Goal: Task Accomplishment & Management: Complete application form

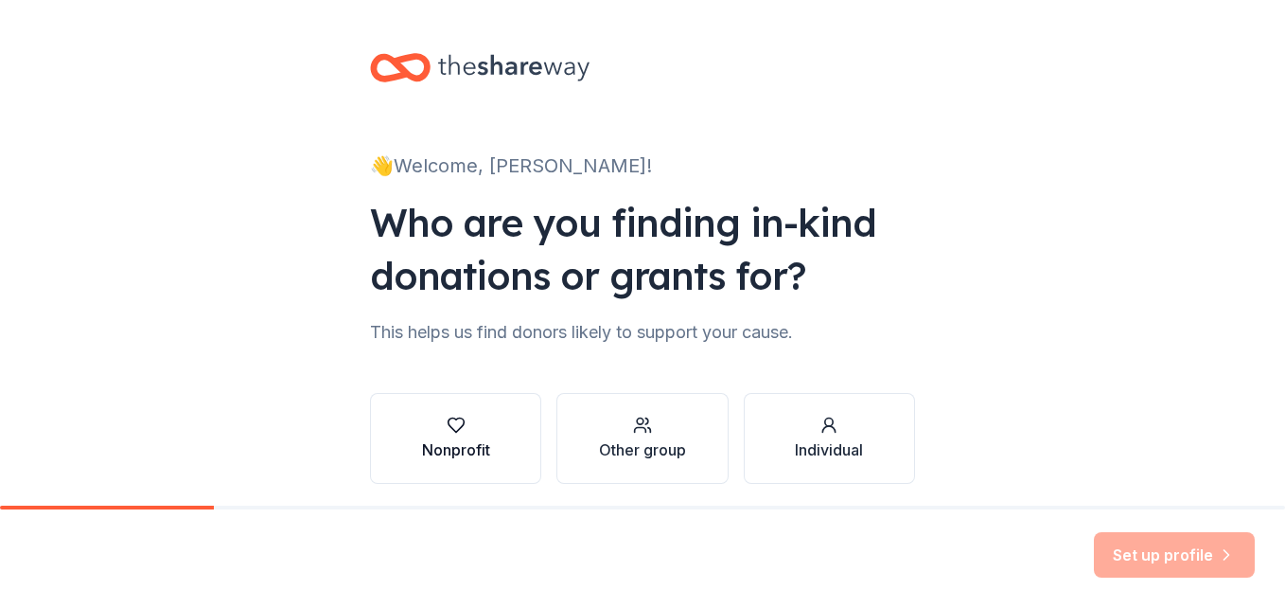
click at [475, 431] on div "button" at bounding box center [456, 424] width 68 height 19
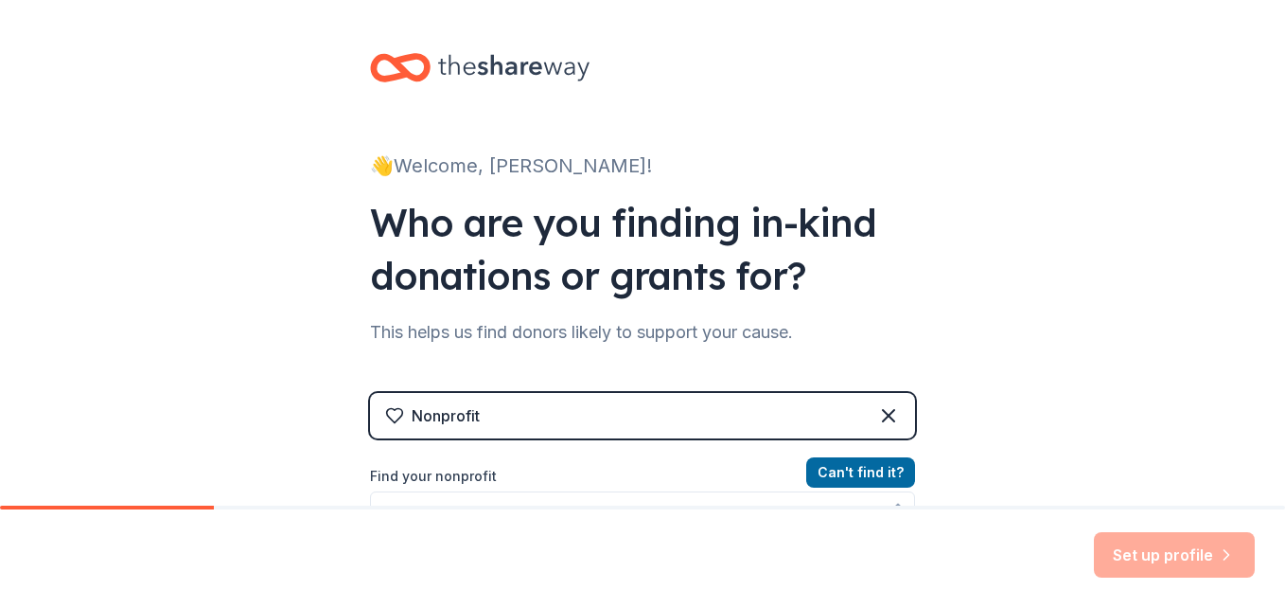
click at [768, 471] on label "Find your nonprofit" at bounding box center [642, 476] width 545 height 23
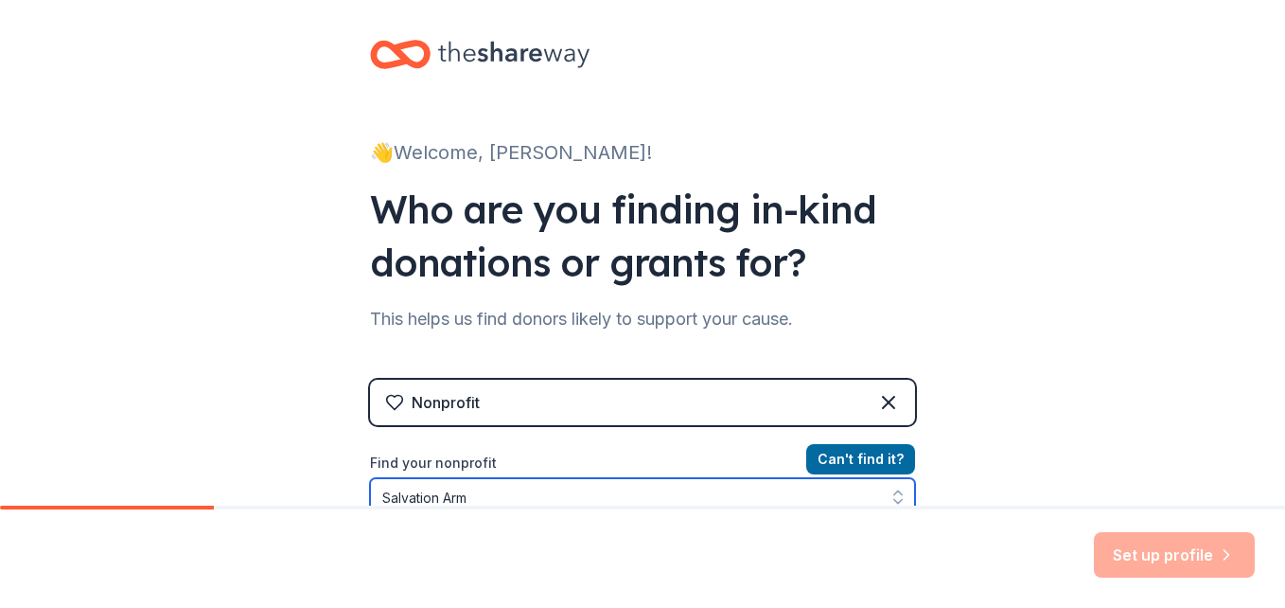
type input "Salvation Army"
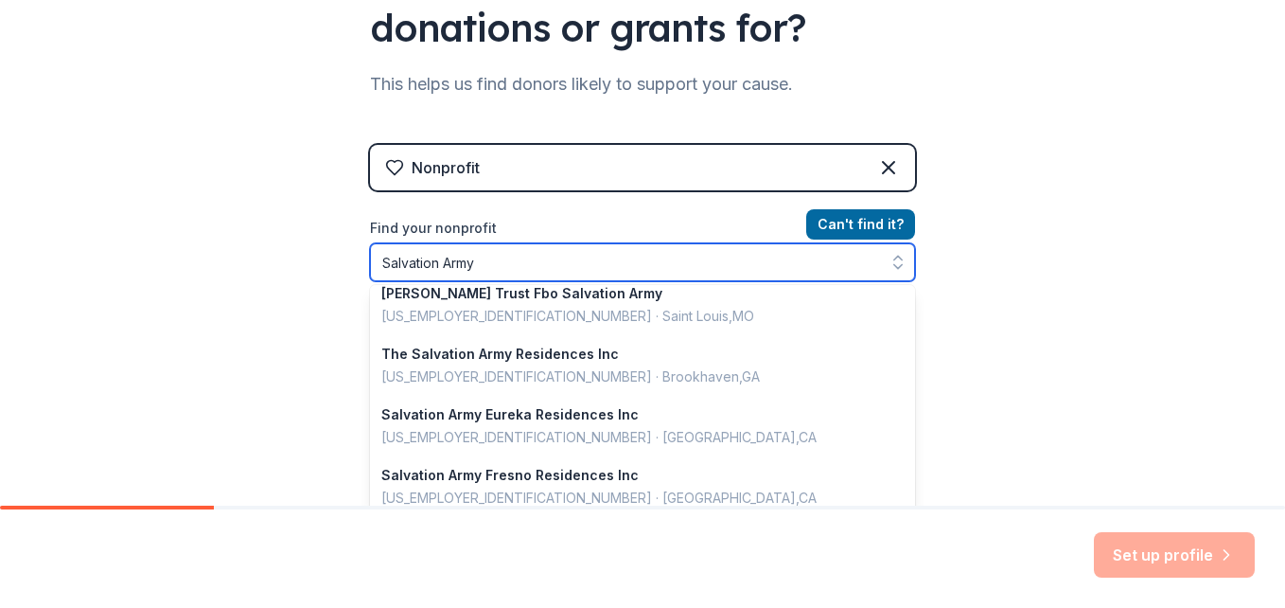
scroll to position [1340, 0]
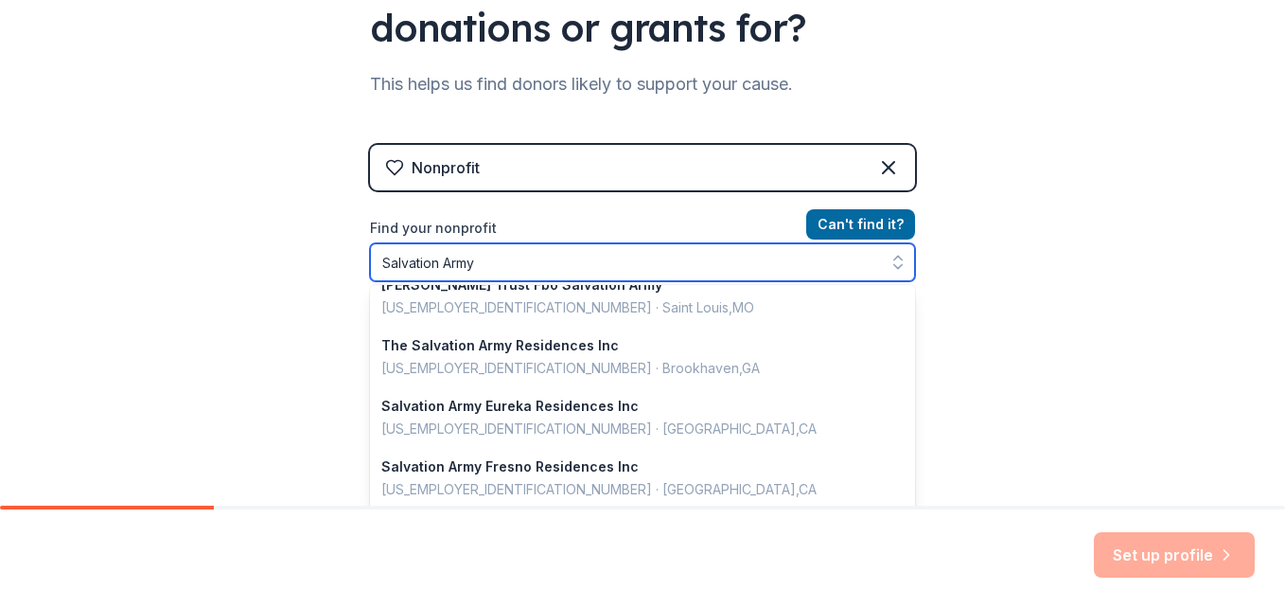
click at [532, 262] on input "Salvation Army" at bounding box center [642, 262] width 545 height 38
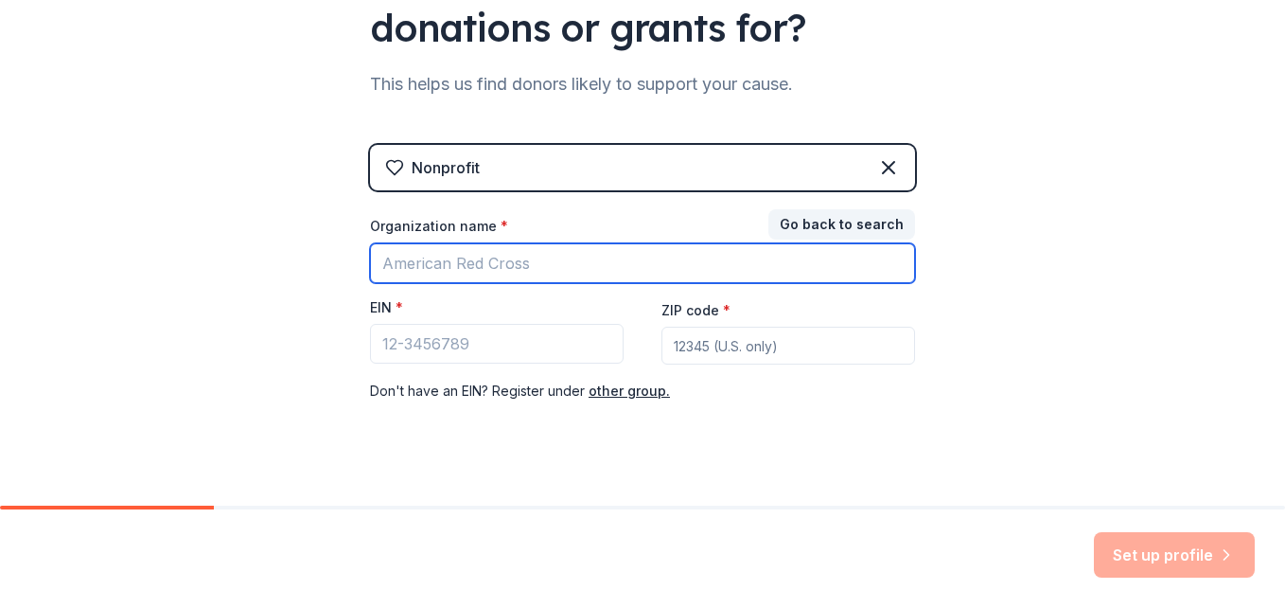
click at [515, 246] on input "Organization name *" at bounding box center [642, 263] width 545 height 40
type input "The Salvation Army"
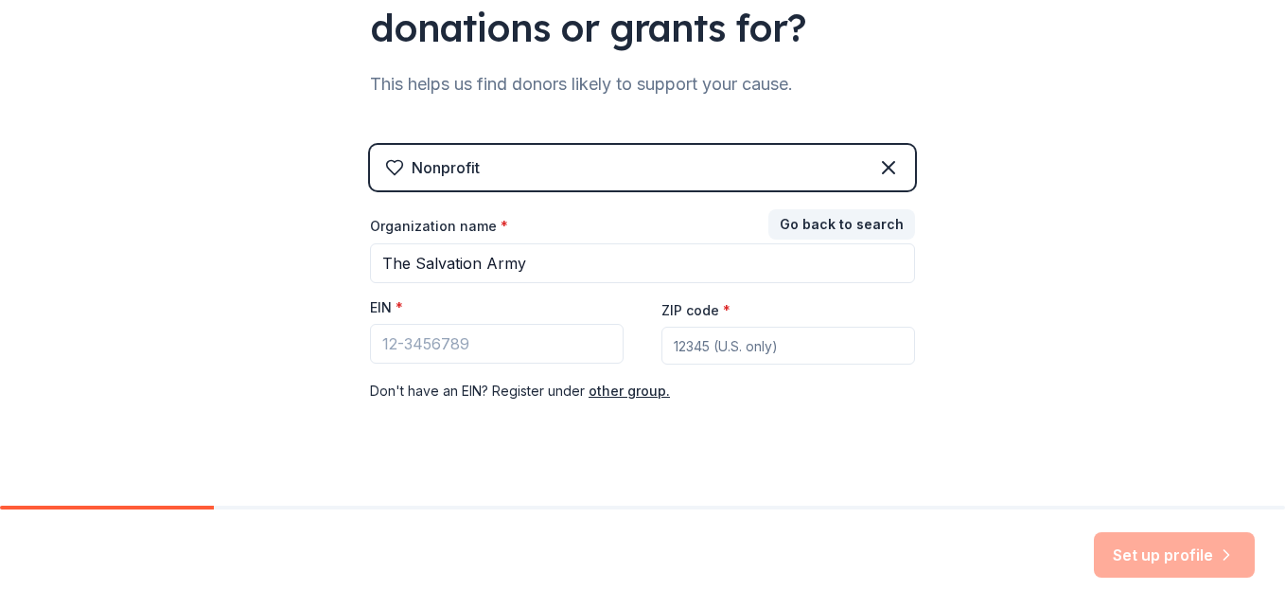
type input "26003"
click at [432, 353] on input "EIN *" at bounding box center [497, 344] width 254 height 40
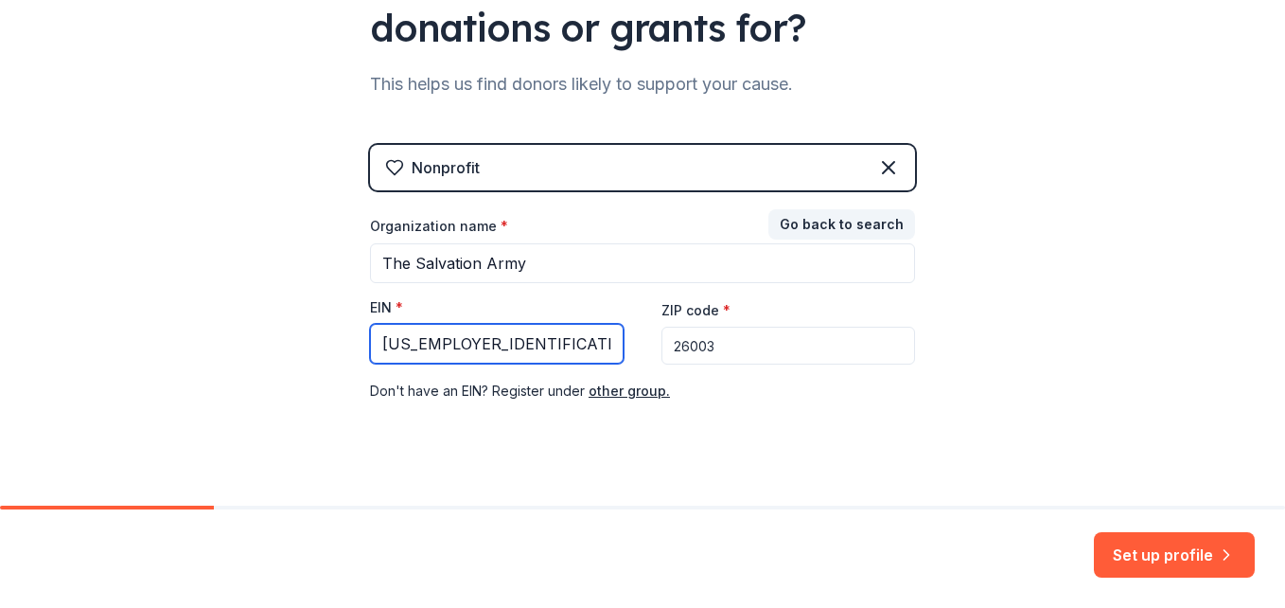
click at [394, 341] on input "[US_EMPLOYER_IDENTIFICATION_NUMBER]" at bounding box center [497, 344] width 254 height 40
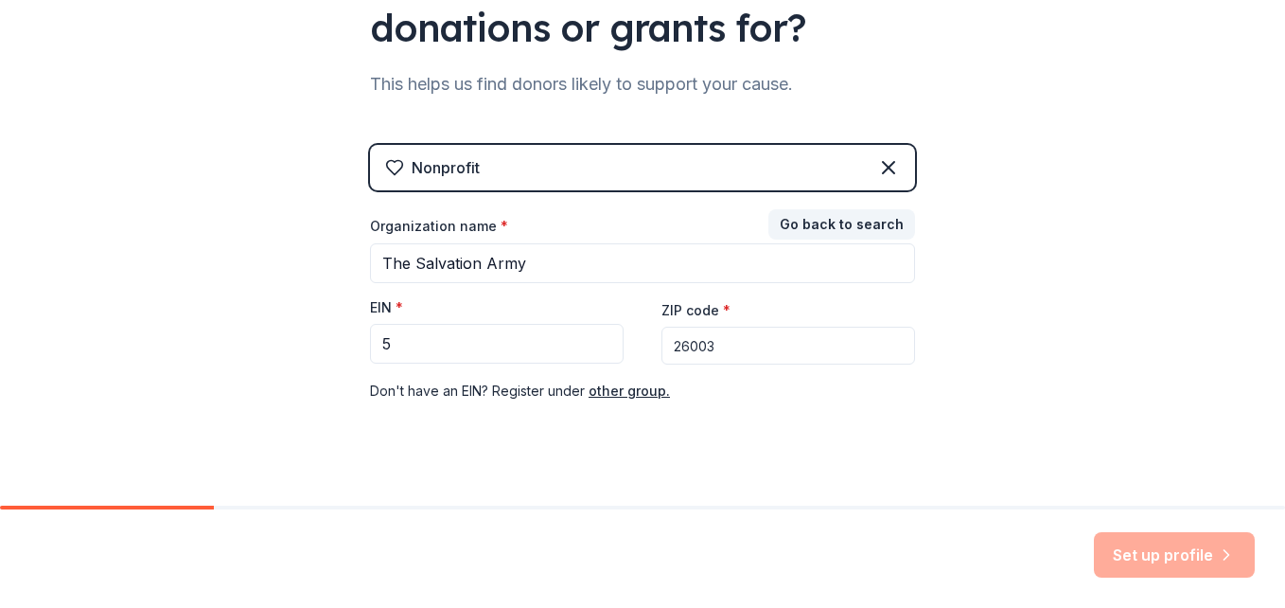
click at [374, 387] on div "Don ' t have an EIN? Register under other group." at bounding box center [642, 390] width 545 height 23
click at [398, 348] on input "5" at bounding box center [497, 344] width 254 height 40
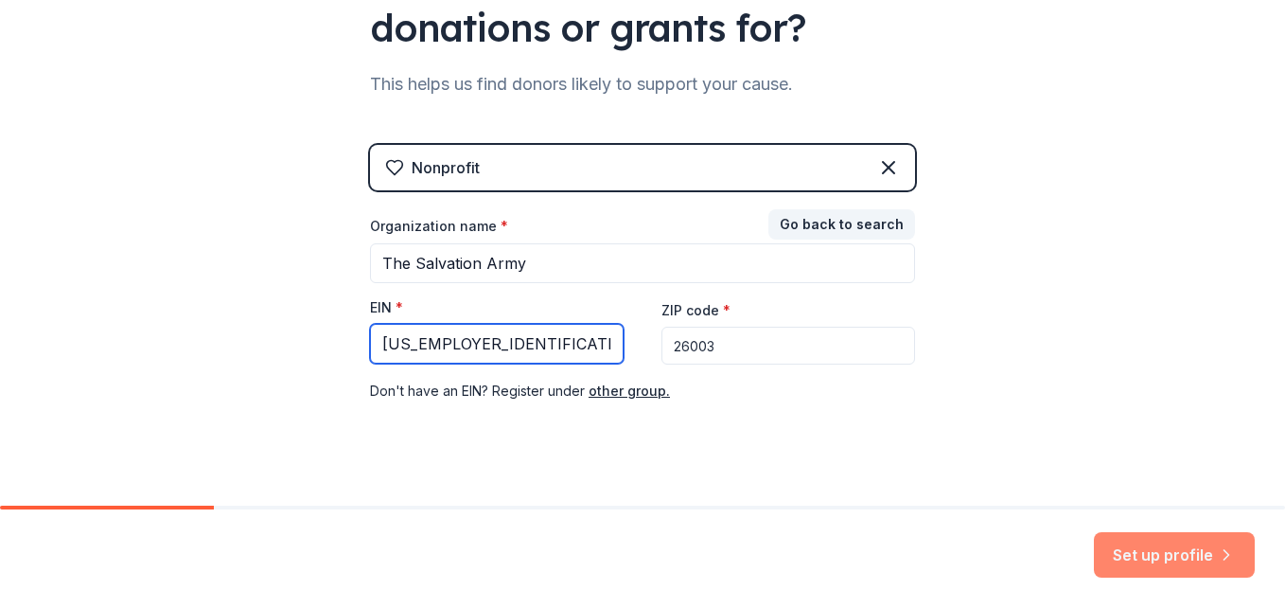
type input "[US_EMPLOYER_IDENTIFICATION_NUMBER]"
click at [1141, 549] on button "Set up profile" at bounding box center [1174, 554] width 161 height 45
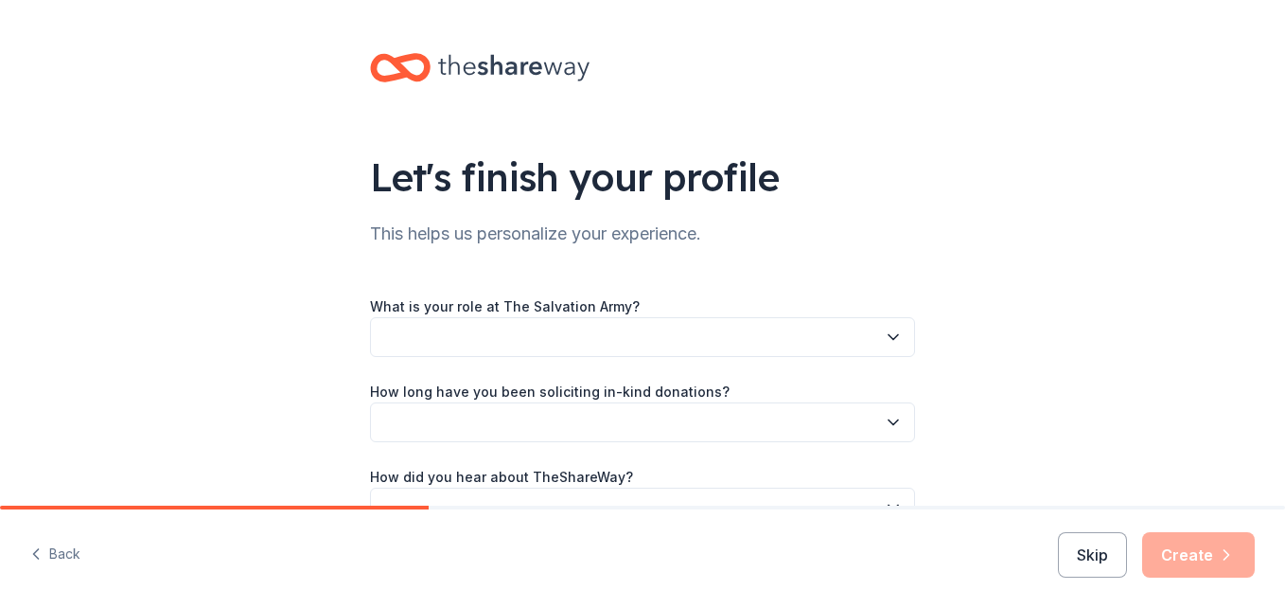
click at [856, 357] on div "What is your role at The Salvation Army? How long have you been soliciting in-k…" at bounding box center [642, 410] width 545 height 233
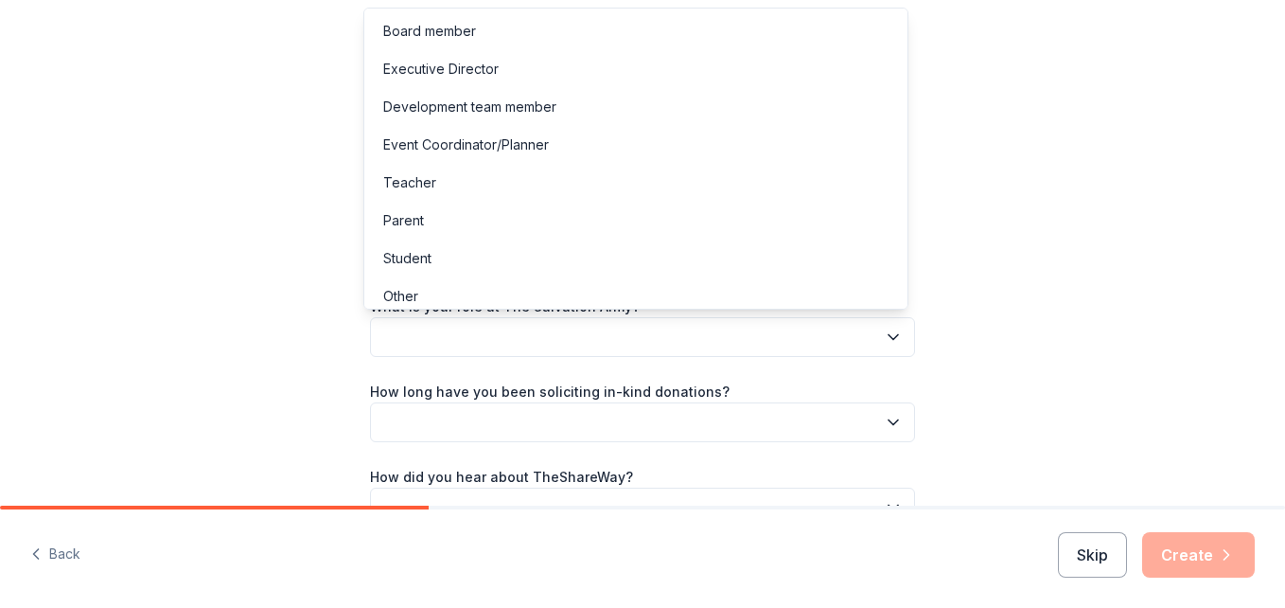
click at [854, 338] on button "button" at bounding box center [642, 337] width 545 height 40
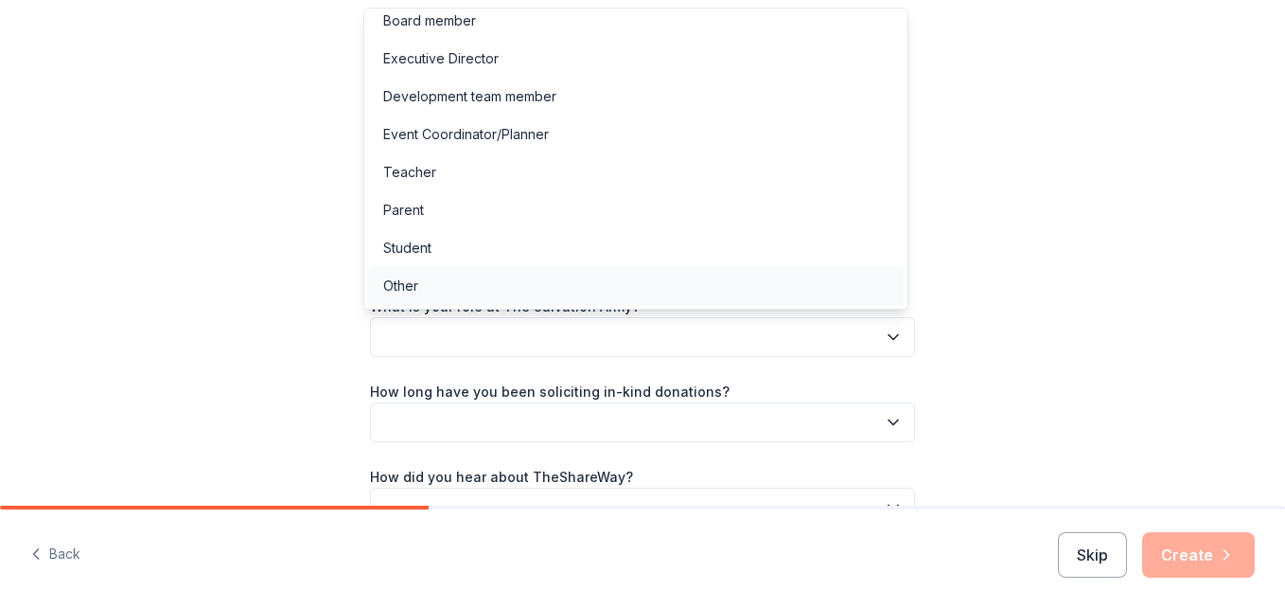
click at [700, 285] on div "Other" at bounding box center [636, 286] width 536 height 38
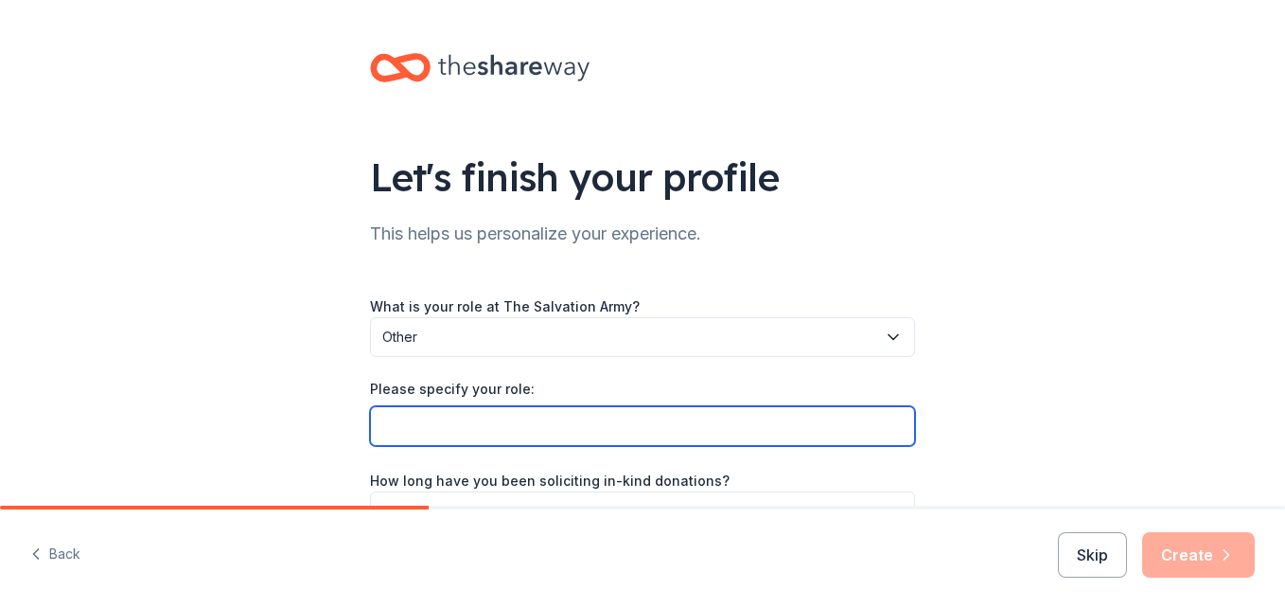
click at [561, 440] on input "Please specify your role:" at bounding box center [642, 426] width 545 height 40
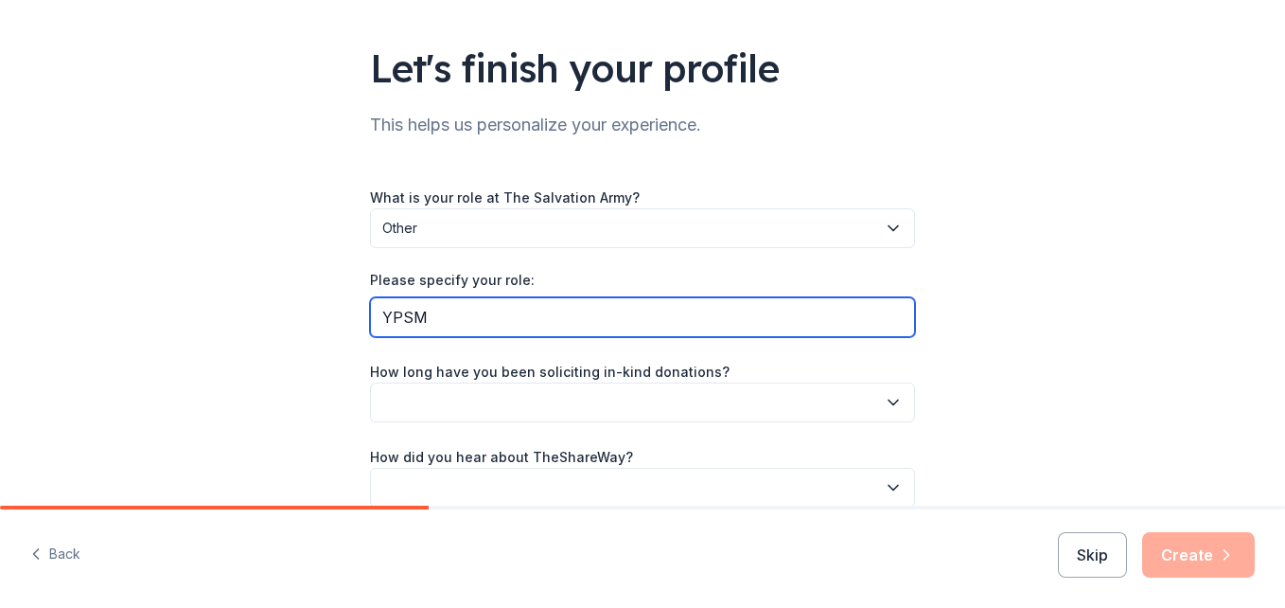
scroll to position [202, 0]
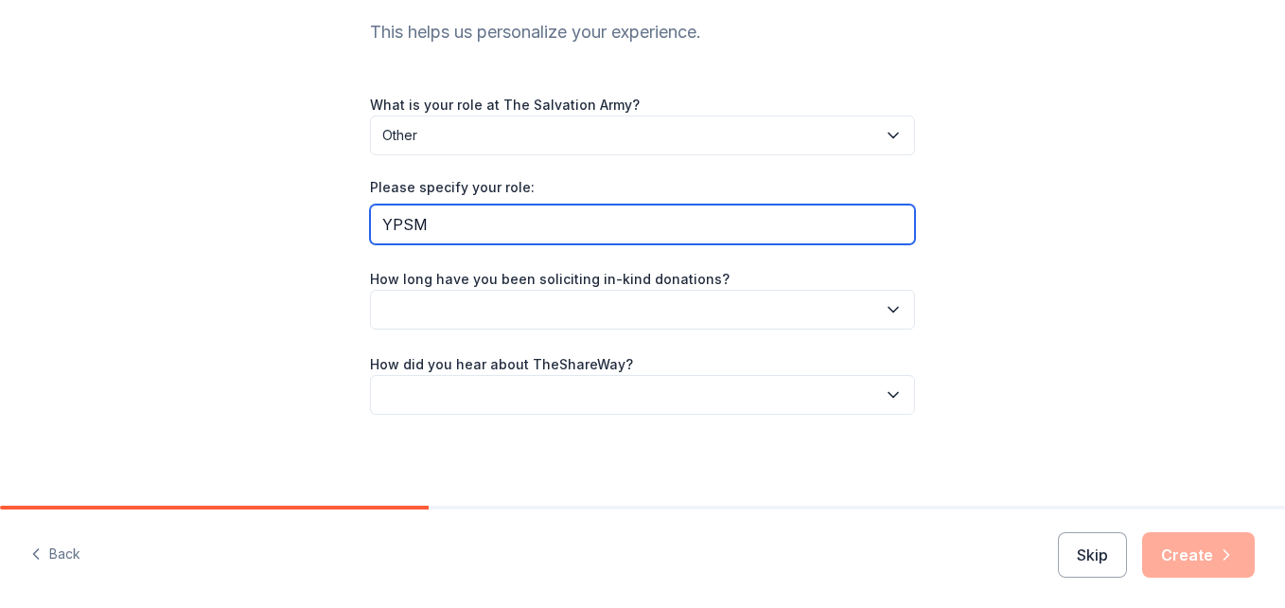
type input "YPSM"
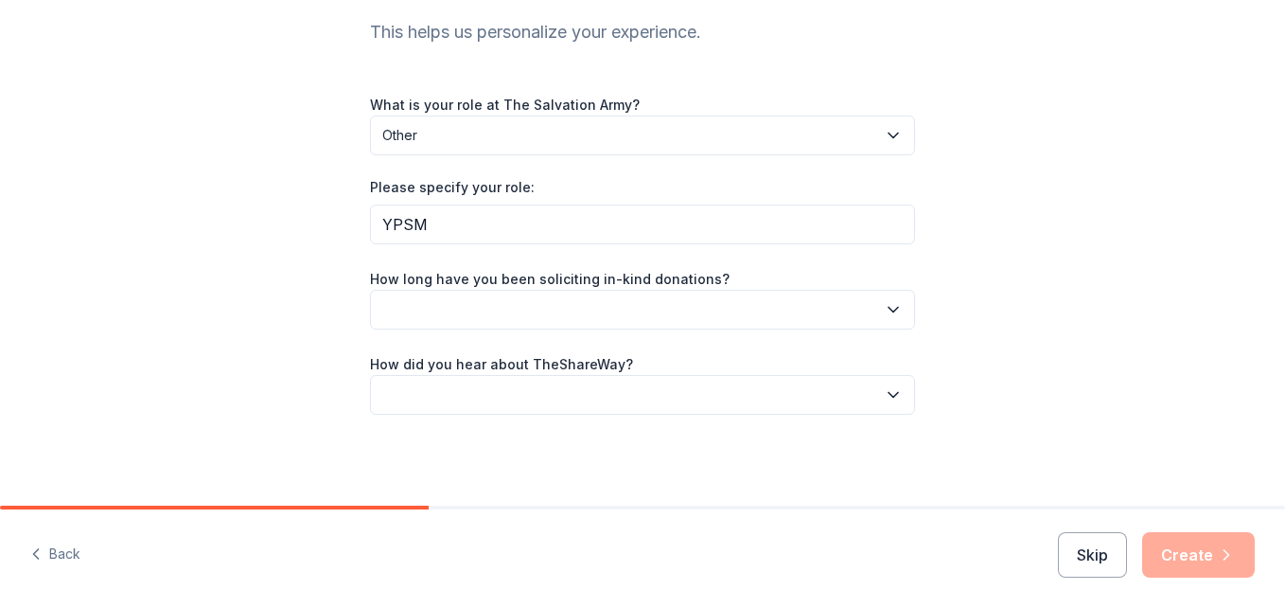
click at [712, 281] on div "How long have you been soliciting in-kind donations?" at bounding box center [642, 298] width 545 height 62
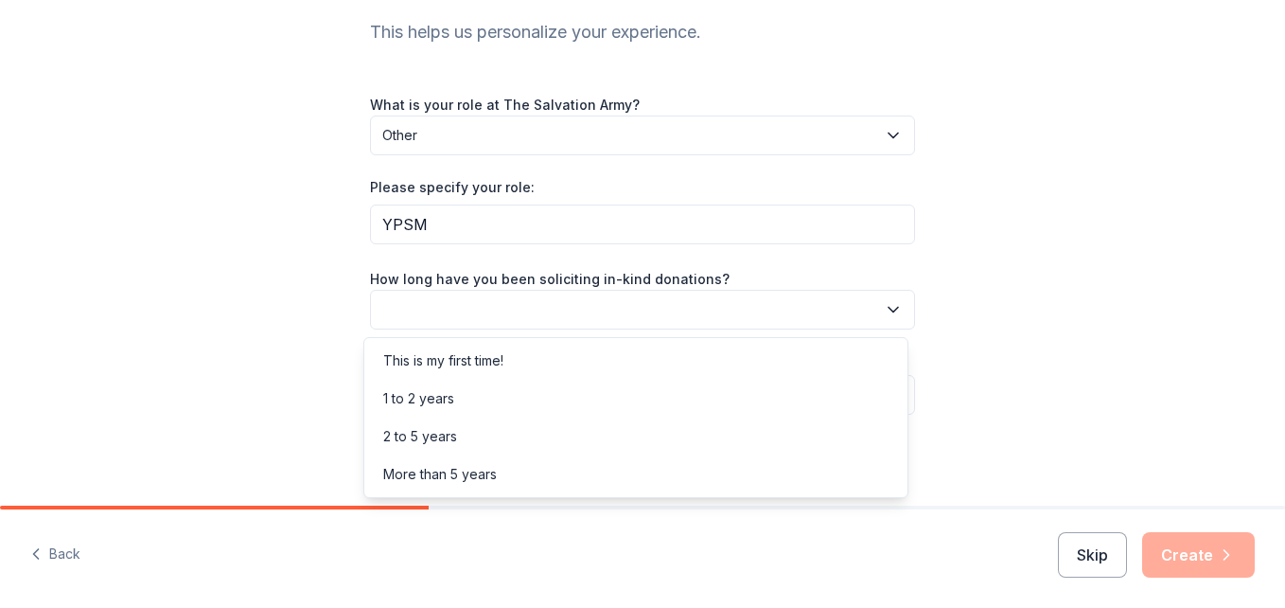
click at [701, 317] on button "button" at bounding box center [642, 310] width 545 height 40
click at [432, 480] on div "More than 5 years" at bounding box center [440, 474] width 114 height 23
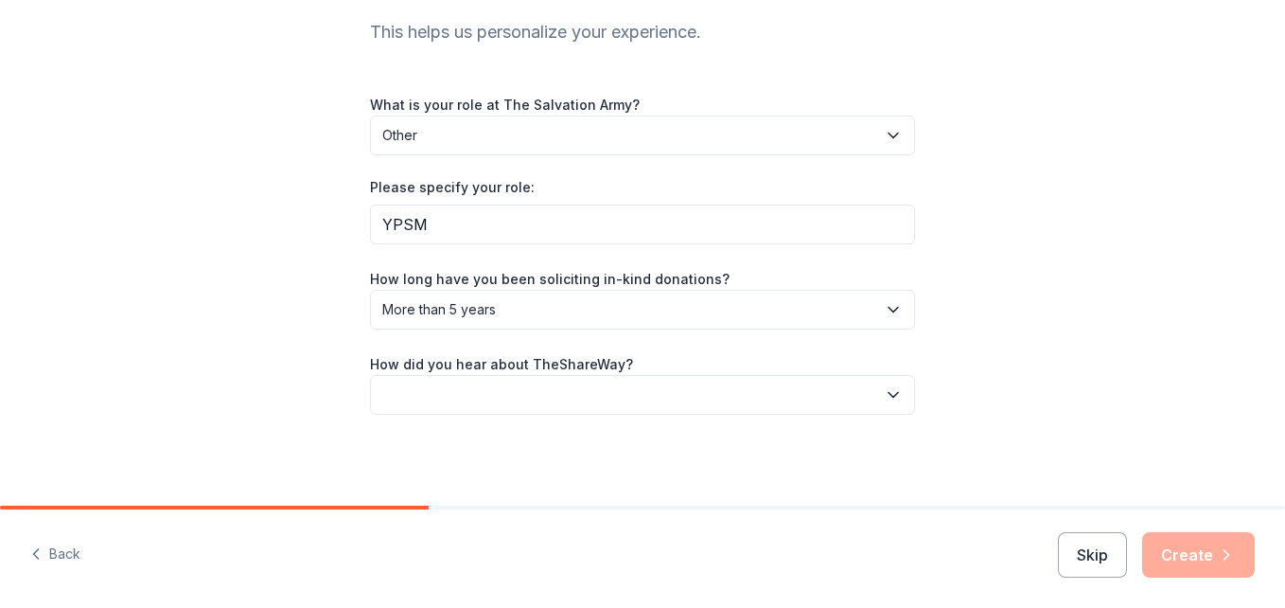
click at [435, 379] on button "button" at bounding box center [642, 395] width 545 height 40
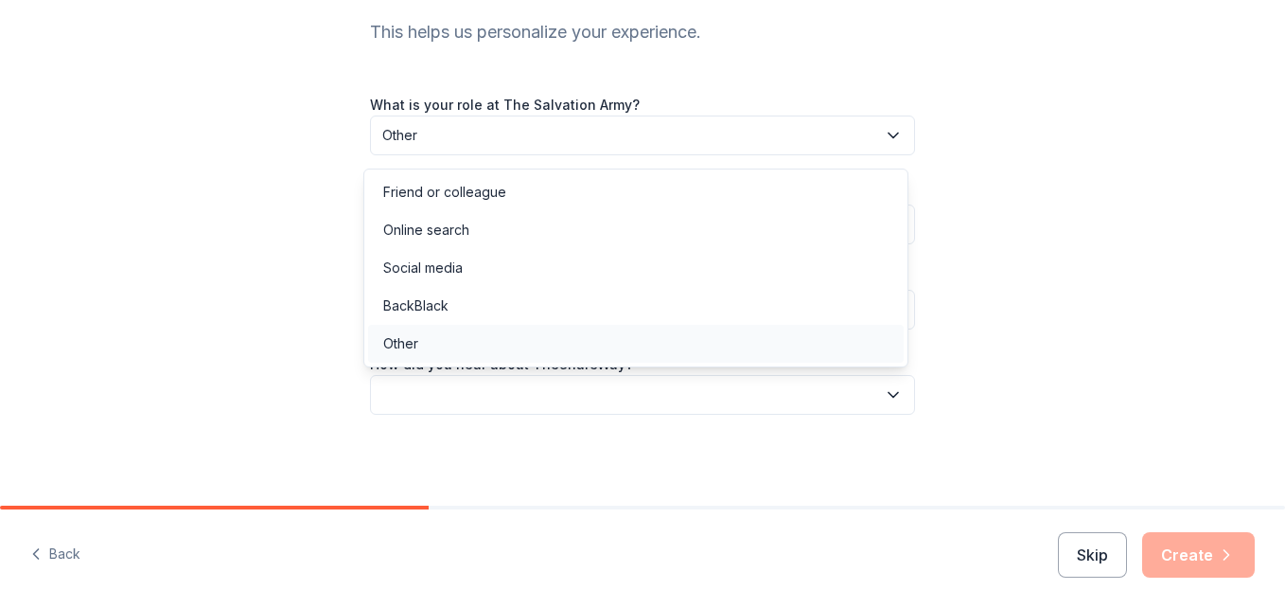
drag, startPoint x: 463, startPoint y: 220, endPoint x: 405, endPoint y: 345, distance: 138.5
click at [405, 345] on div "Other" at bounding box center [400, 343] width 35 height 23
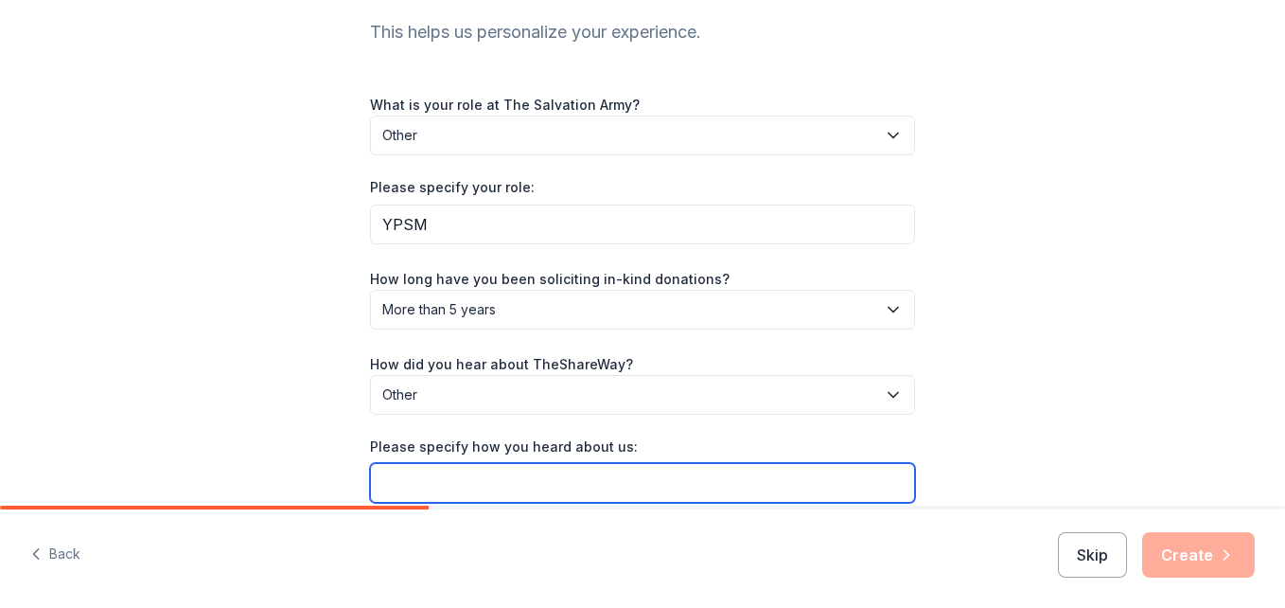
click at [553, 478] on input "Please specify how you heard about us:" at bounding box center [642, 483] width 545 height 40
type input "Chucky Cheese"
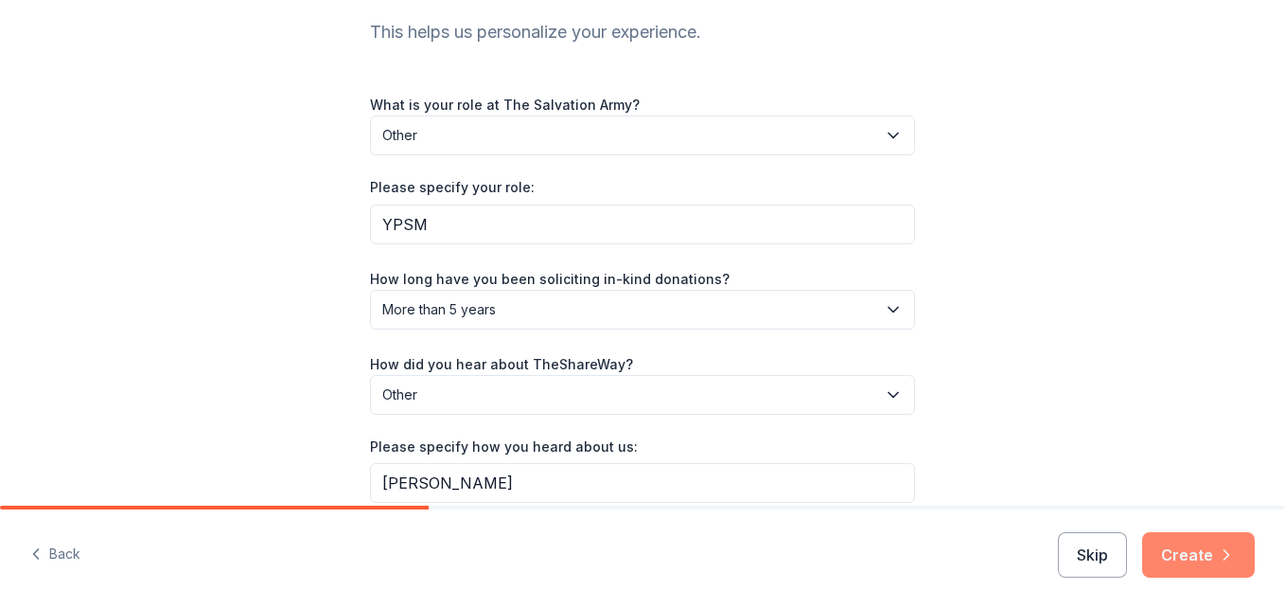
click at [1204, 545] on button "Create" at bounding box center [1198, 554] width 113 height 45
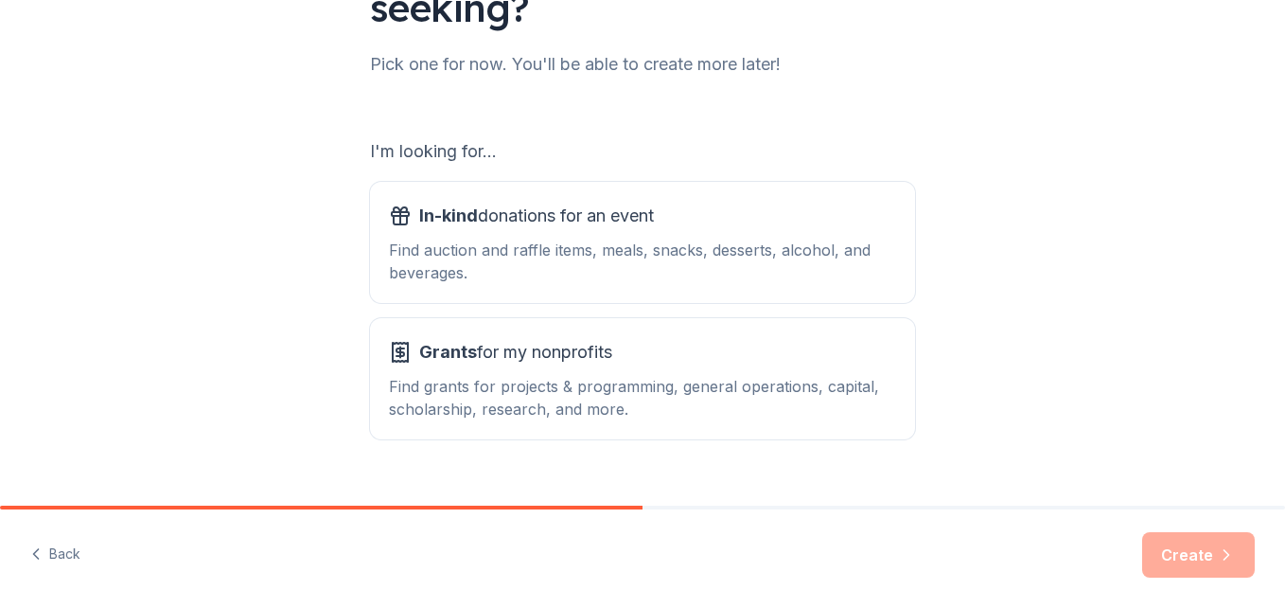
scroll to position [258, 0]
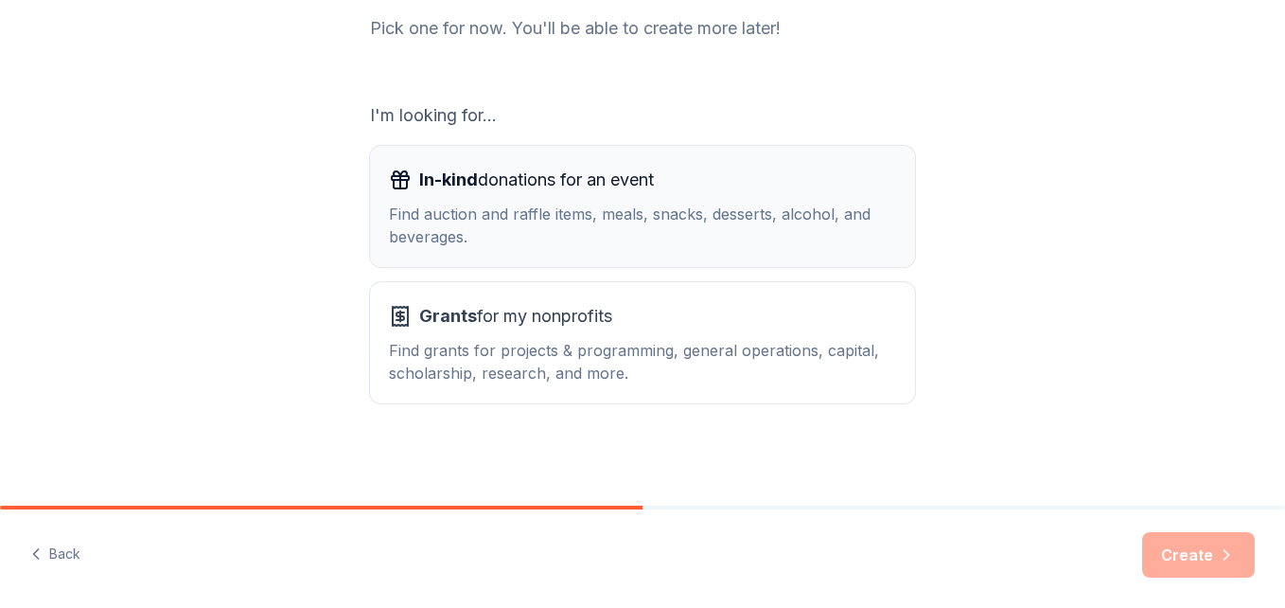
click at [632, 236] on div "Find auction and raffle items, meals, snacks, desserts, alcohol, and beverages." at bounding box center [642, 225] width 507 height 45
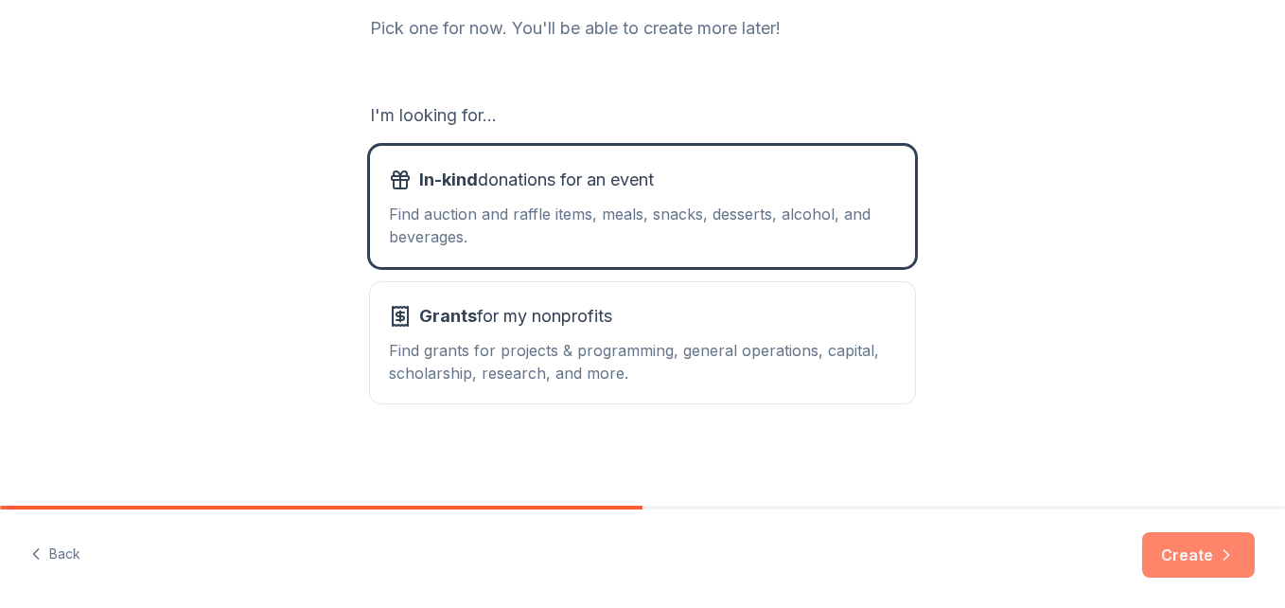
click at [1179, 554] on button "Create" at bounding box center [1198, 554] width 113 height 45
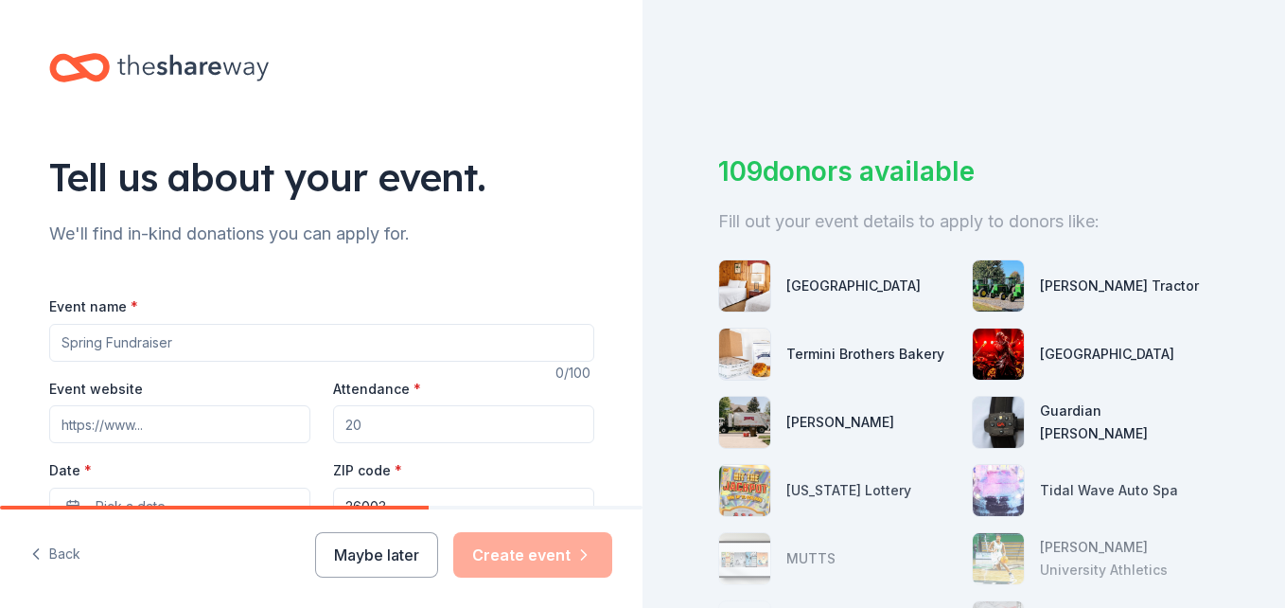
click at [155, 345] on input "Event name *" at bounding box center [321, 343] width 545 height 38
type input "Quarter Auction & Vendor Show"
type input "jacqueline.nice@uss.salvationarmy.org"
type textarea "This specific program is about teaching kids character building skills."
click at [171, 431] on input "Event website" at bounding box center [179, 424] width 261 height 38
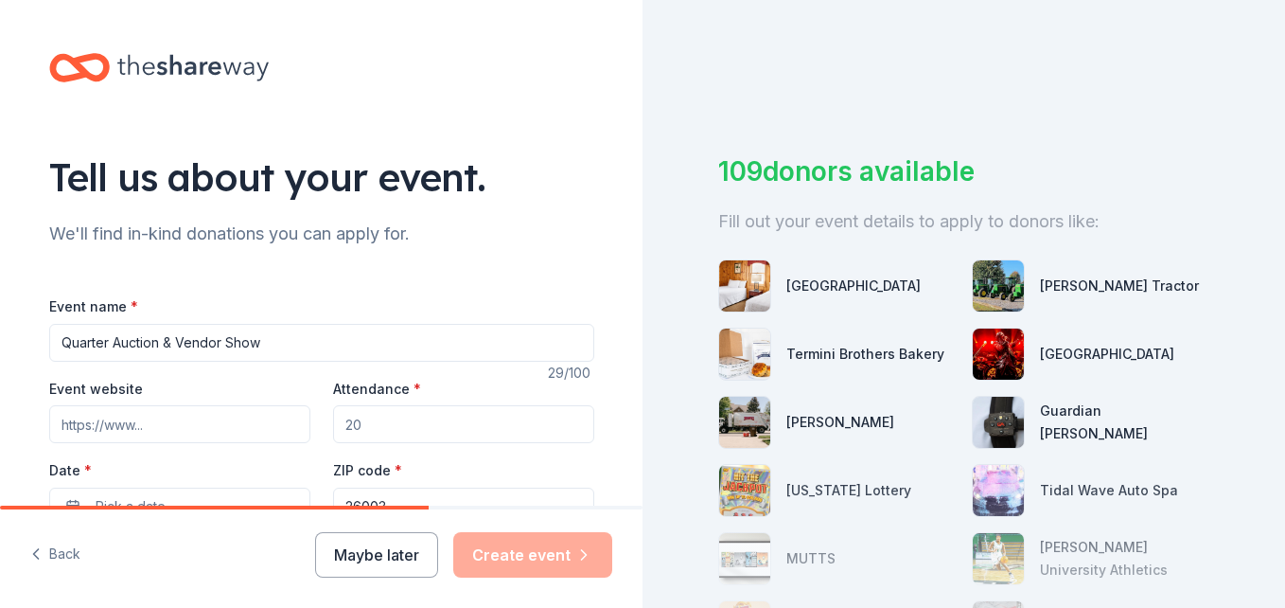
click at [173, 427] on input "Event website" at bounding box center [179, 424] width 261 height 38
click at [213, 436] on input "Event website" at bounding box center [179, 424] width 261 height 38
click at [213, 424] on input "Event website" at bounding box center [179, 424] width 261 height 38
paste input "https://www.facebook.com/WheelingSalvationArmyYouth"
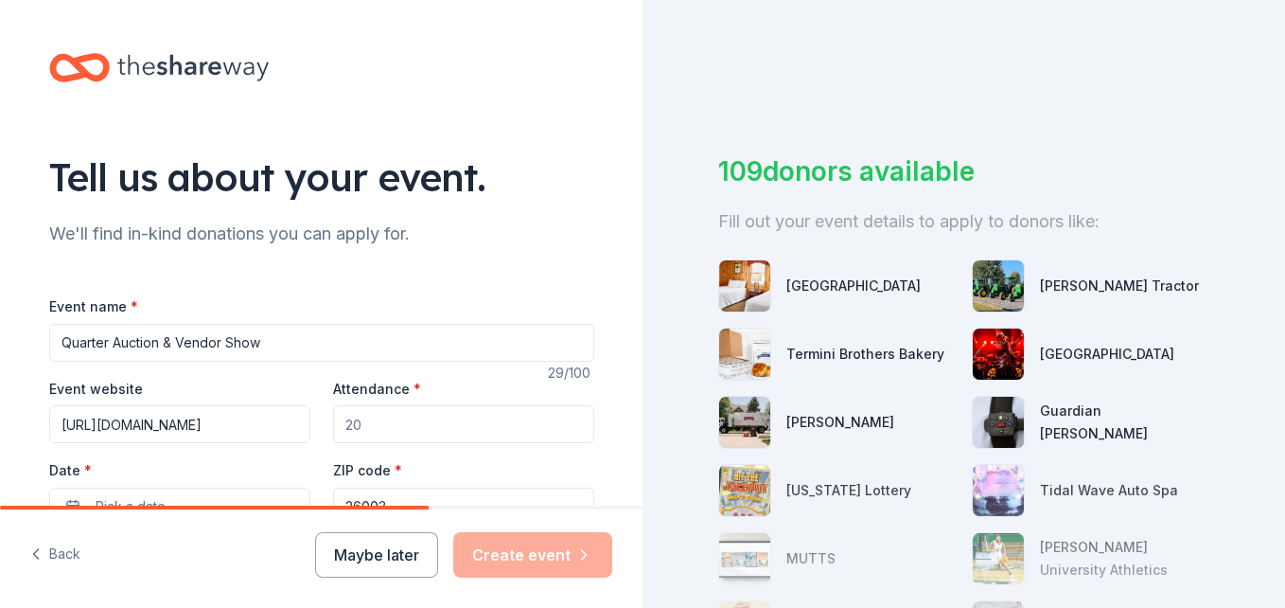
scroll to position [0, 122]
type input "https://www.facebook.com/WheelingSalvationArmyYouth"
click at [390, 416] on input "Attendance *" at bounding box center [463, 424] width 261 height 38
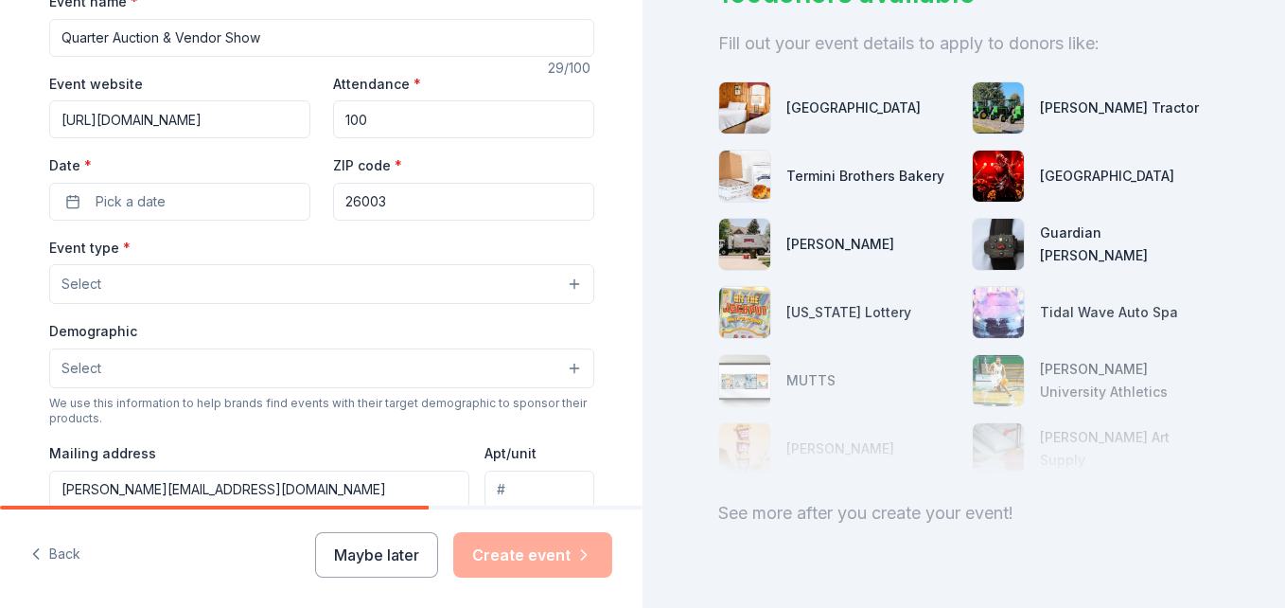
scroll to position [308, 0]
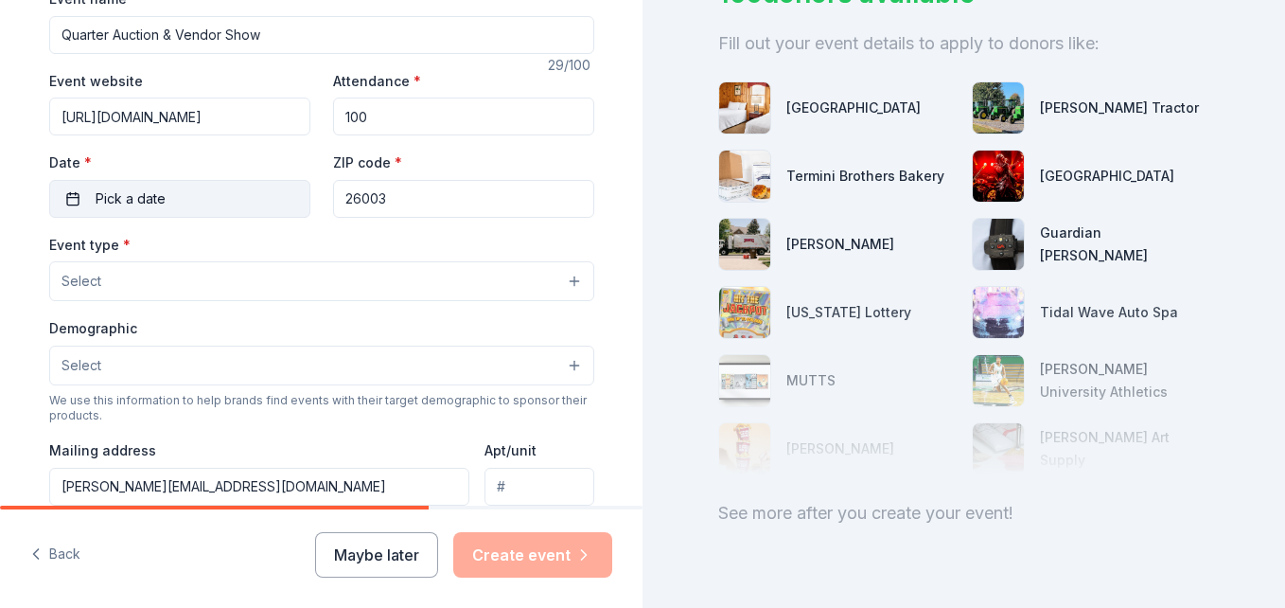
type input "100"
click at [114, 211] on button "Pick a date" at bounding box center [179, 199] width 261 height 38
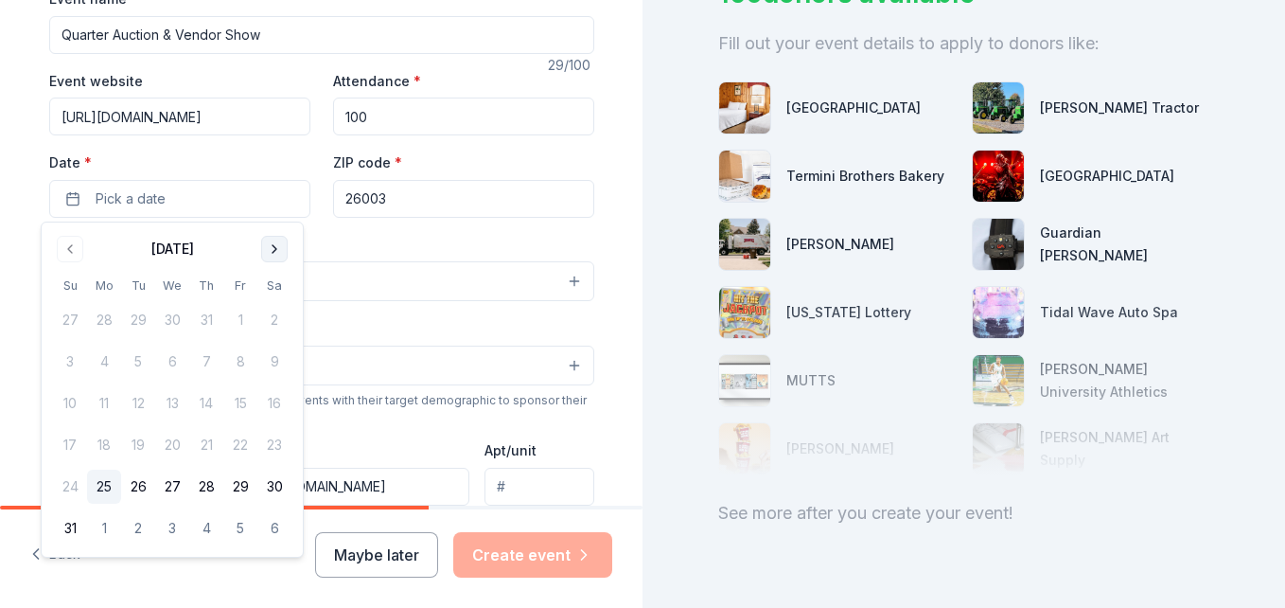
click at [270, 246] on button "Go to next month" at bounding box center [274, 249] width 26 height 26
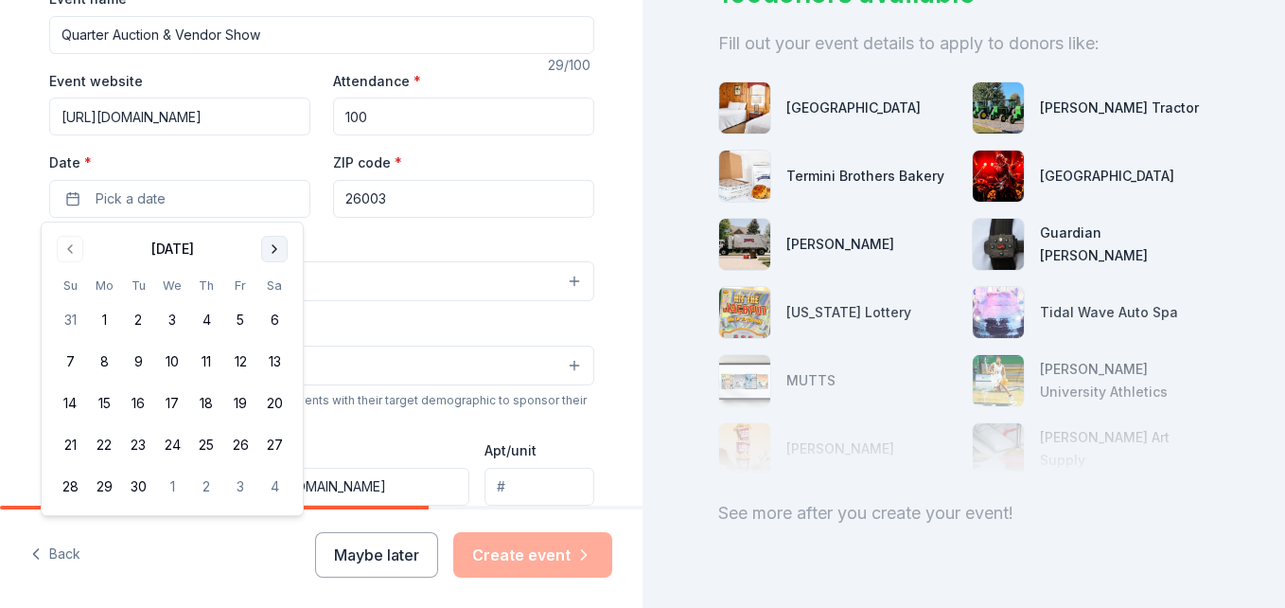
click at [270, 246] on button "Go to next month" at bounding box center [274, 249] width 26 height 26
click at [280, 364] on button "8" at bounding box center [274, 361] width 34 height 34
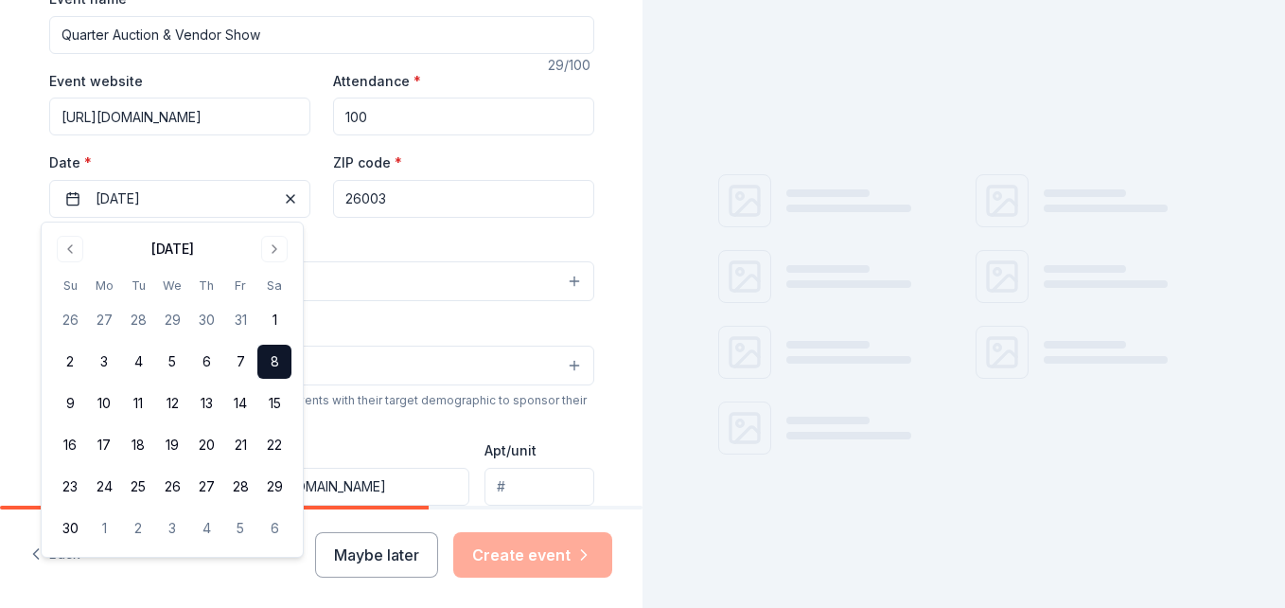
scroll to position [178, 0]
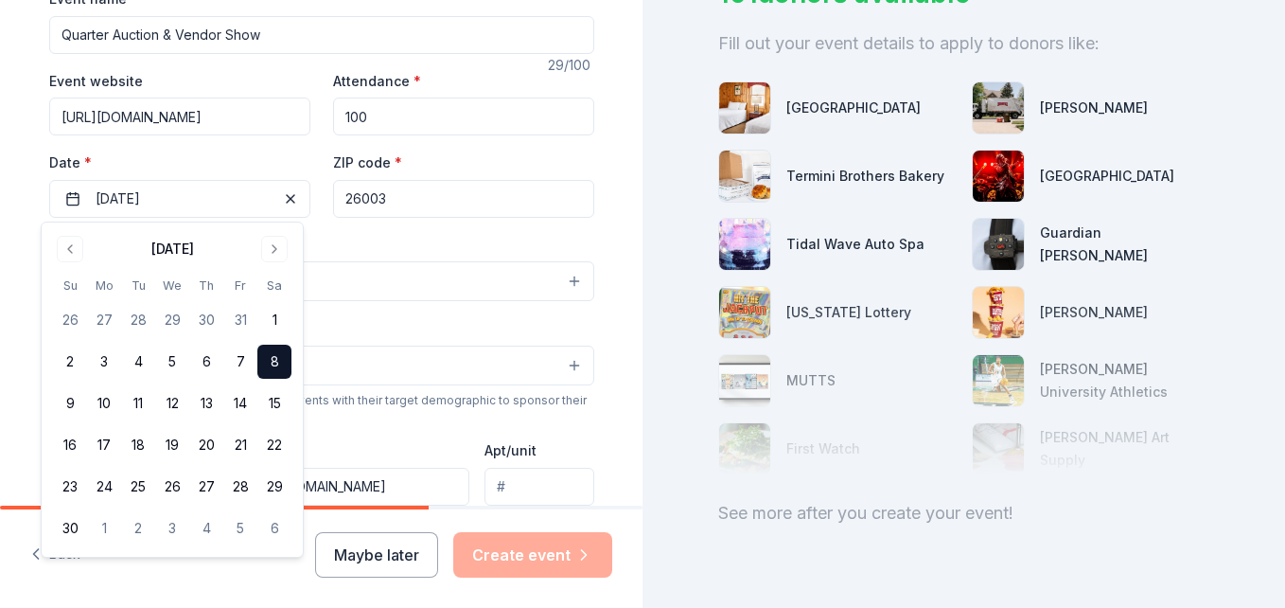
click at [348, 264] on button "Select" at bounding box center [321, 281] width 545 height 40
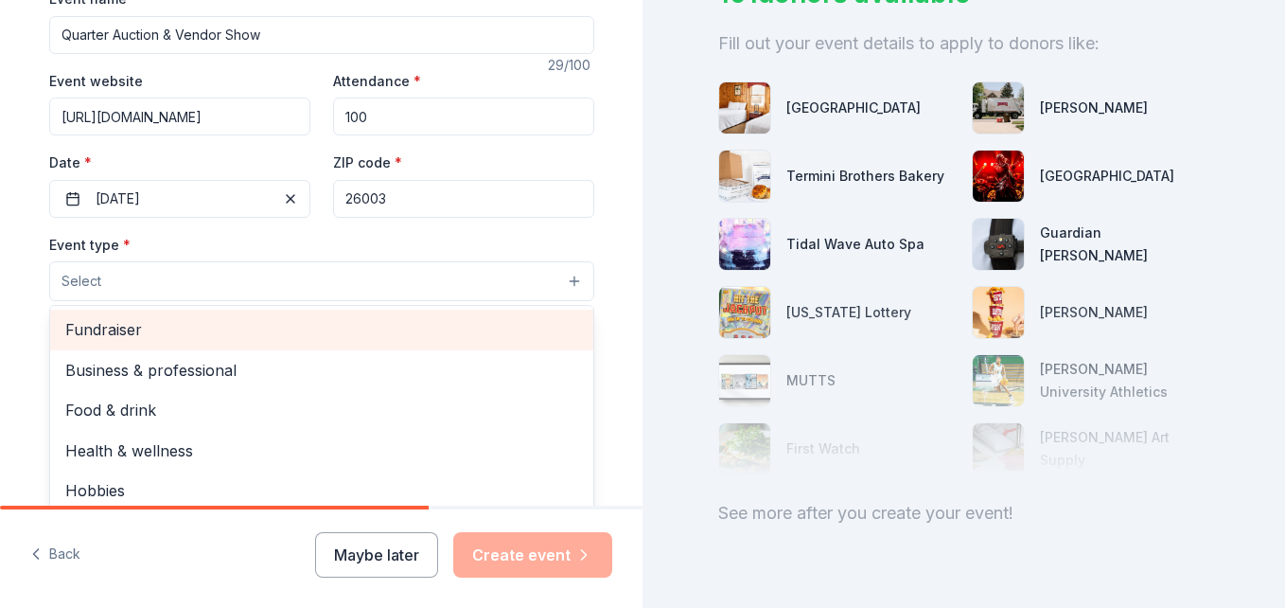
click at [158, 323] on span "Fundraiser" at bounding box center [321, 329] width 513 height 25
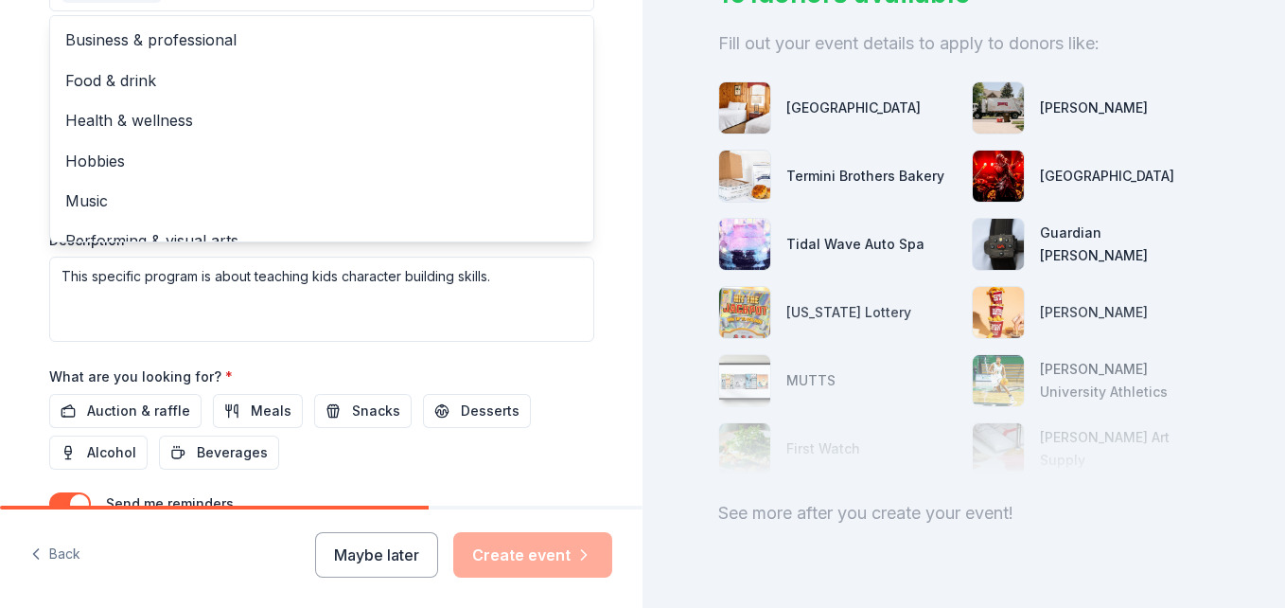
scroll to position [23, 0]
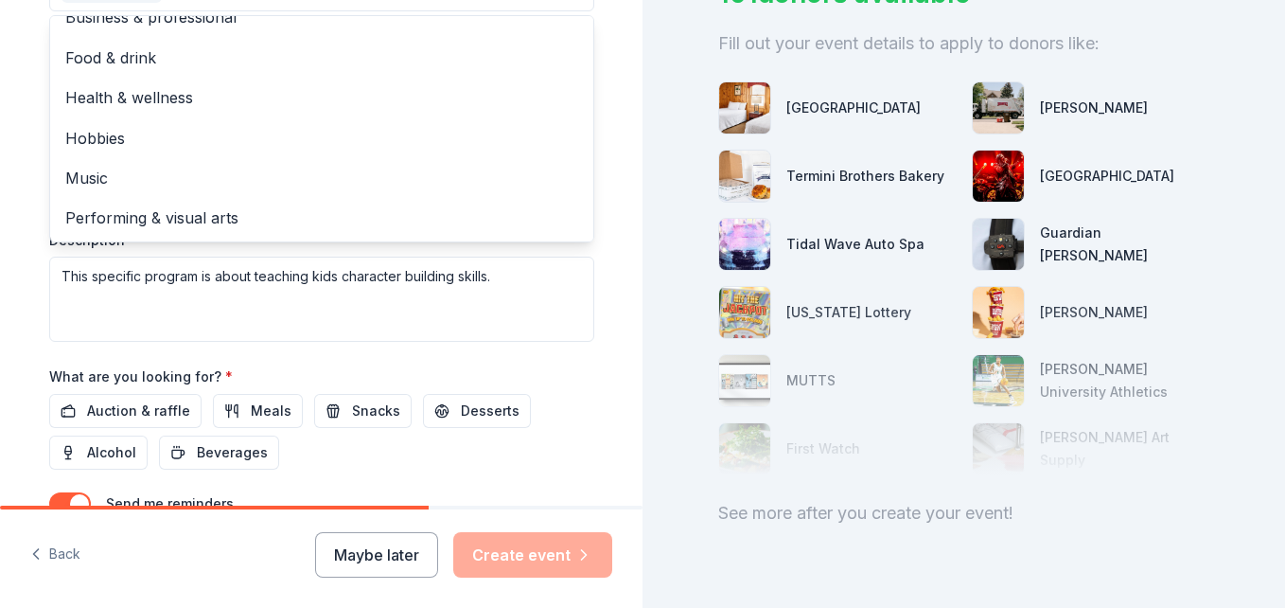
click at [425, 294] on div "Event type * Fundraiser Business & professional Food & drink Health & wellness …" at bounding box center [321, 141] width 545 height 400
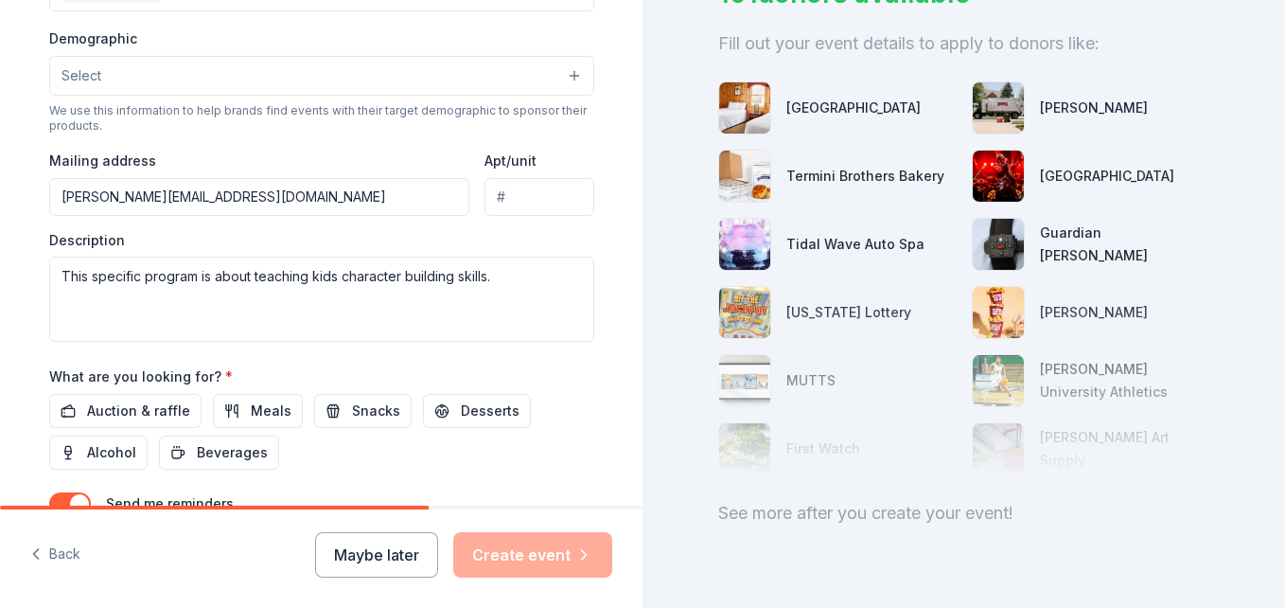
scroll to position [569, 0]
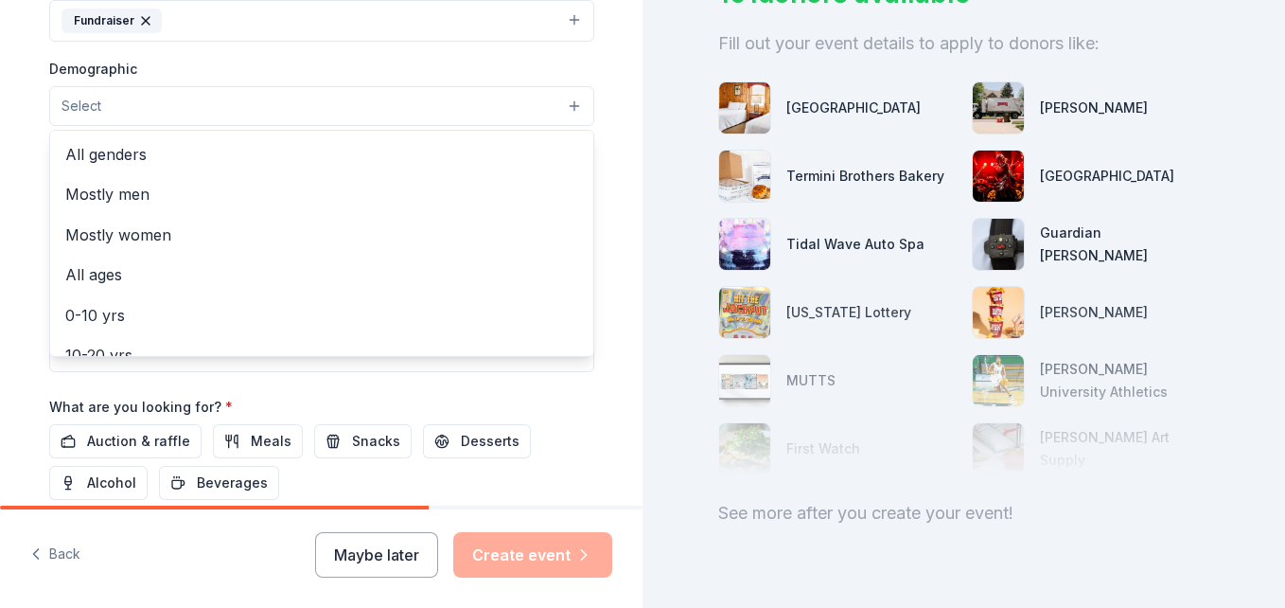
click at [238, 105] on button "Select" at bounding box center [321, 106] width 545 height 40
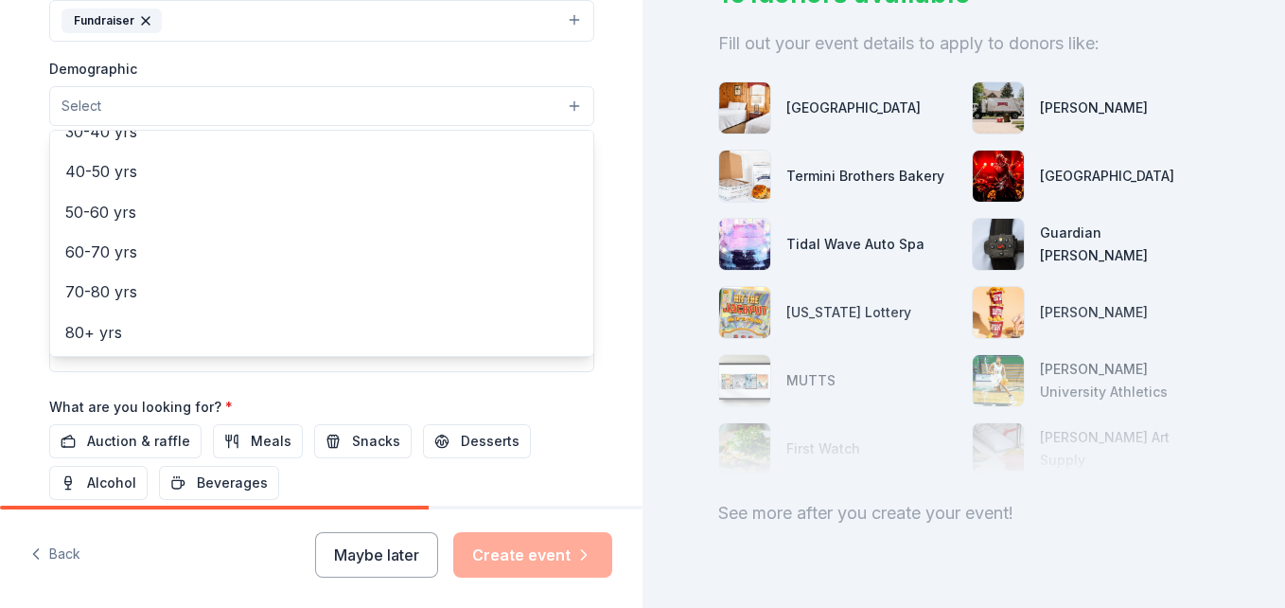
scroll to position [0, 0]
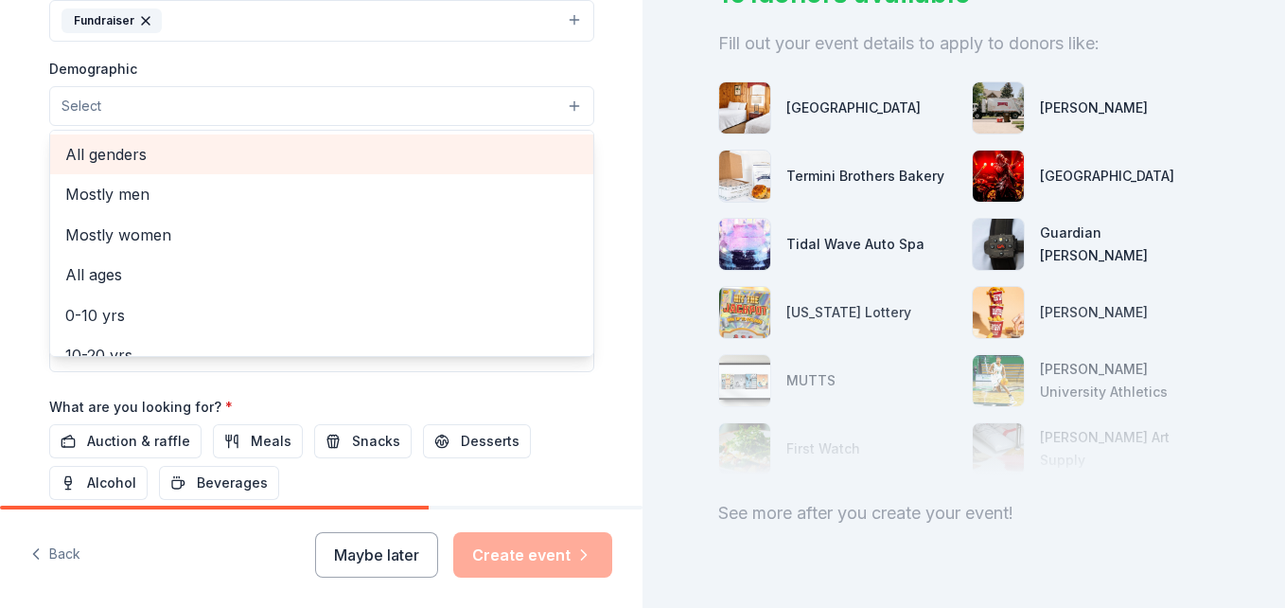
click at [272, 154] on span "All genders" at bounding box center [321, 154] width 513 height 25
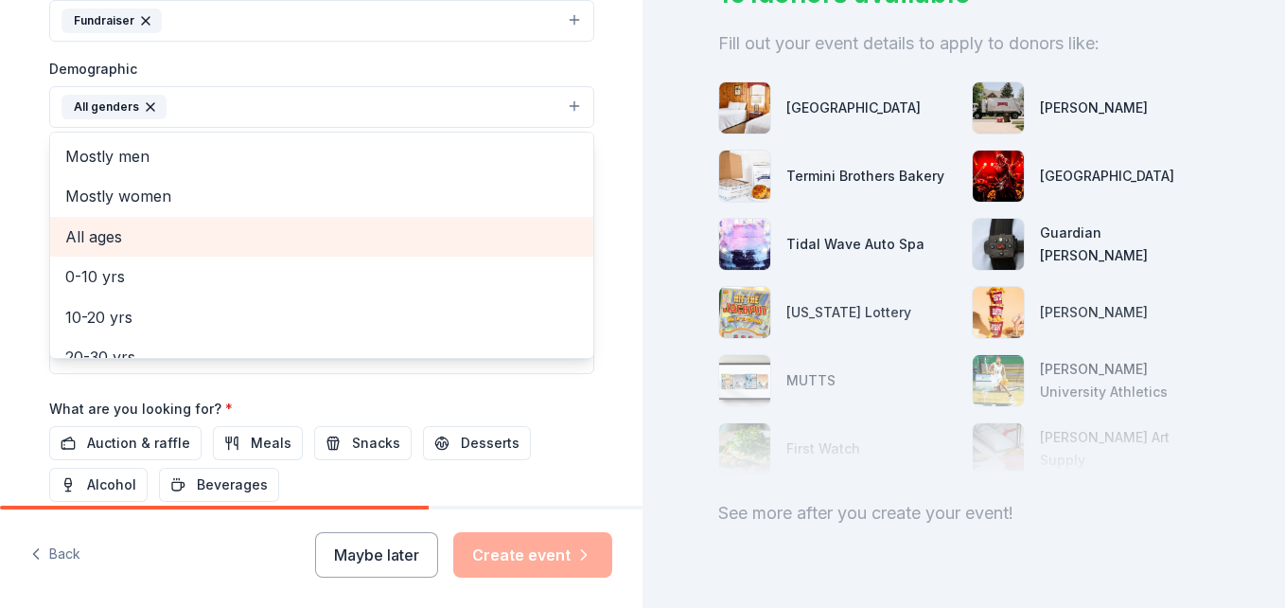
click at [162, 238] on span "All ages" at bounding box center [321, 236] width 513 height 25
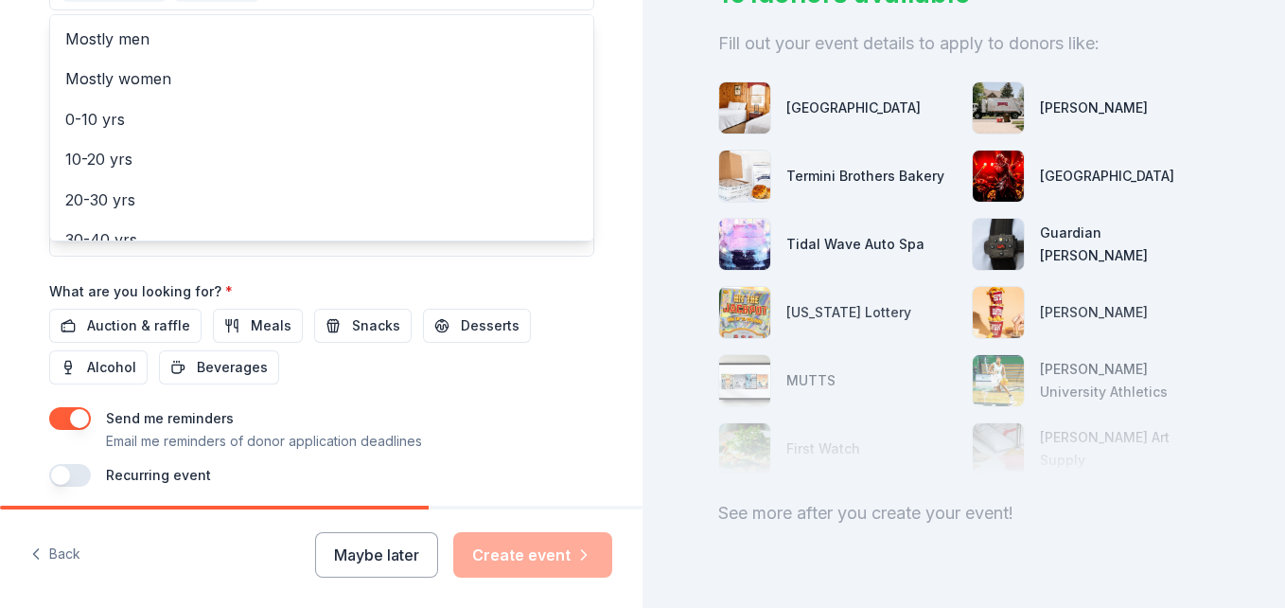
scroll to position [692, 0]
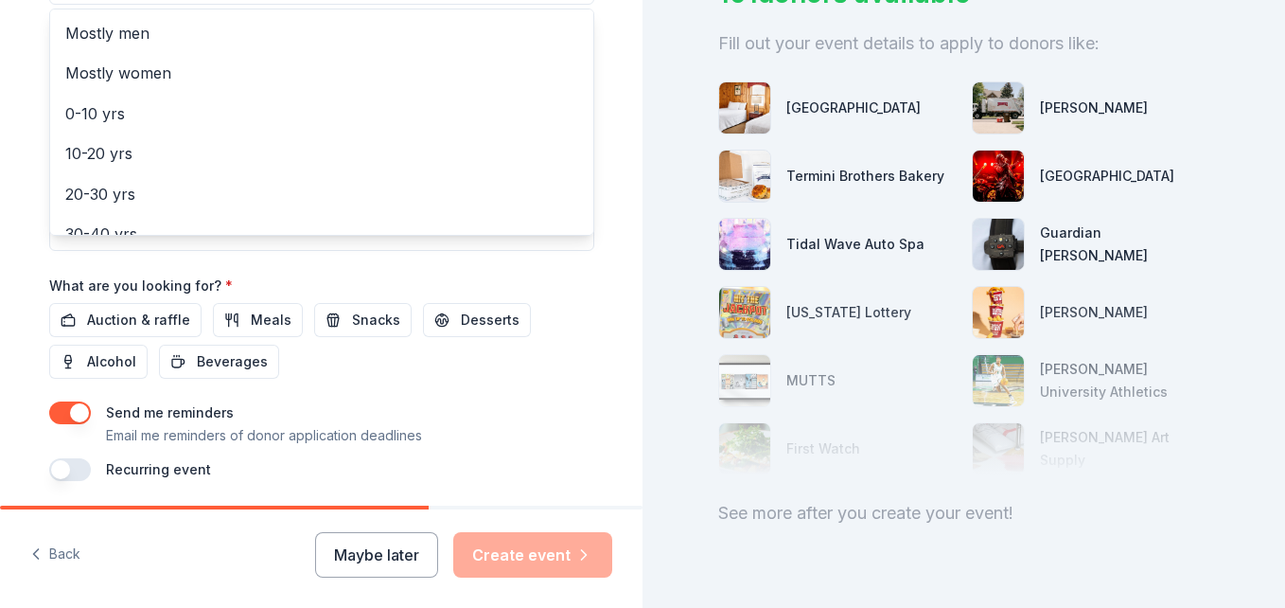
click at [132, 304] on div "Event name * Quarter Auction & Vendor Show 29 /100 Event website https://www.fa…" at bounding box center [321, 42] width 545 height 878
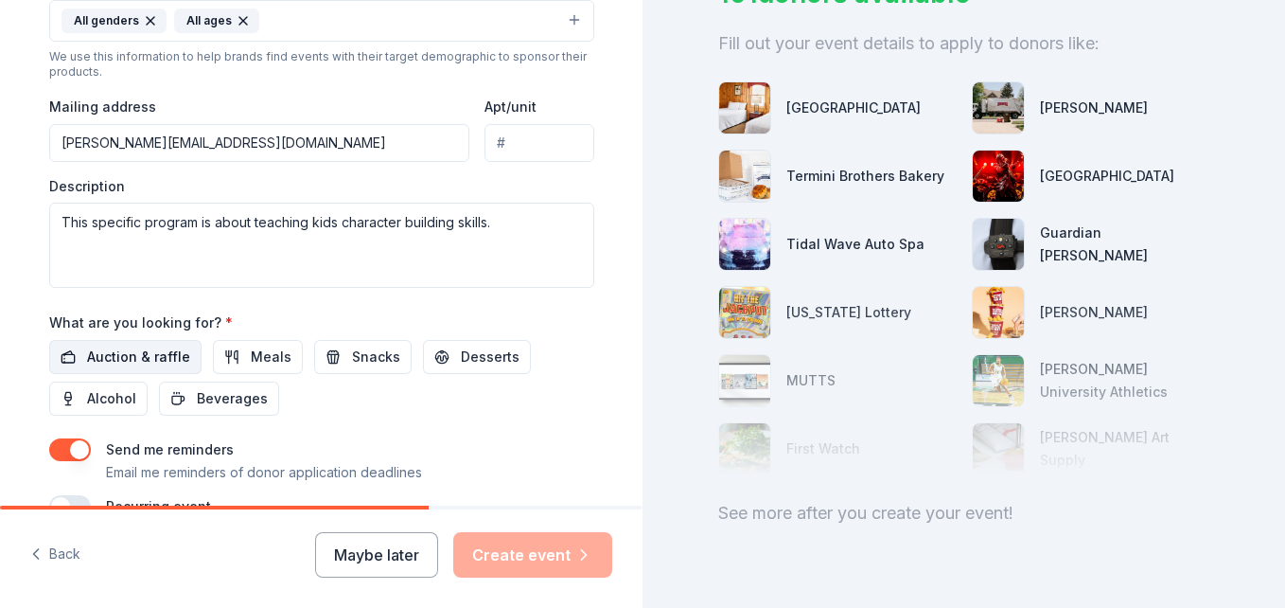
click at [135, 344] on button "Auction & raffle" at bounding box center [125, 357] width 152 height 34
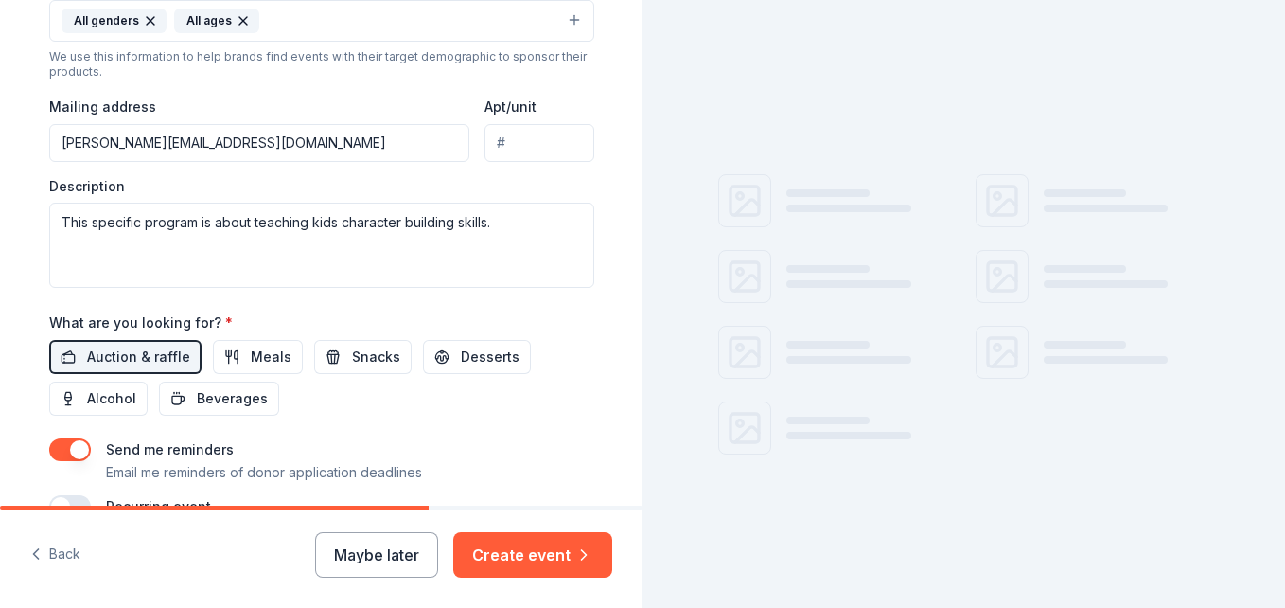
scroll to position [178, 0]
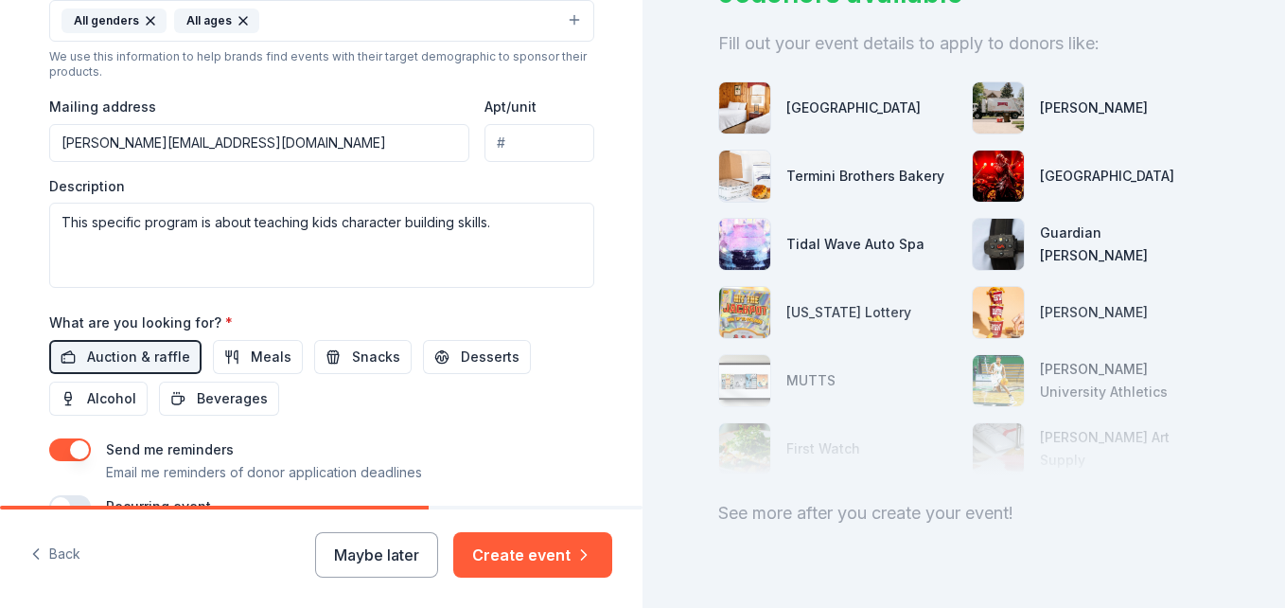
drag, startPoint x: 643, startPoint y: 344, endPoint x: 659, endPoint y: 430, distance: 86.5
click at [659, 430] on div "96 donors available Fill out your event details to apply to donors like: Ogleba…" at bounding box center [964, 304] width 643 height 608
drag, startPoint x: 647, startPoint y: 406, endPoint x: 647, endPoint y: 502, distance: 96.5
click at [647, 502] on div "96 donors available Fill out your event details to apply to donors like: Ogleba…" at bounding box center [964, 304] width 643 height 608
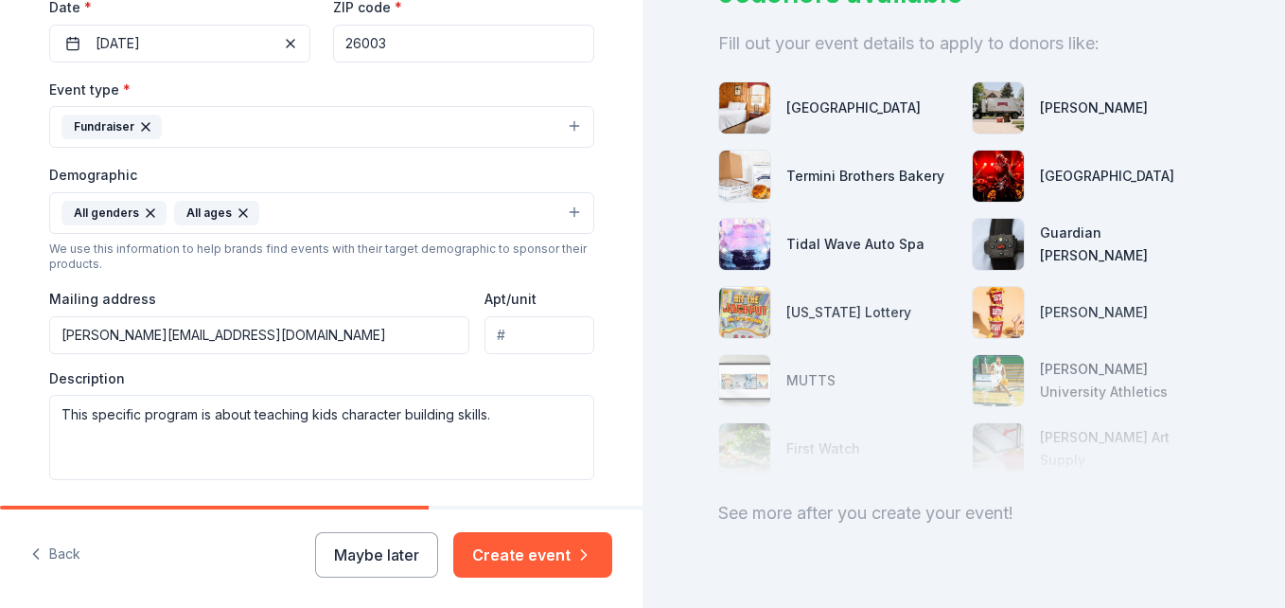
scroll to position [458, 0]
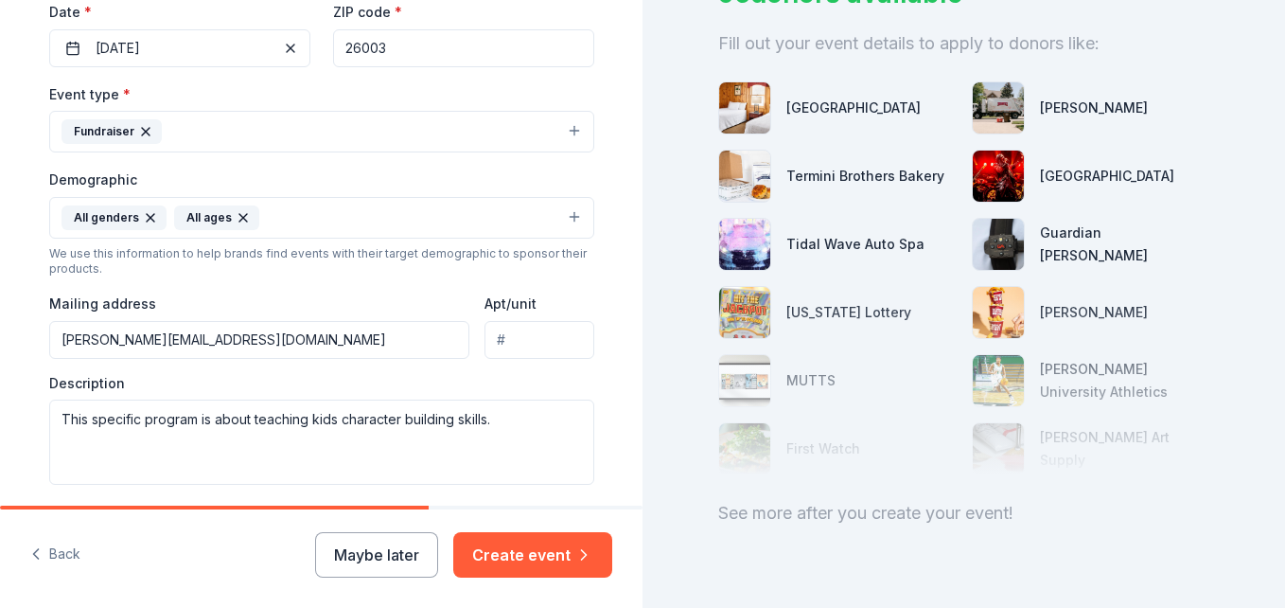
drag, startPoint x: 343, startPoint y: 344, endPoint x: -4, endPoint y: 375, distance: 347.8
click at [0, 375] on html "Tell us about your event. We'll find in-kind donations you can apply for. Event…" at bounding box center [642, 304] width 1285 height 608
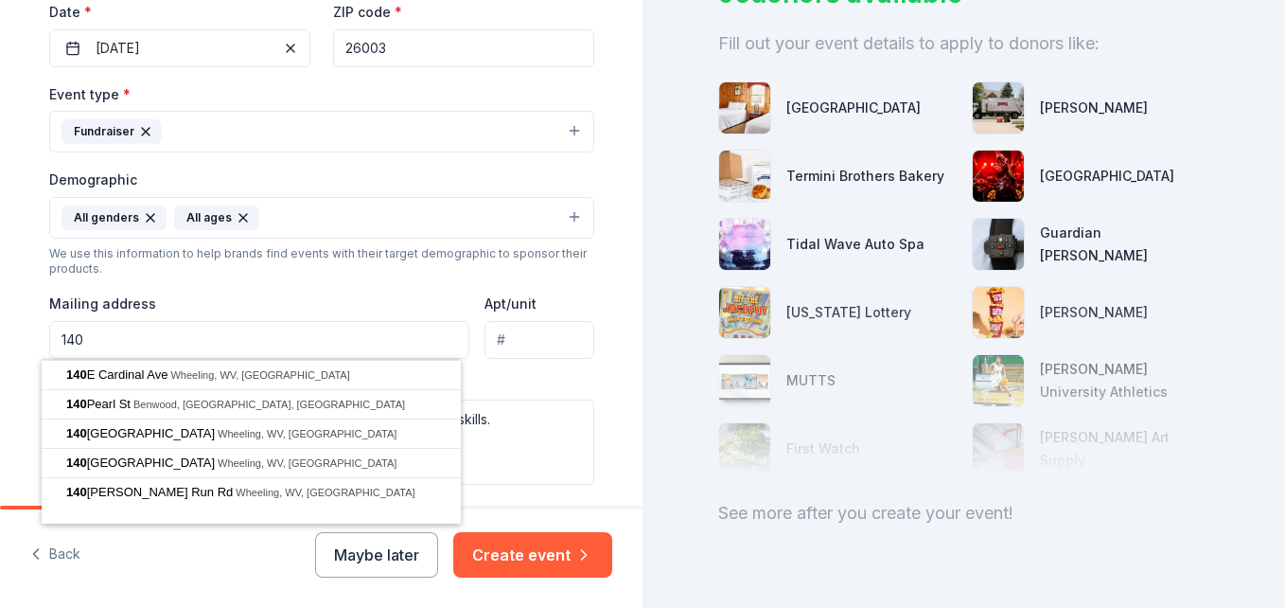
click at [187, 329] on input "140" at bounding box center [259, 340] width 421 height 38
click at [192, 322] on input "140" at bounding box center [259, 340] width 421 height 38
click at [189, 335] on input "140" at bounding box center [259, 340] width 421 height 38
click at [355, 305] on div "Mailing address 140" at bounding box center [259, 324] width 421 height 67
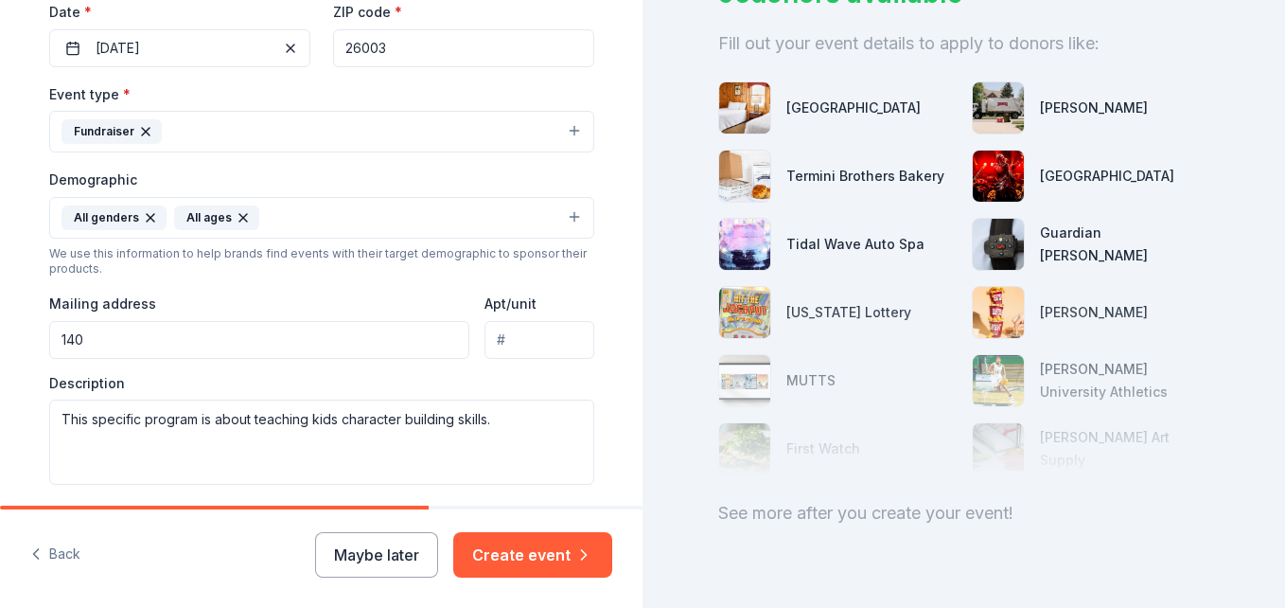
click at [308, 349] on input "140" at bounding box center [259, 340] width 421 height 38
type input "140 16th Street, Wheeling, WV, 26003"
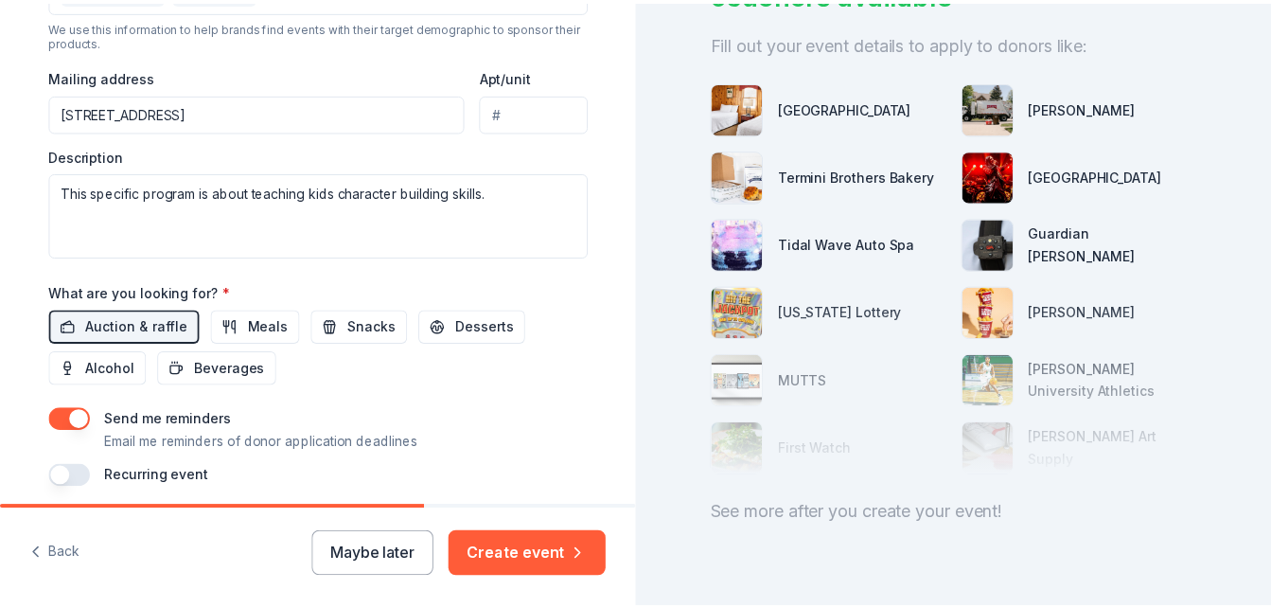
scroll to position [758, 0]
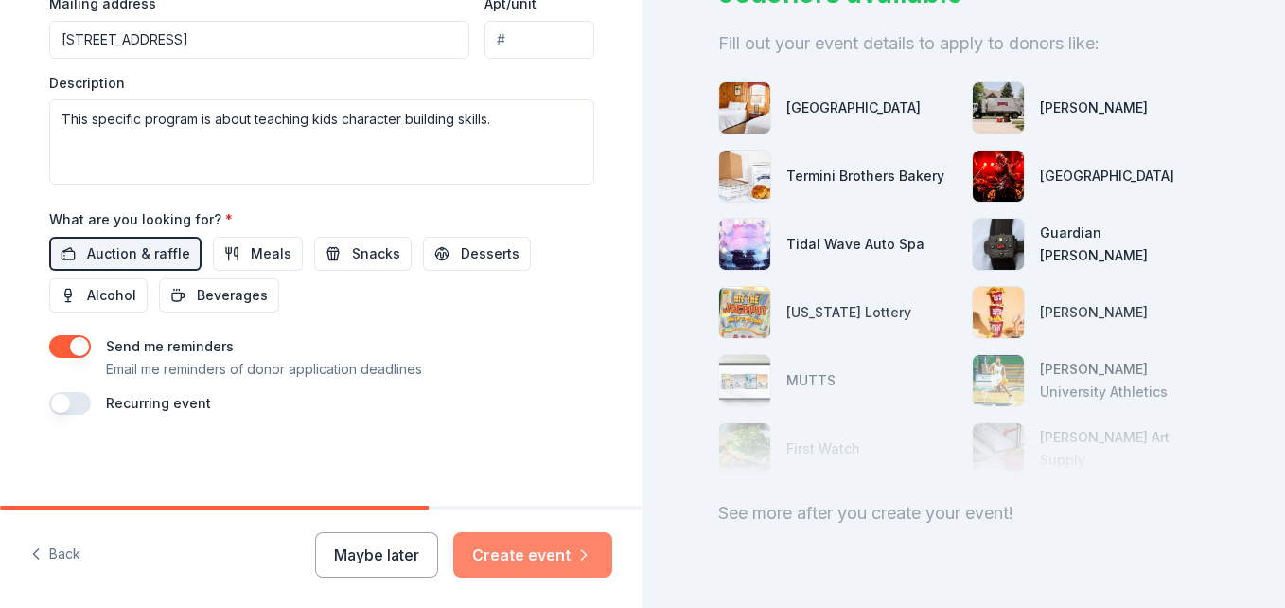
click at [534, 560] on button "Create event" at bounding box center [532, 554] width 159 height 45
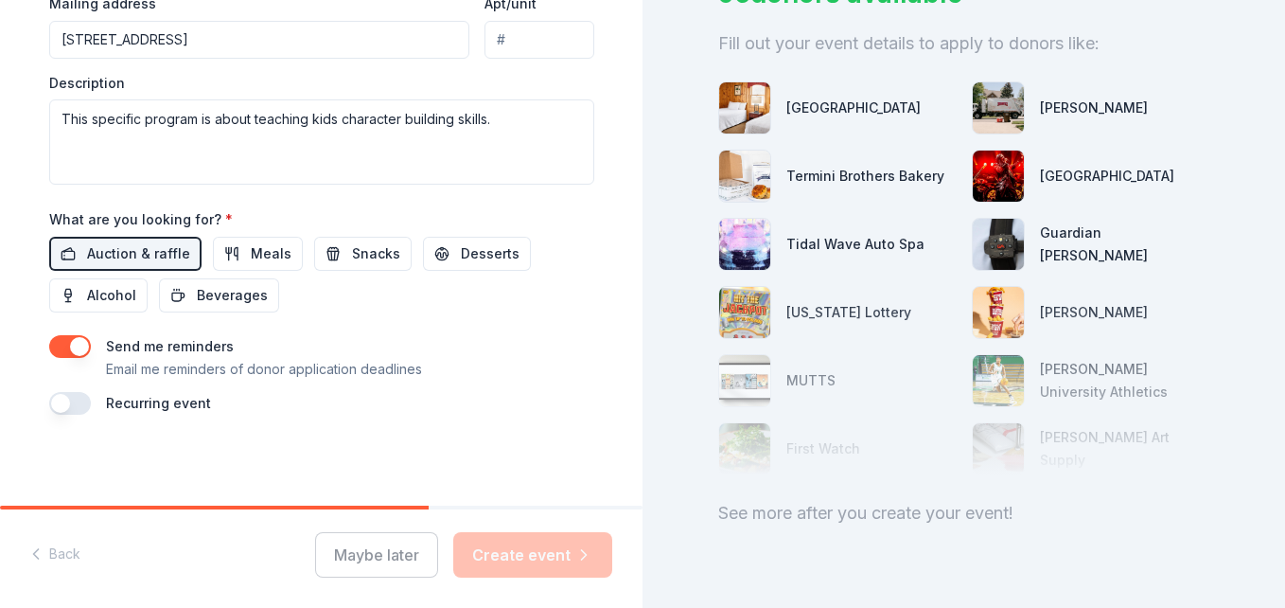
click at [534, 560] on div "Maybe later Create event" at bounding box center [463, 554] width 297 height 45
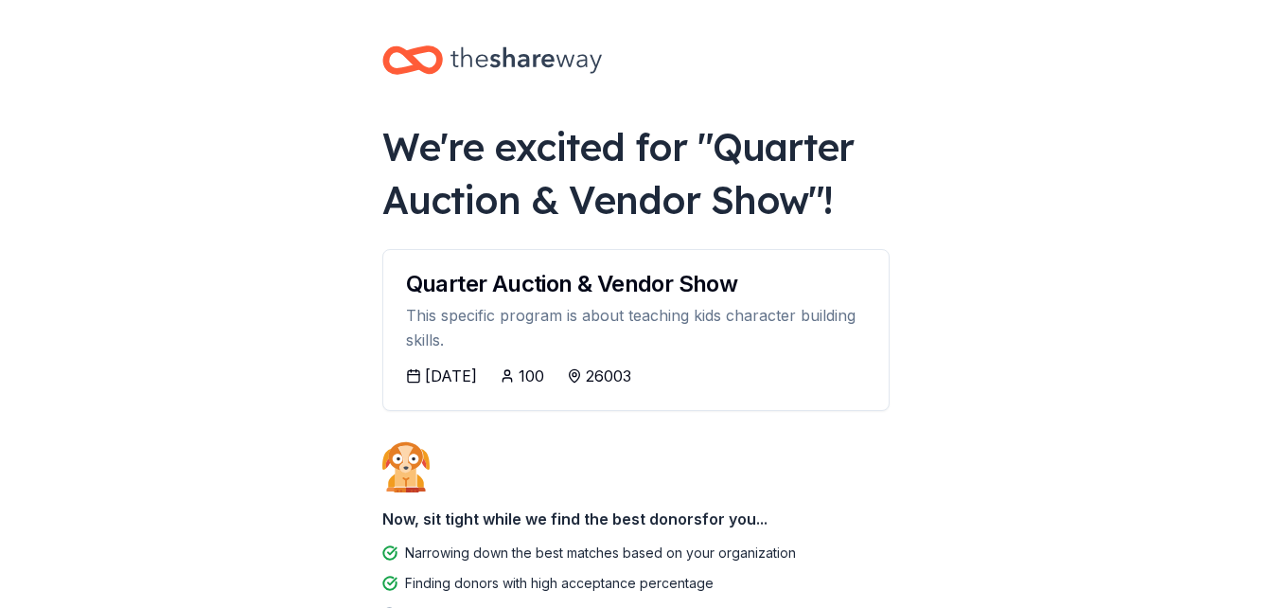
click at [430, 362] on div "Quarter Auction & Vendor Show This specific program is about teaching kids char…" at bounding box center [635, 307] width 505 height 115
click at [414, 386] on div "11/07/2025" at bounding box center [441, 375] width 71 height 23
click at [1246, 202] on body "We're excited for " Quarter Auction & Vendor Show "! Quarter Auction & Vendor S…" at bounding box center [635, 304] width 1271 height 608
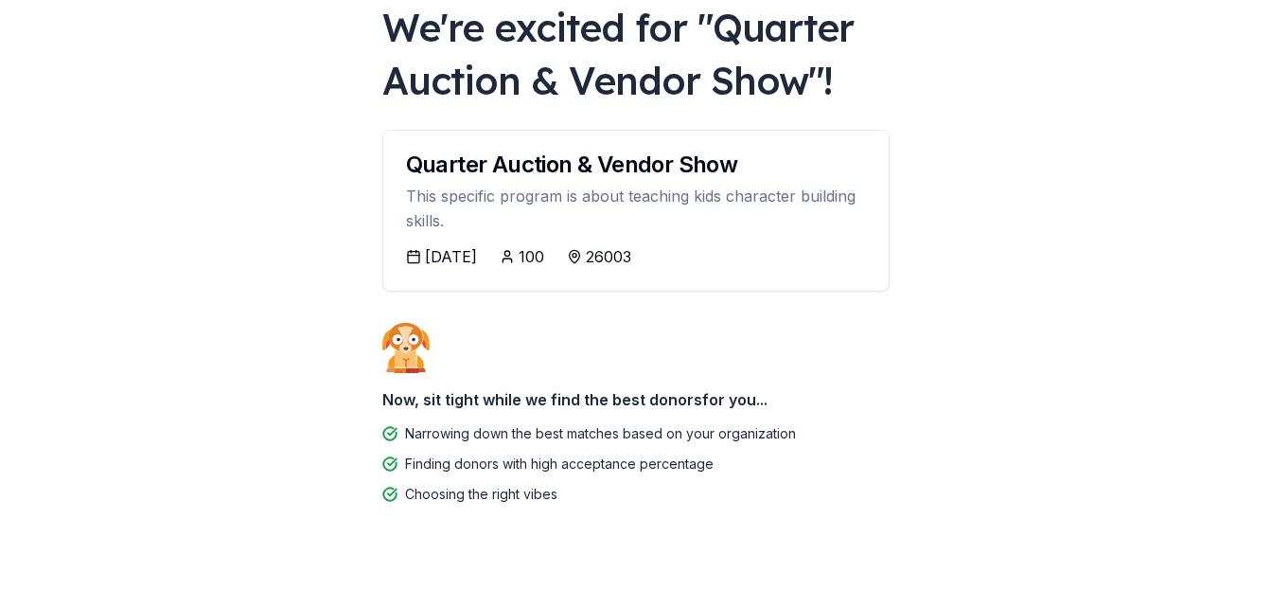
scroll to position [142, 0]
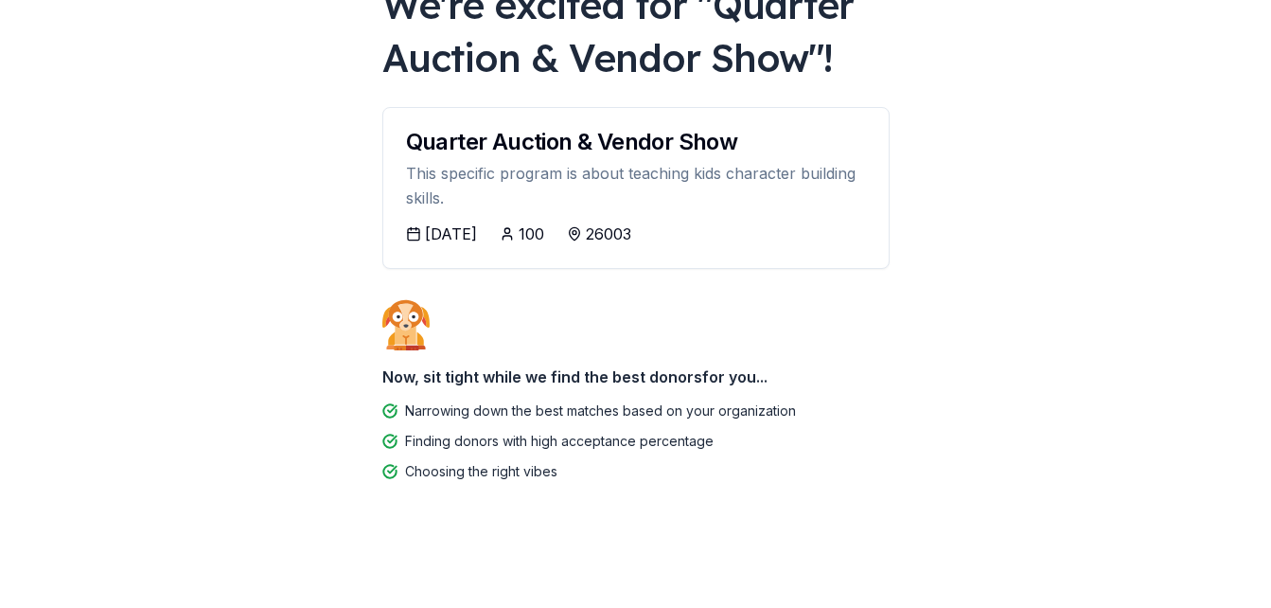
click at [544, 227] on div "100" at bounding box center [532, 233] width 26 height 23
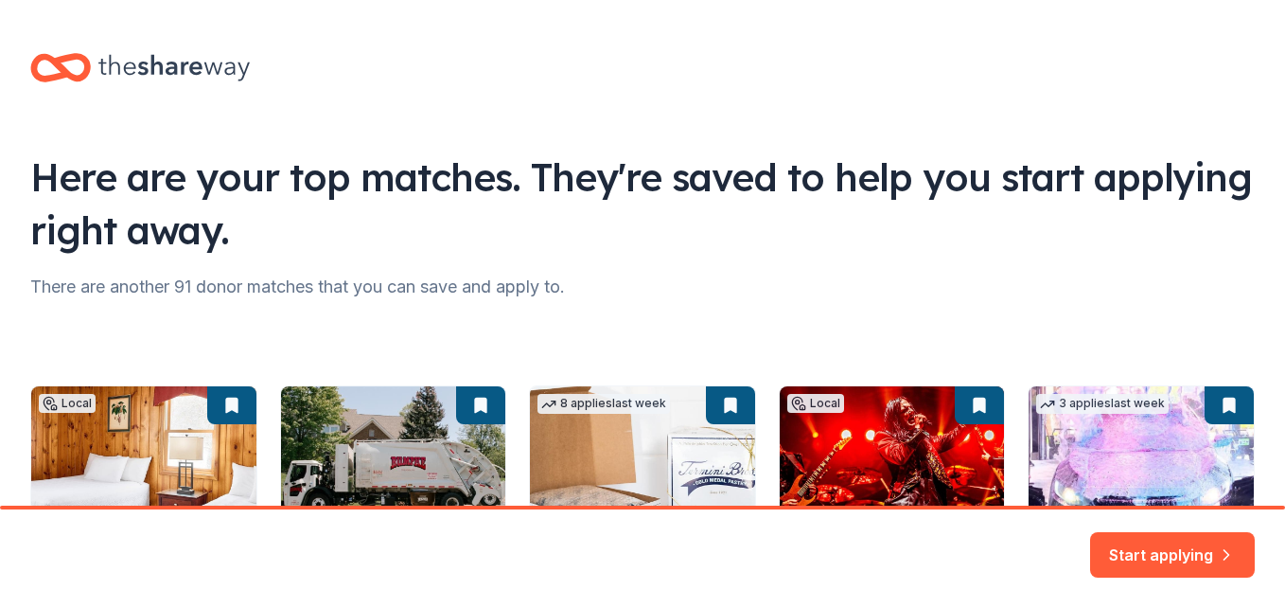
drag, startPoint x: 1284, startPoint y: 277, endPoint x: 1272, endPoint y: 416, distance: 139.6
click at [1272, 416] on html "Here are your top matches. They're saved to help you start applying right away.…" at bounding box center [642, 304] width 1285 height 608
click at [1166, 543] on button "Start applying" at bounding box center [1172, 542] width 165 height 45
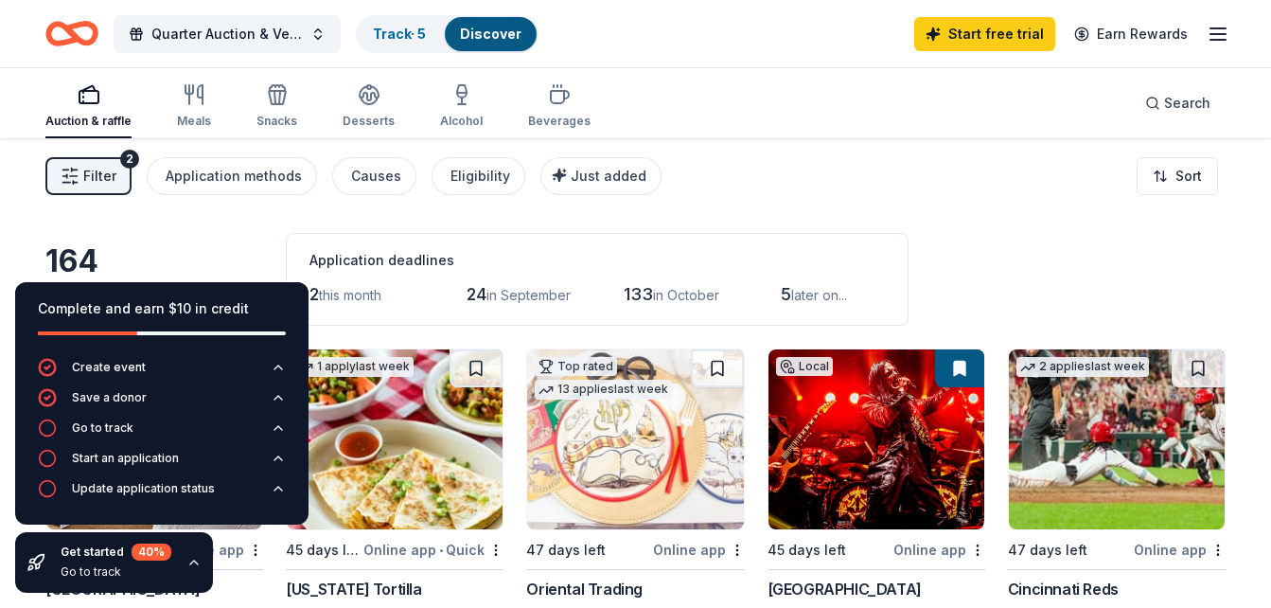
click at [1245, 199] on div "Filter 2 Application methods Causes Eligibility Just added Sort" at bounding box center [635, 176] width 1271 height 76
drag, startPoint x: 1270, startPoint y: 119, endPoint x: 1272, endPoint y: 143, distance: 23.7
click at [1271, 143] on html "Quarter Auction & Vendor Show Track · 5 Discover Start free trial Earn Rewards …" at bounding box center [635, 304] width 1271 height 608
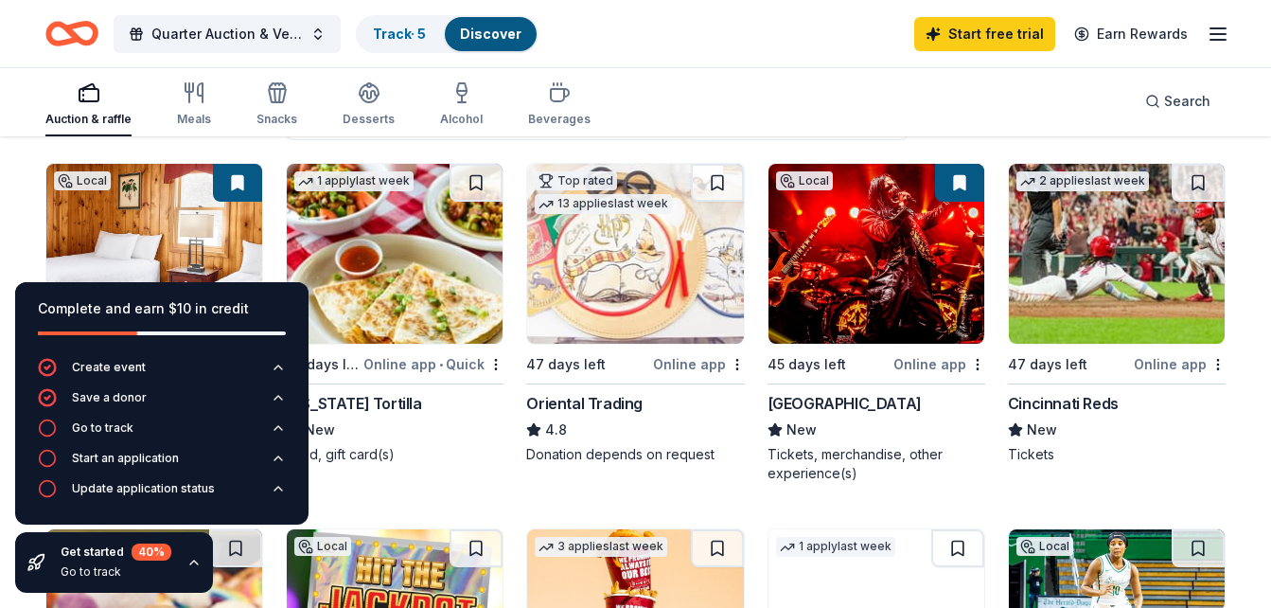
scroll to position [121, 0]
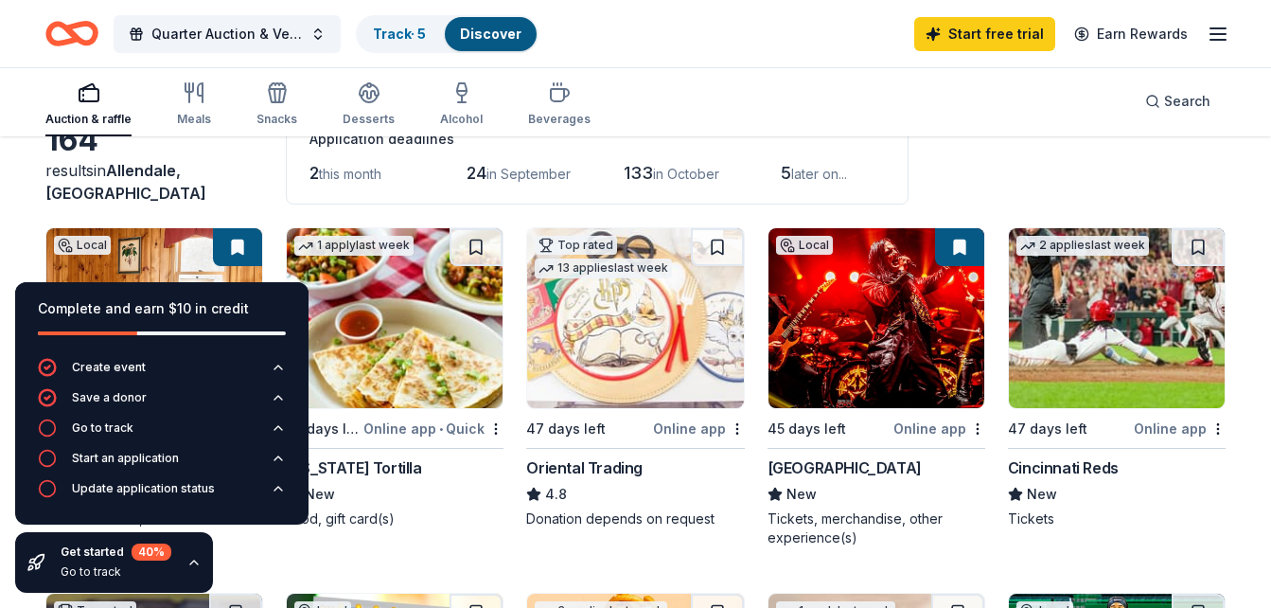
click at [573, 467] on div "Oriental Trading" at bounding box center [584, 467] width 116 height 23
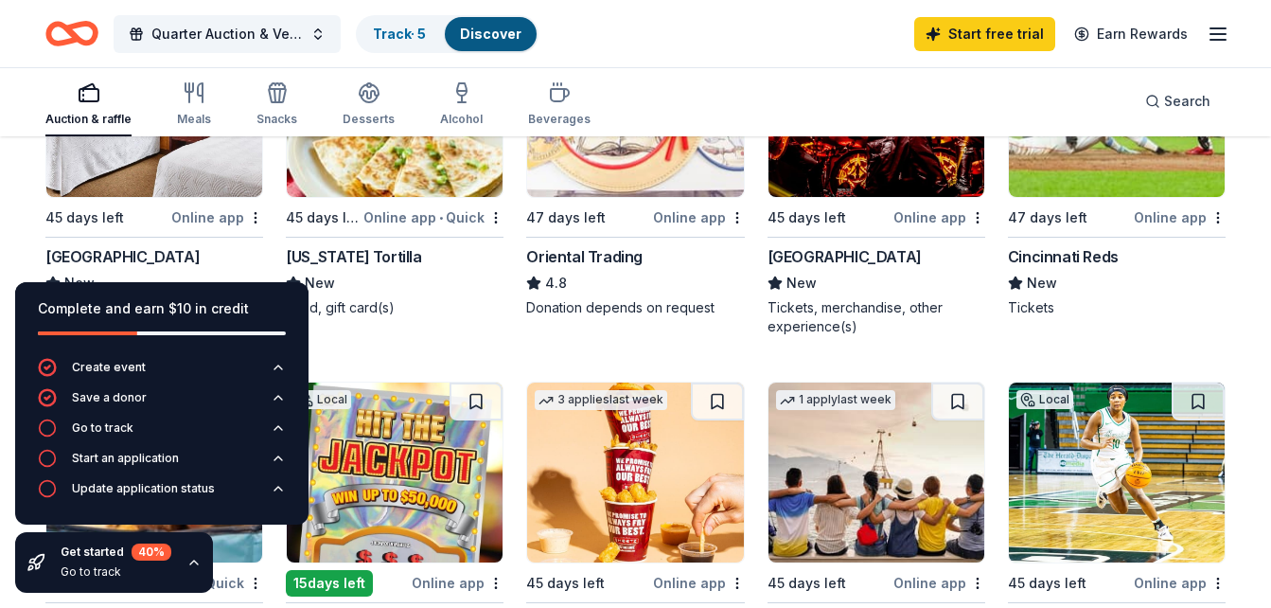
scroll to position [324, 0]
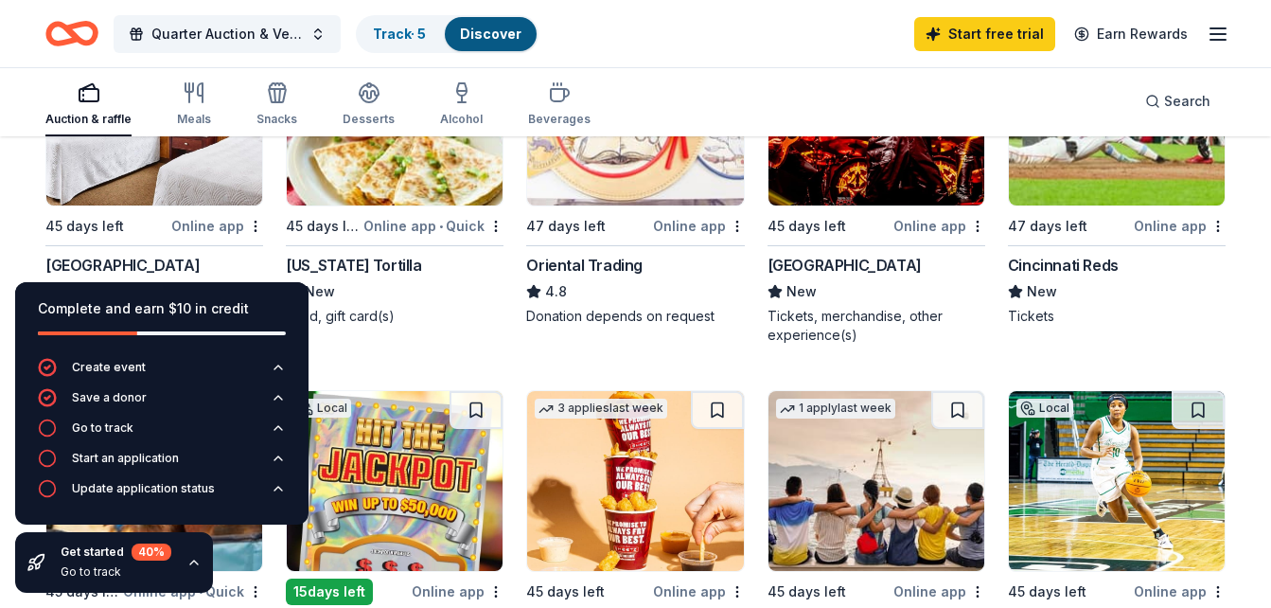
click at [157, 248] on div "Local 45 days left Online app Oglebay Park Resort New Gift certificates, accomm…" at bounding box center [154, 185] width 218 height 320
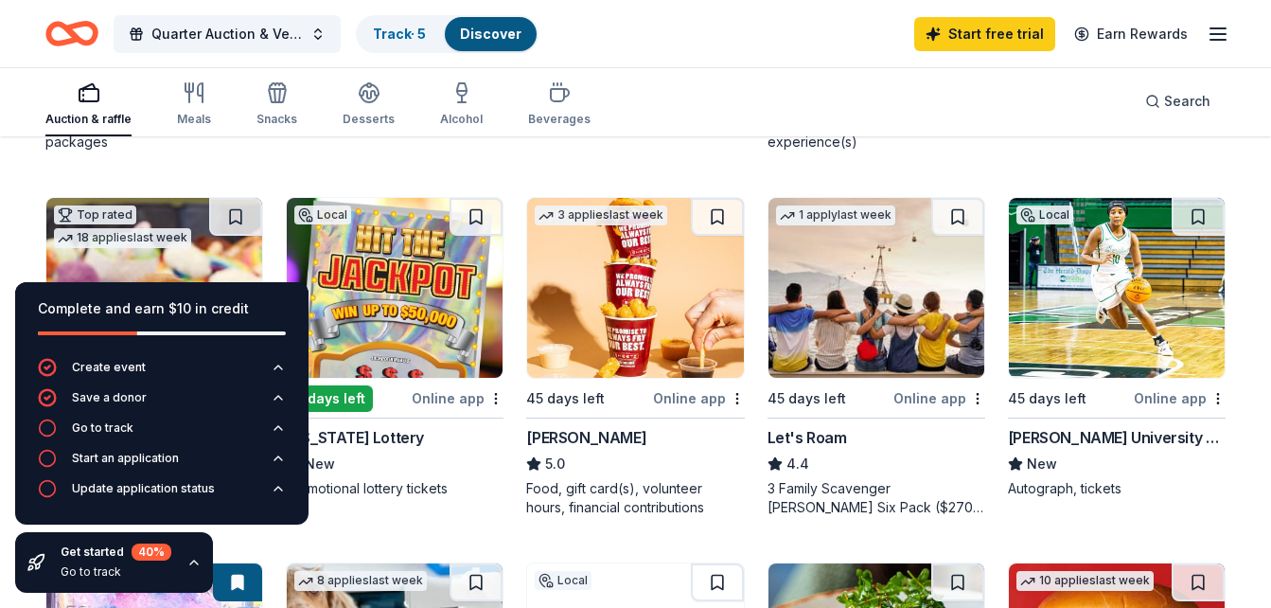
scroll to position [513, 0]
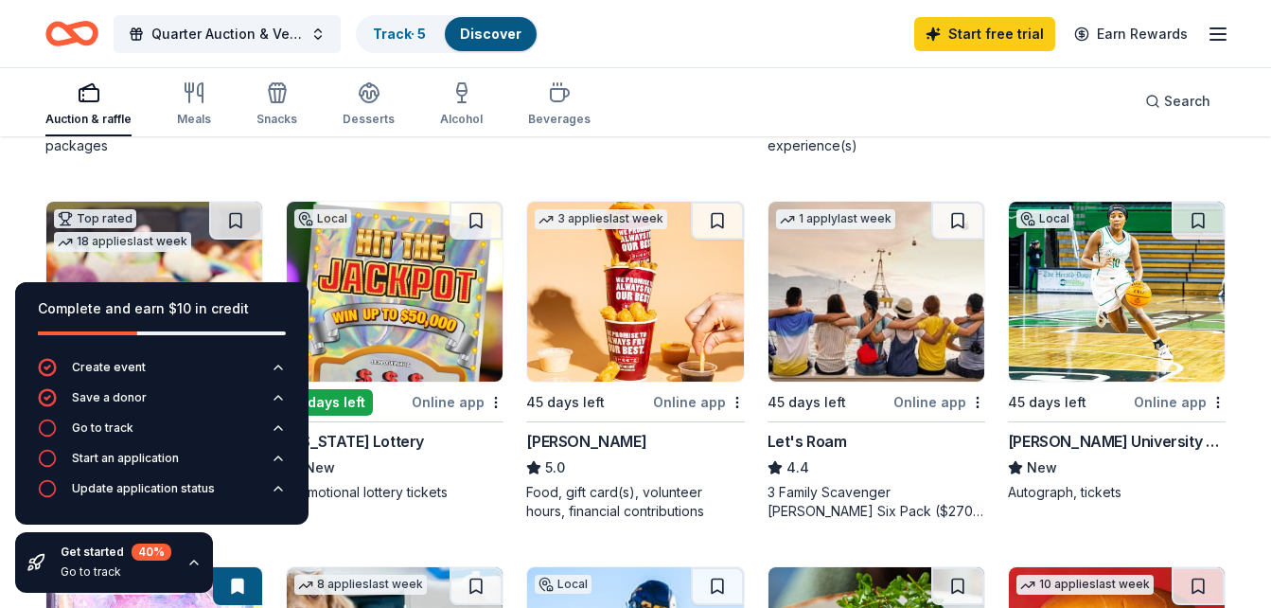
click at [1055, 439] on div "Marshall University Athletics" at bounding box center [1117, 441] width 218 height 23
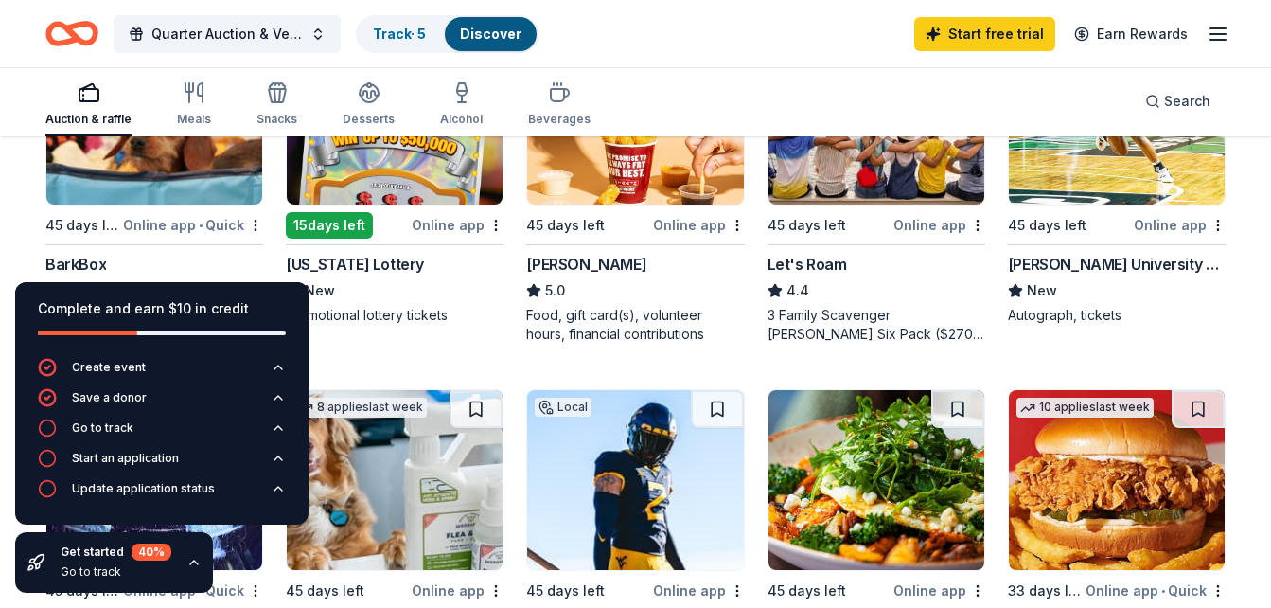
scroll to position [698, 0]
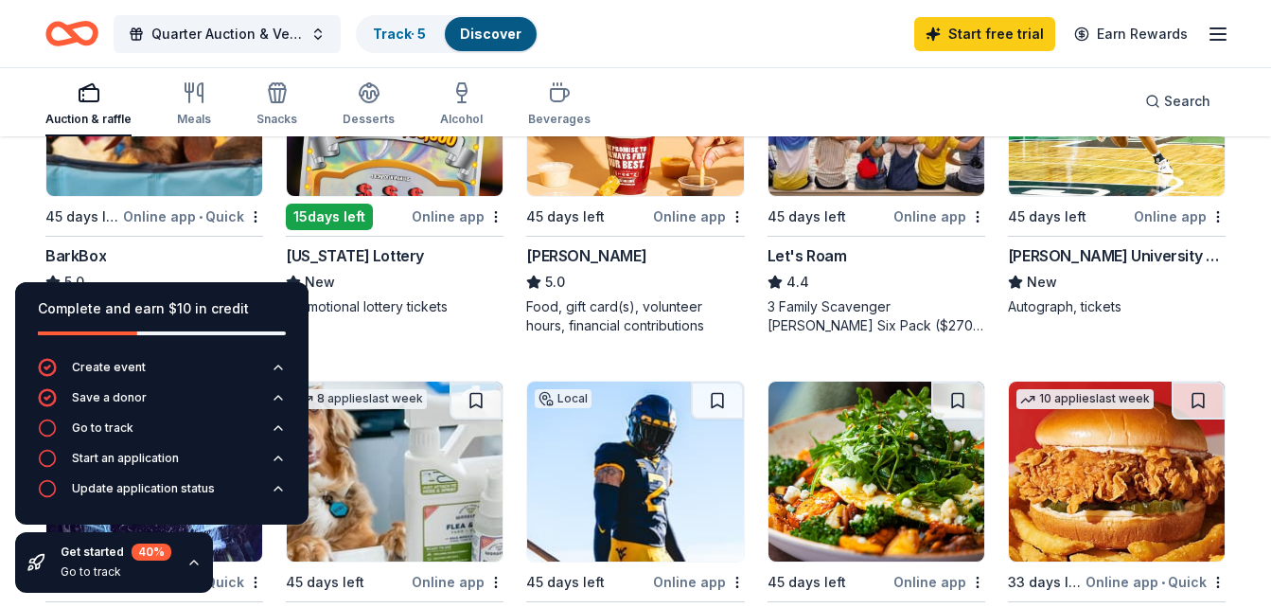
click at [95, 254] on div "BarkBox" at bounding box center [75, 255] width 61 height 23
click at [395, 258] on div "West Virginia Lottery" at bounding box center [355, 255] width 138 height 23
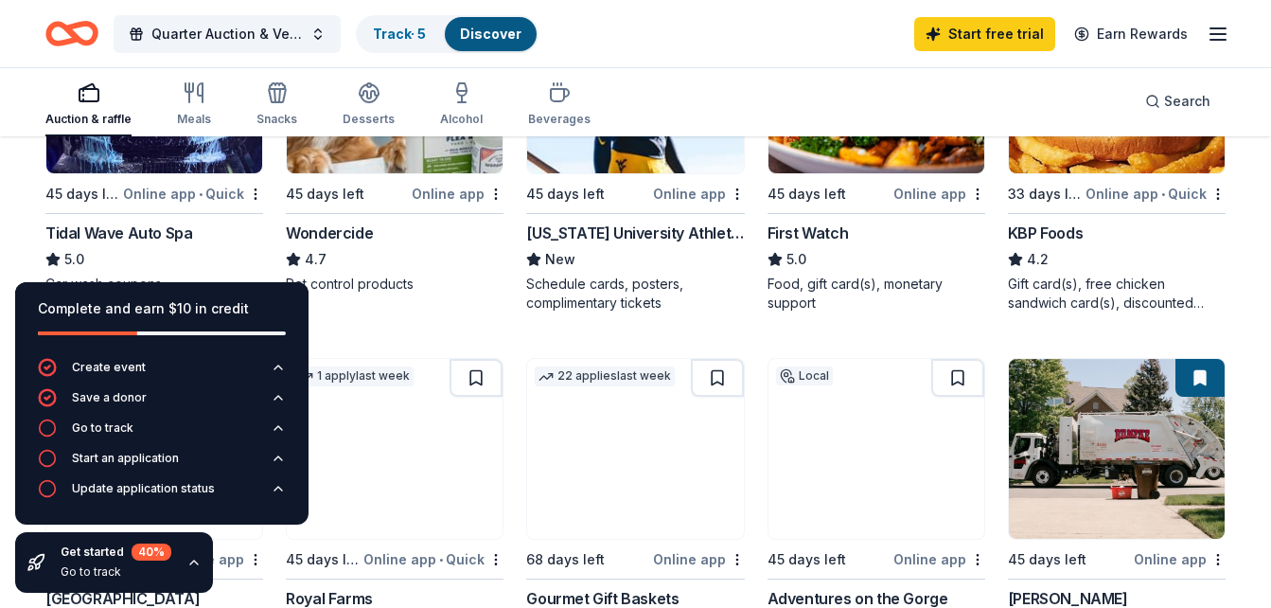
scroll to position [1077, 0]
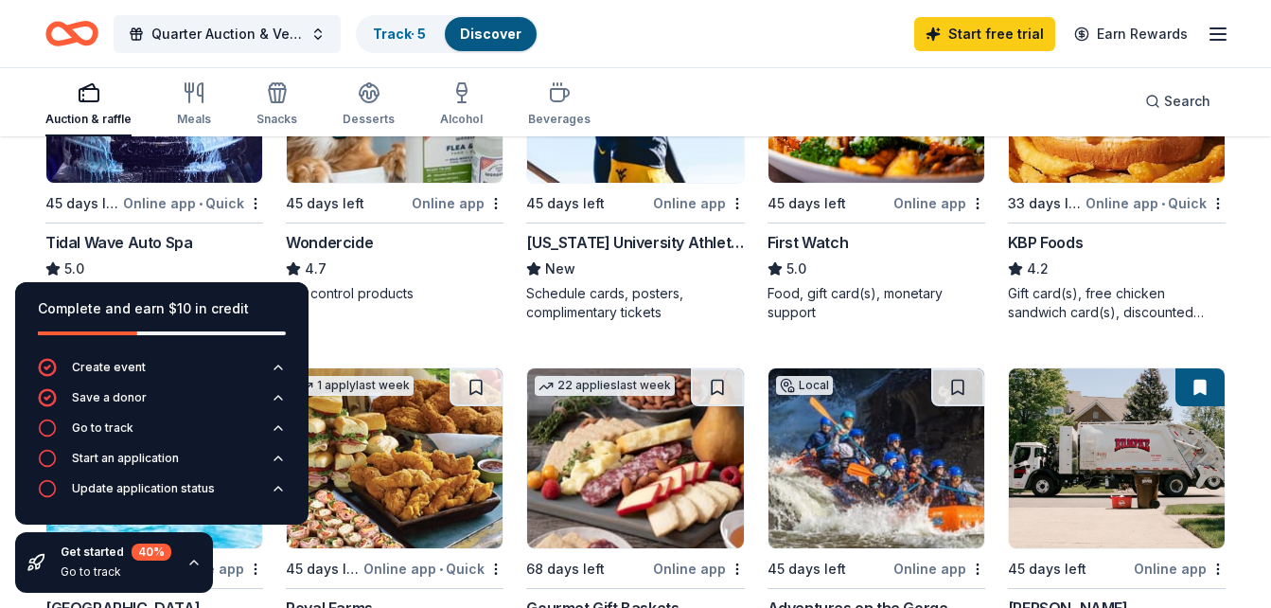
click at [180, 240] on div "Tidal Wave Auto Spa" at bounding box center [118, 242] width 147 height 23
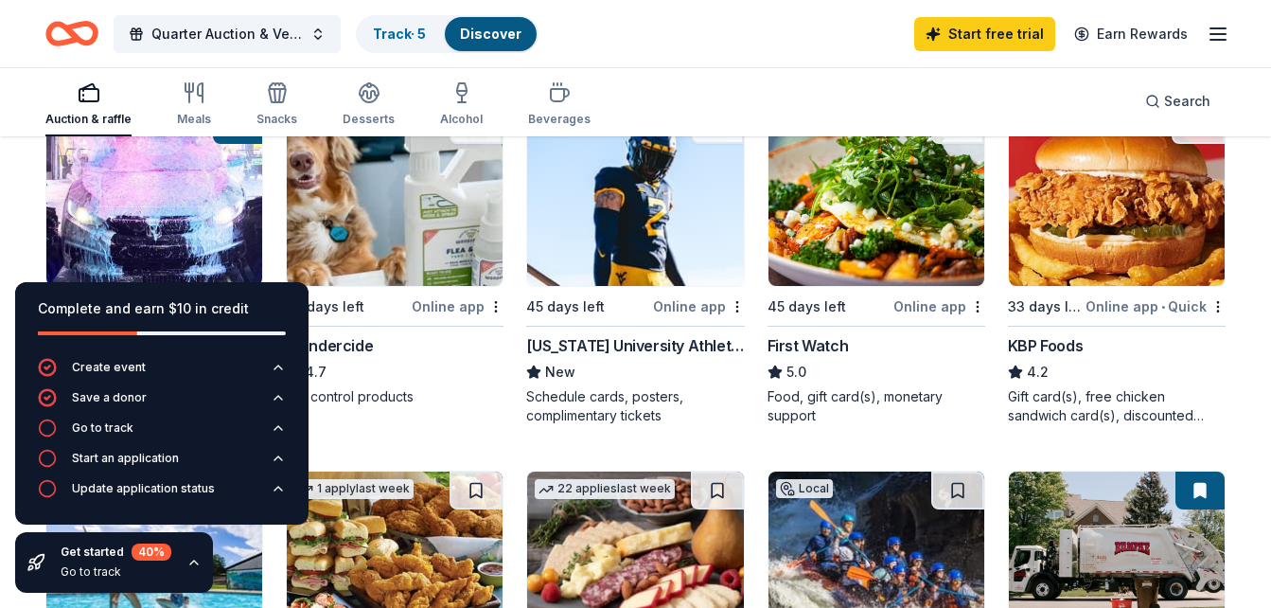
scroll to position [948, 0]
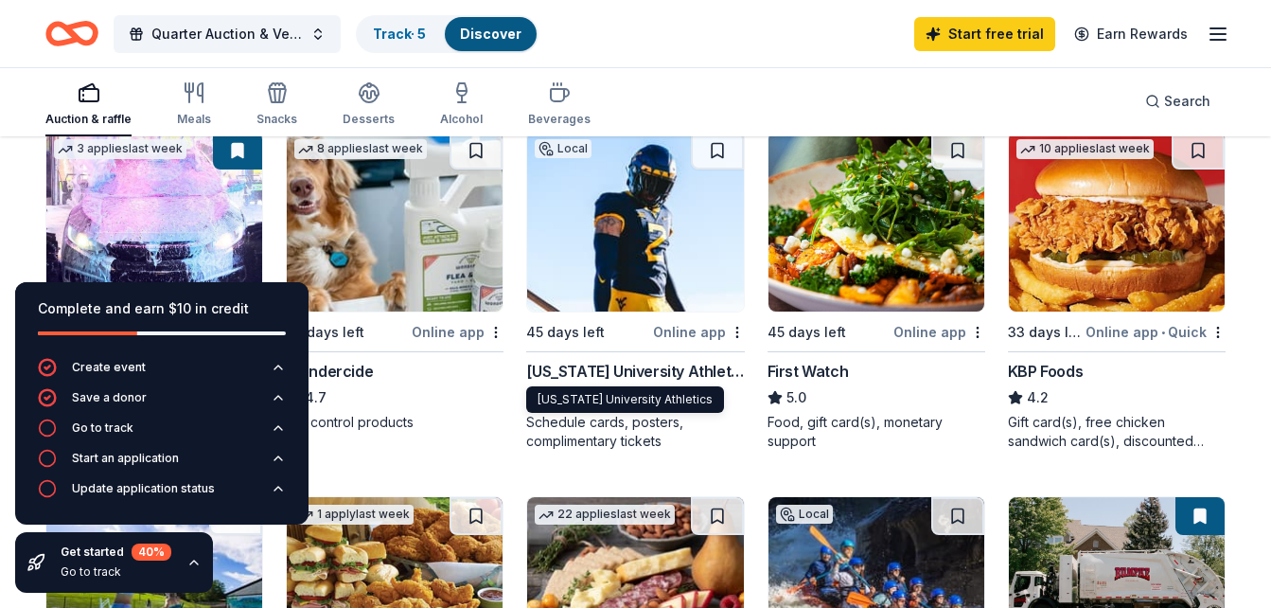
click at [694, 370] on div "[US_STATE] University Athletics" at bounding box center [635, 371] width 218 height 23
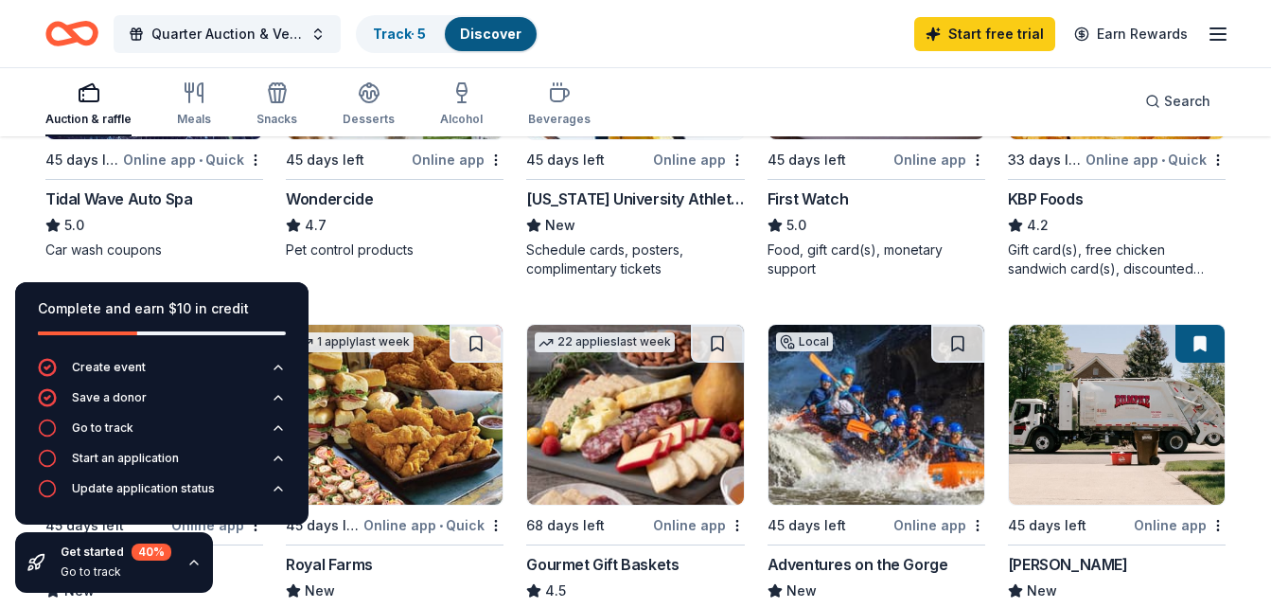
scroll to position [1116, 0]
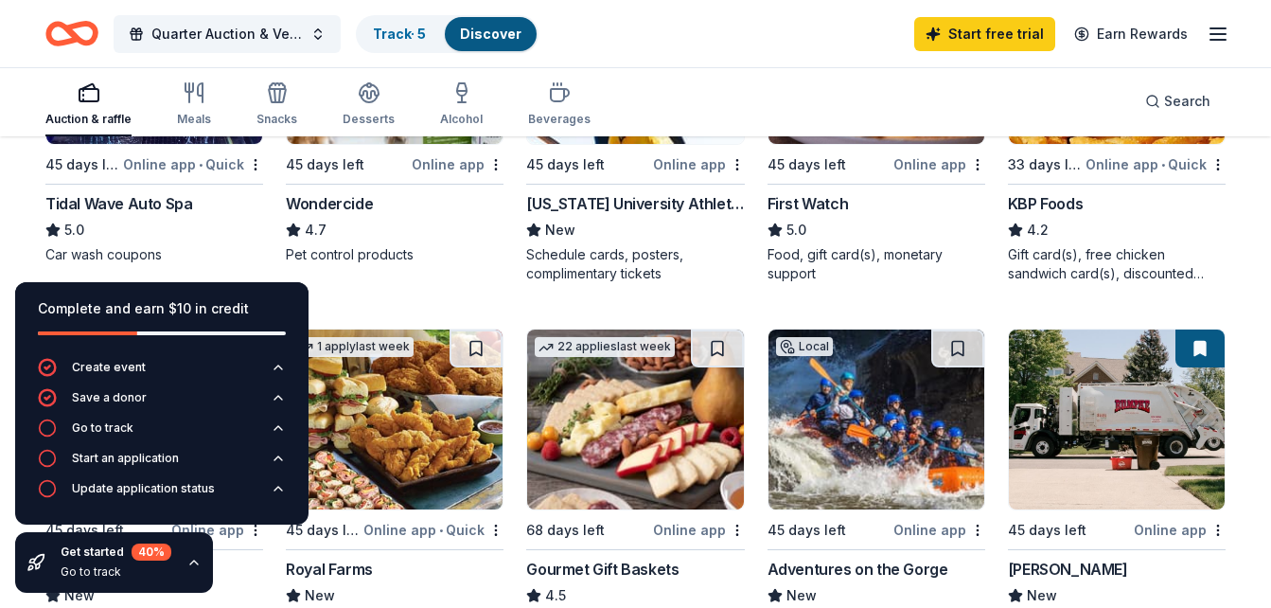
click at [1253, 419] on div "164 results in Allendale, WV Application deadlines 2 this month 24 in September…" at bounding box center [635, 237] width 1271 height 2430
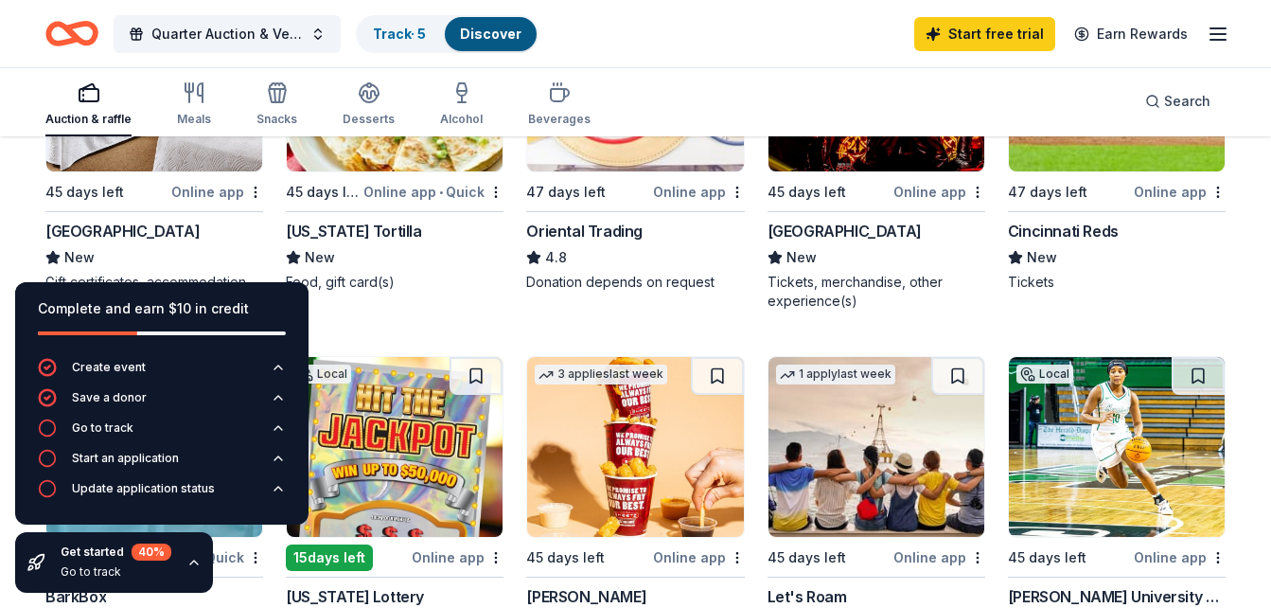
scroll to position [289, 0]
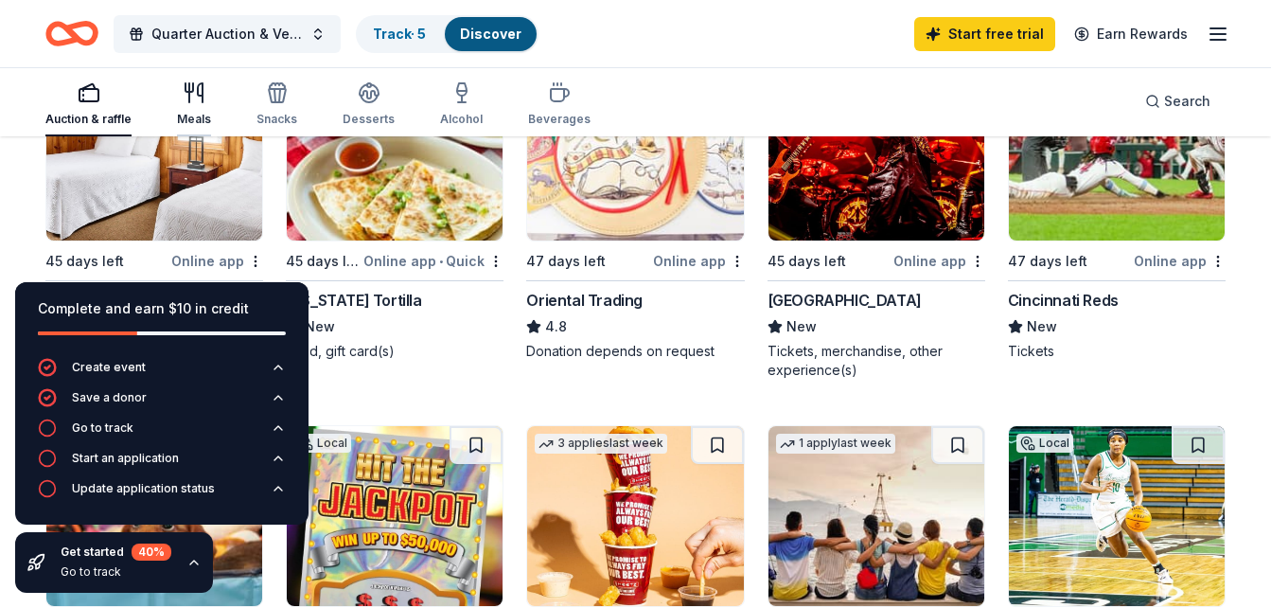
click at [192, 114] on div "Meals" at bounding box center [194, 119] width 34 height 15
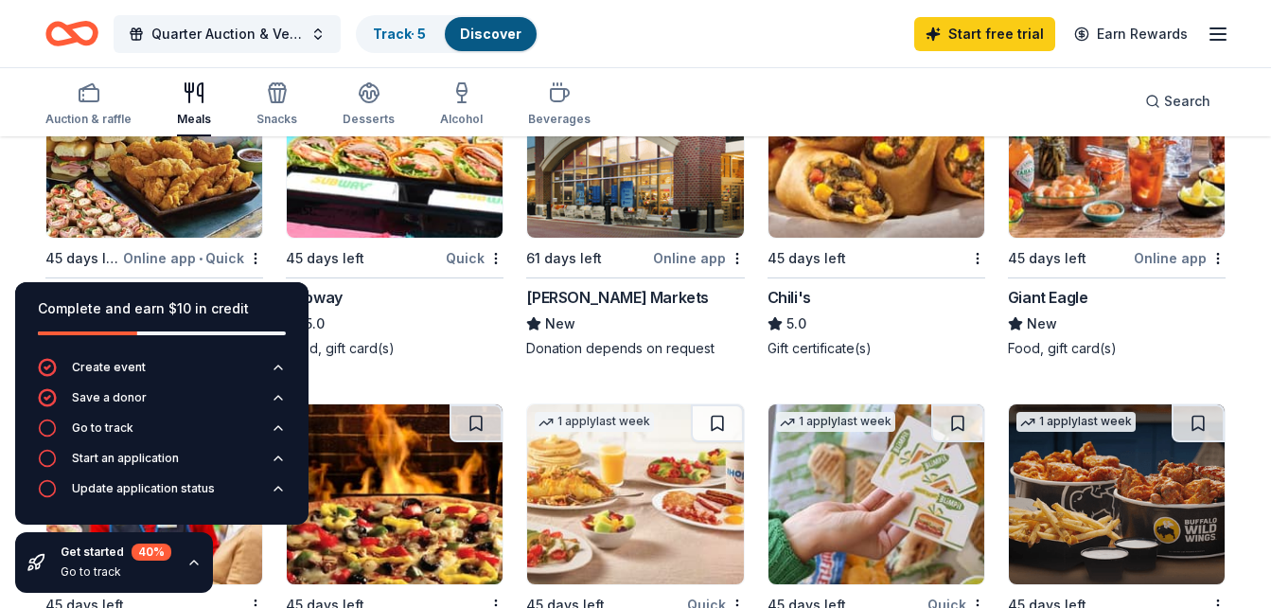
scroll to position [1005, 0]
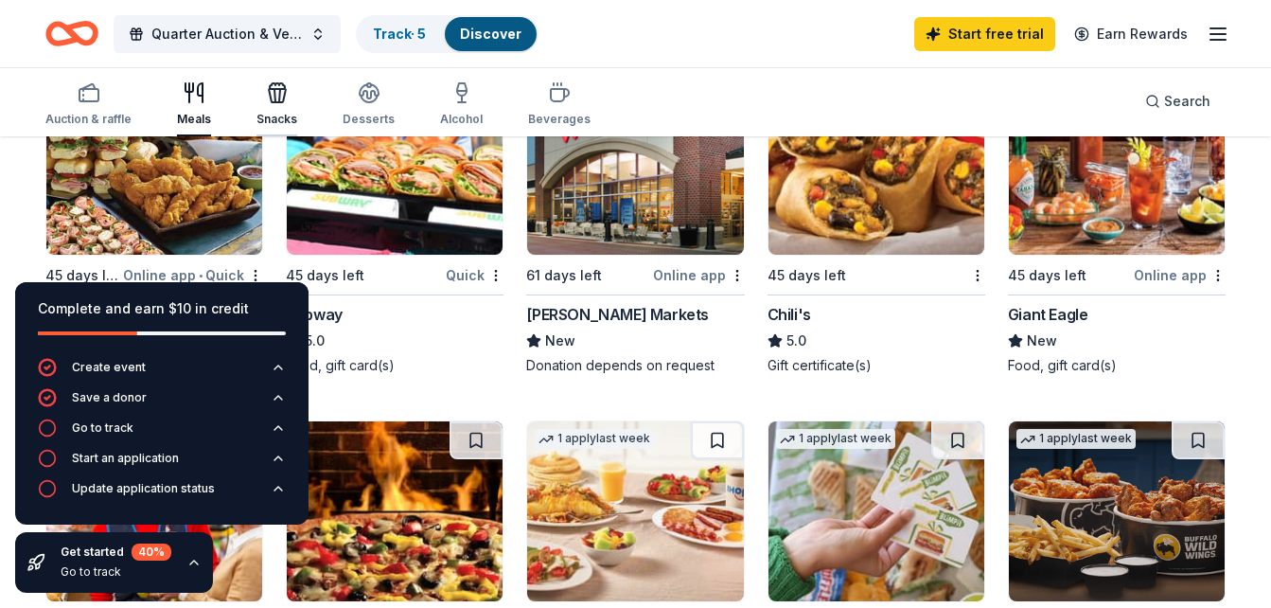
click at [273, 94] on icon "button" at bounding box center [277, 92] width 23 height 23
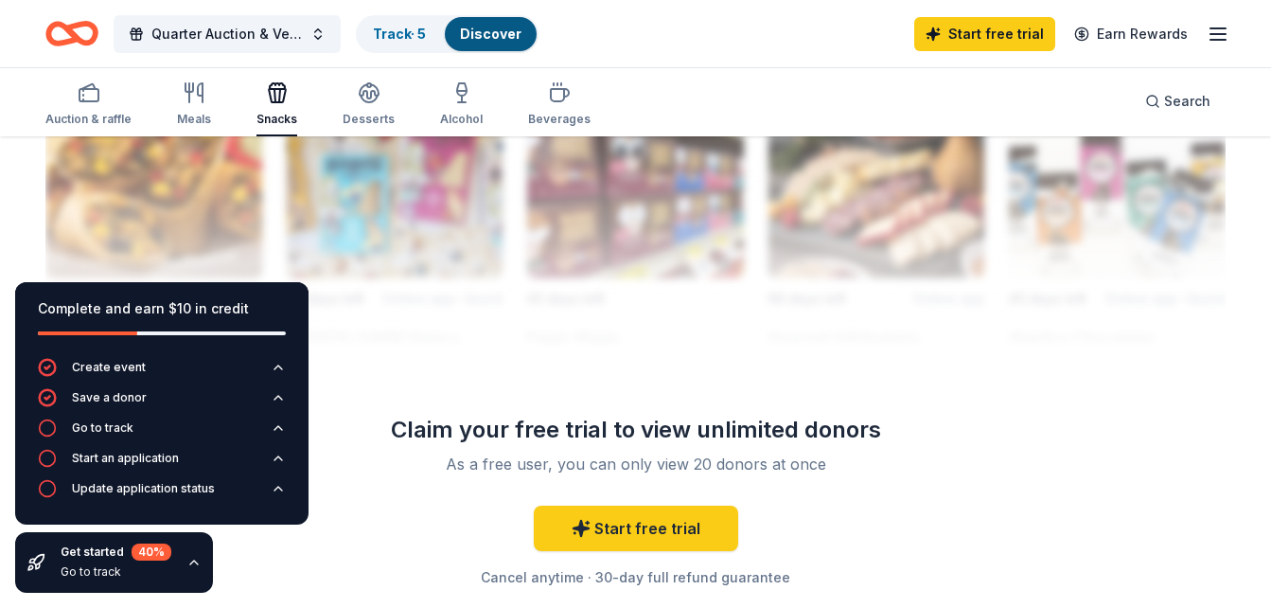
scroll to position [1767, 0]
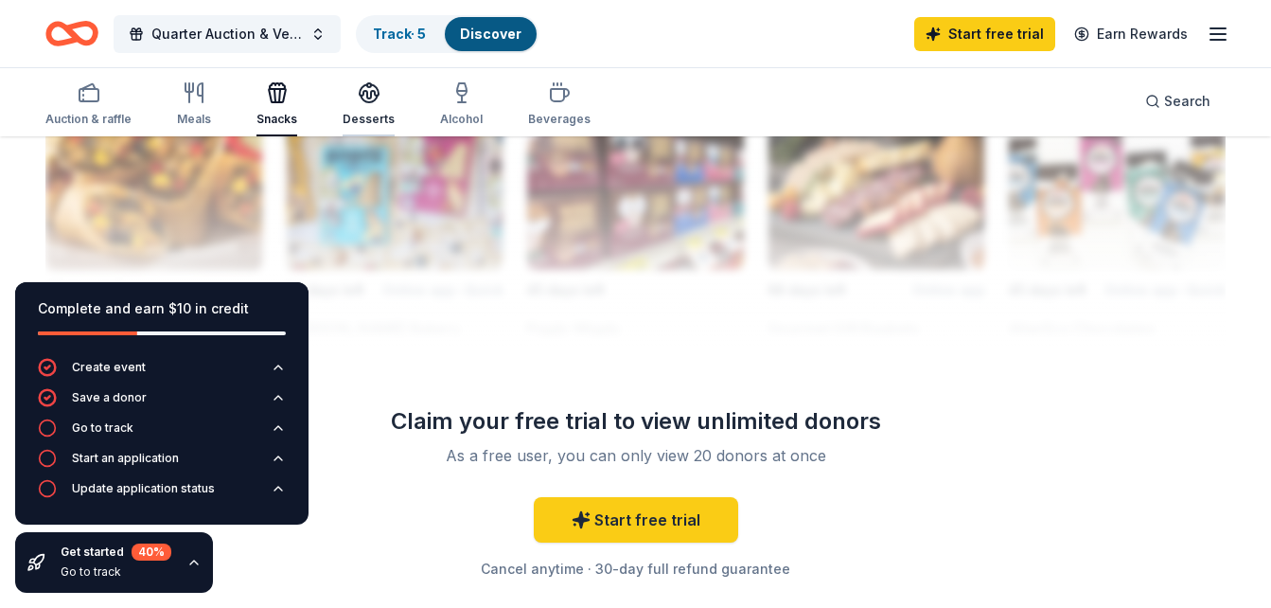
click at [370, 112] on div "Desserts" at bounding box center [369, 119] width 52 height 15
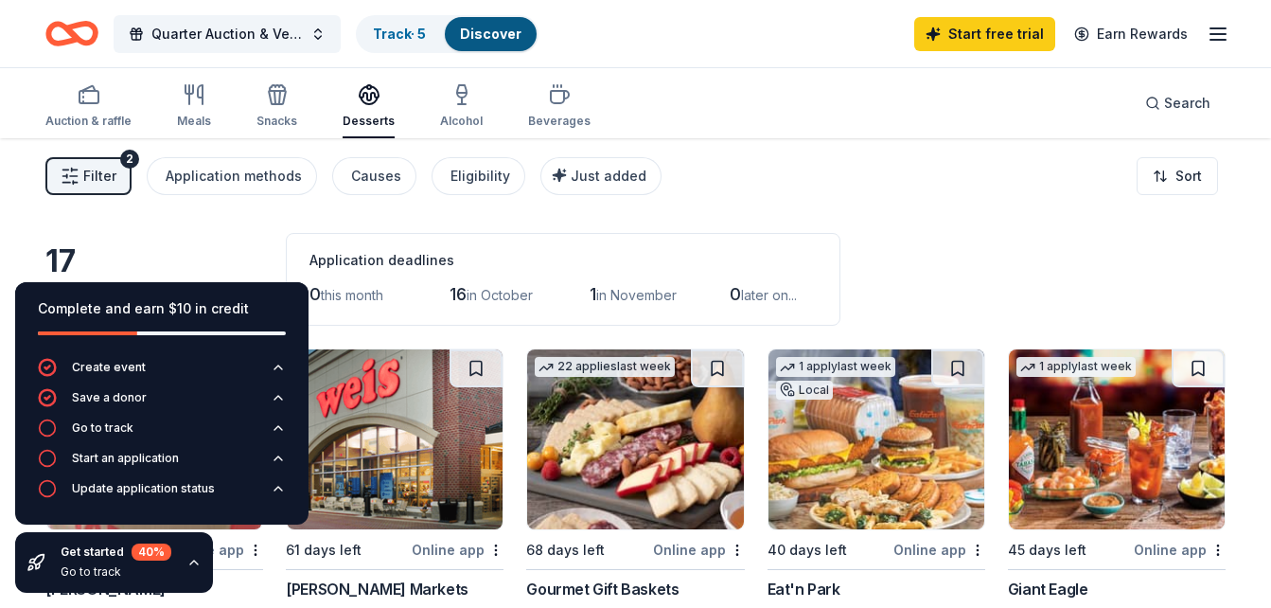
click at [425, 95] on div "Auction & raffle Meals Snacks Desserts Alcohol Beverages" at bounding box center [317, 107] width 545 height 62
click at [459, 107] on div "Alcohol" at bounding box center [461, 105] width 43 height 45
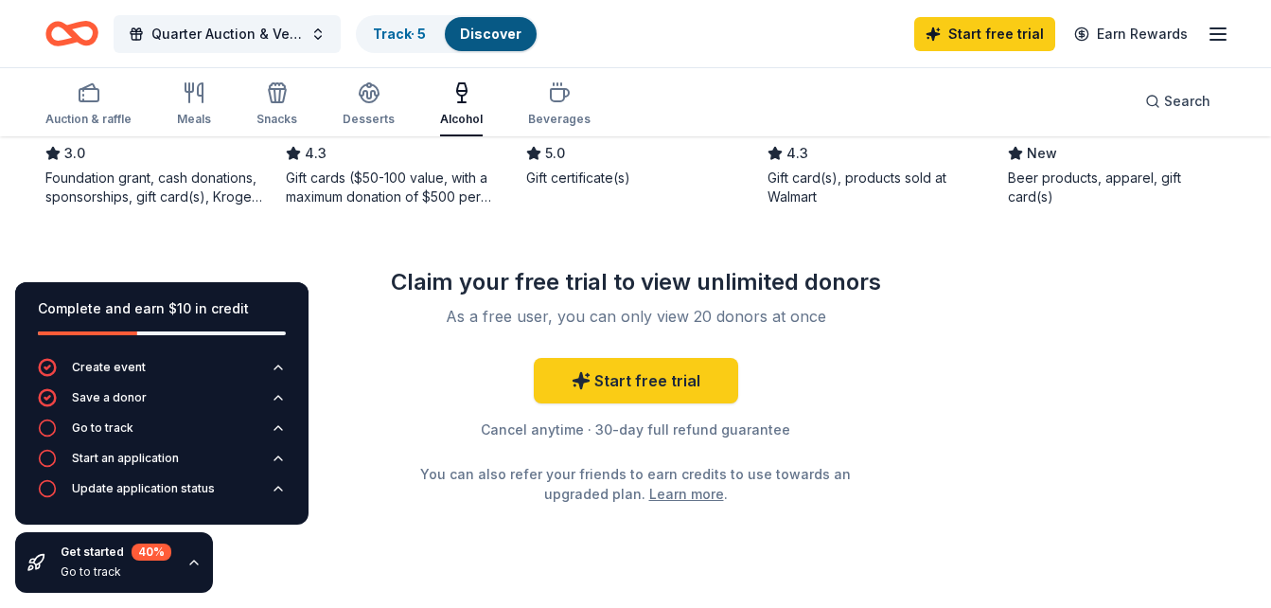
scroll to position [882, 0]
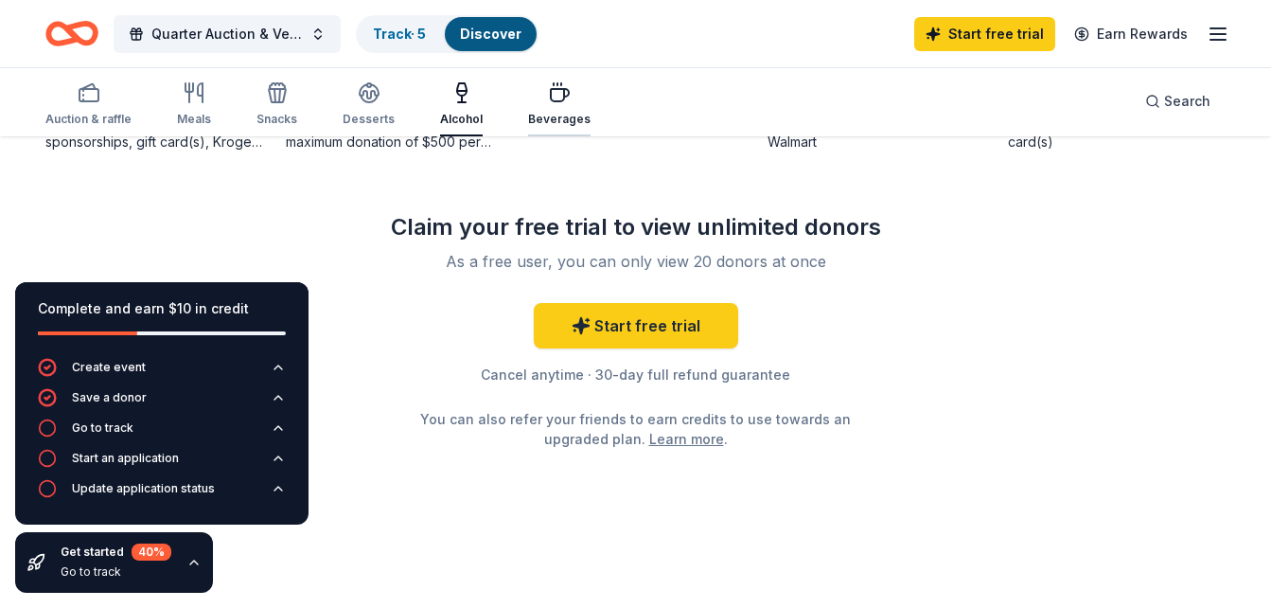
click at [539, 78] on button "Beverages" at bounding box center [559, 105] width 62 height 62
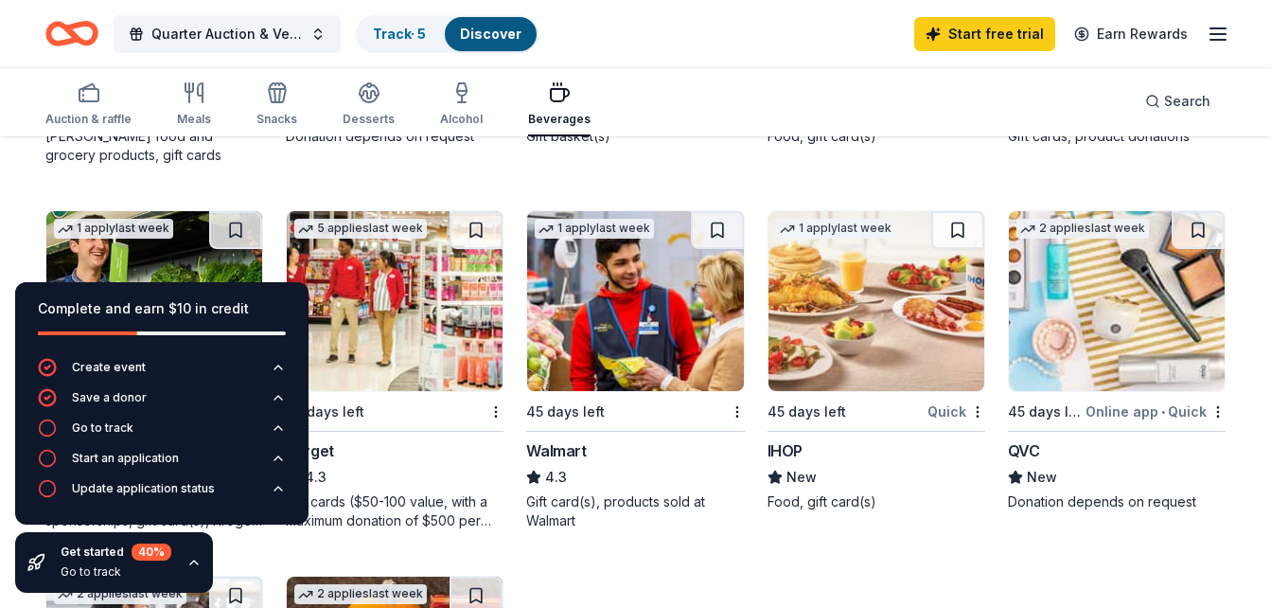
scroll to position [426, 0]
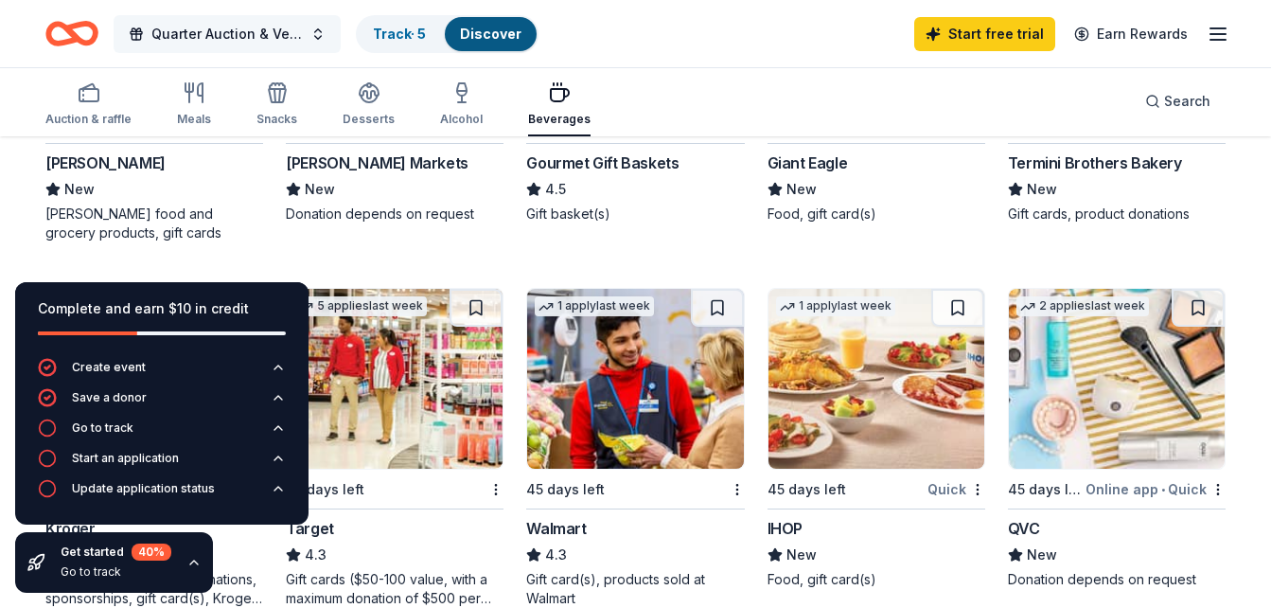
click at [203, 34] on span "Quarter Auction & Vendor Show" at bounding box center [226, 34] width 151 height 23
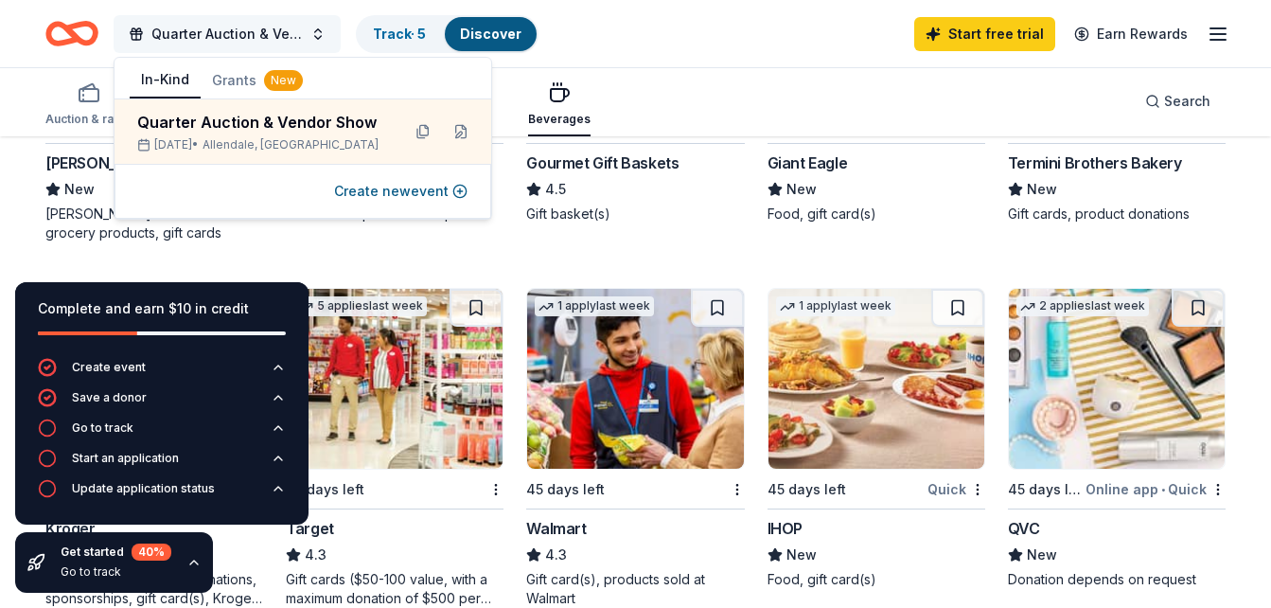
click at [203, 34] on span "Quarter Auction & Vendor Show" at bounding box center [226, 34] width 151 height 23
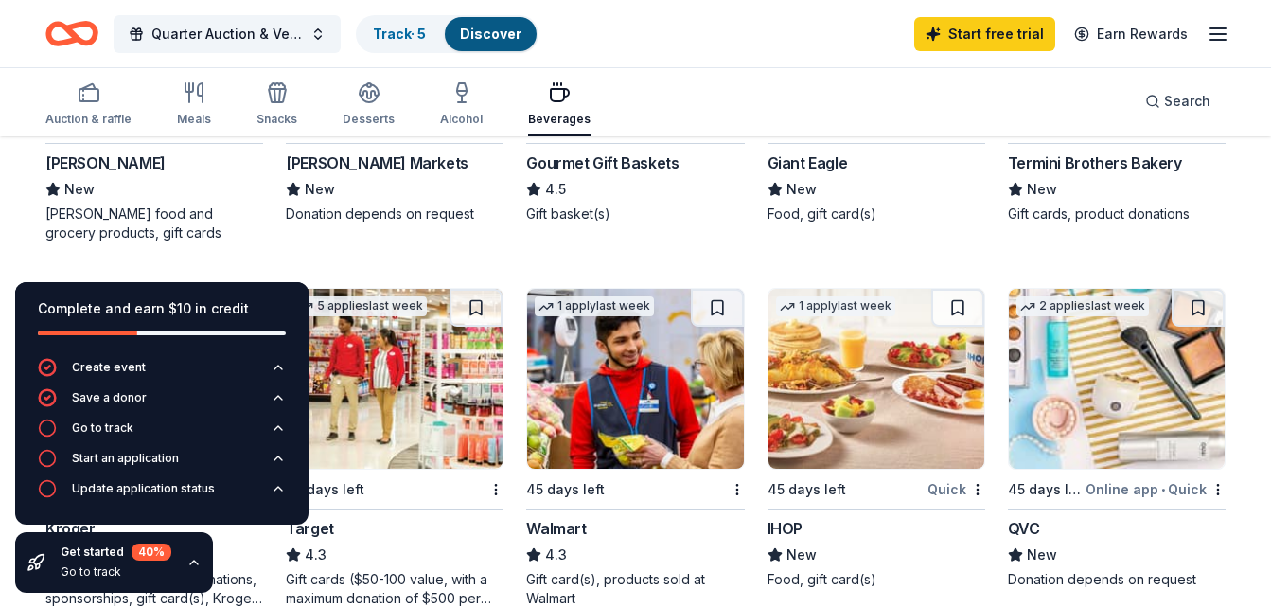
click at [79, 26] on icon "Home" at bounding box center [80, 33] width 29 height 19
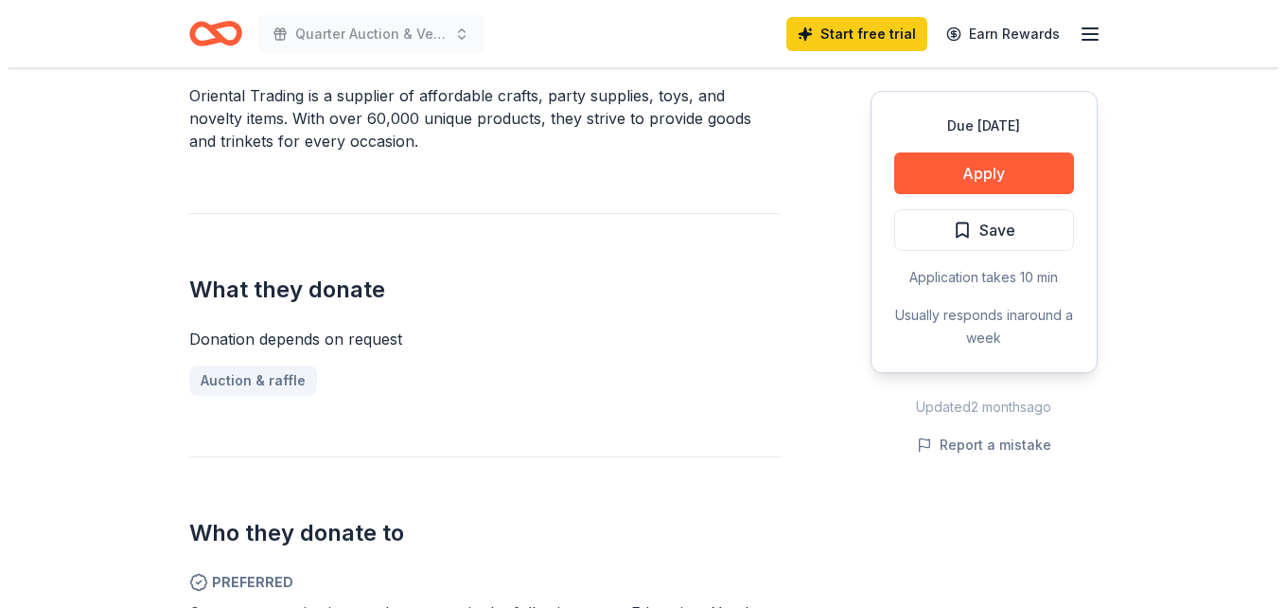
scroll to position [580, 0]
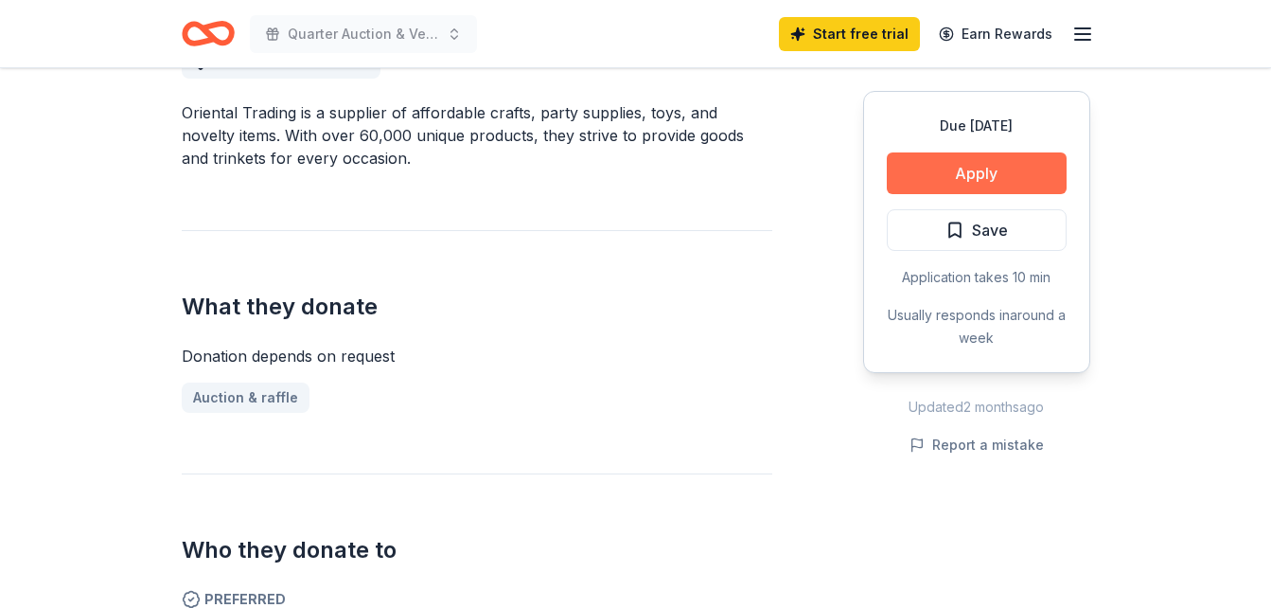
click at [1046, 170] on button "Apply" at bounding box center [977, 173] width 180 height 42
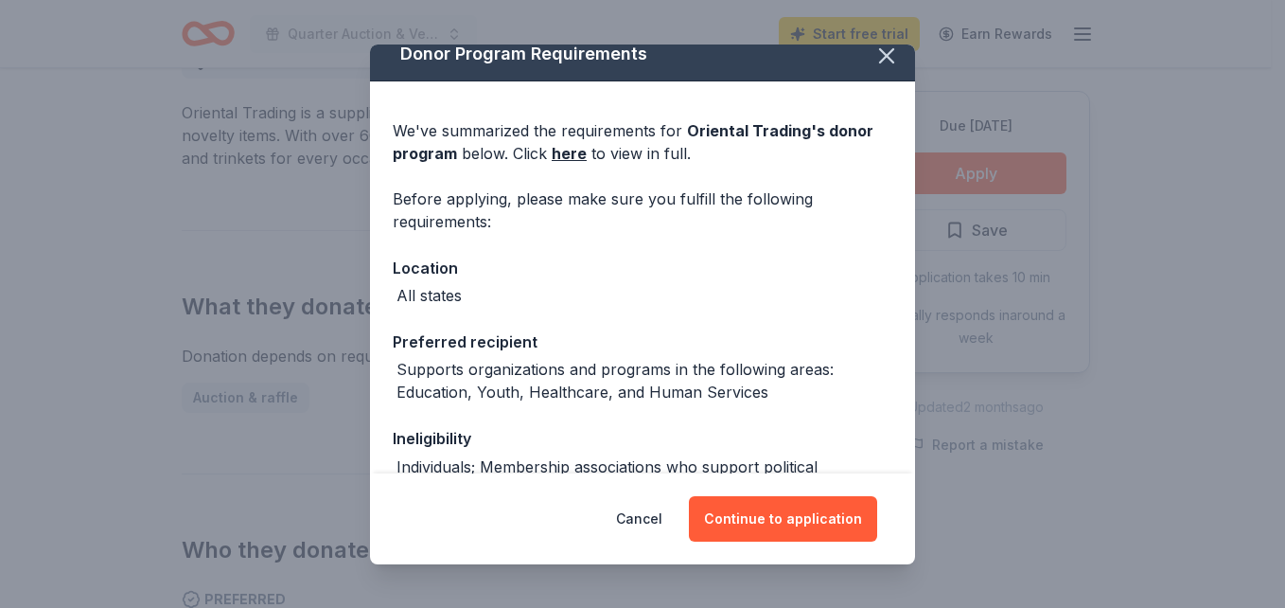
scroll to position [21, 0]
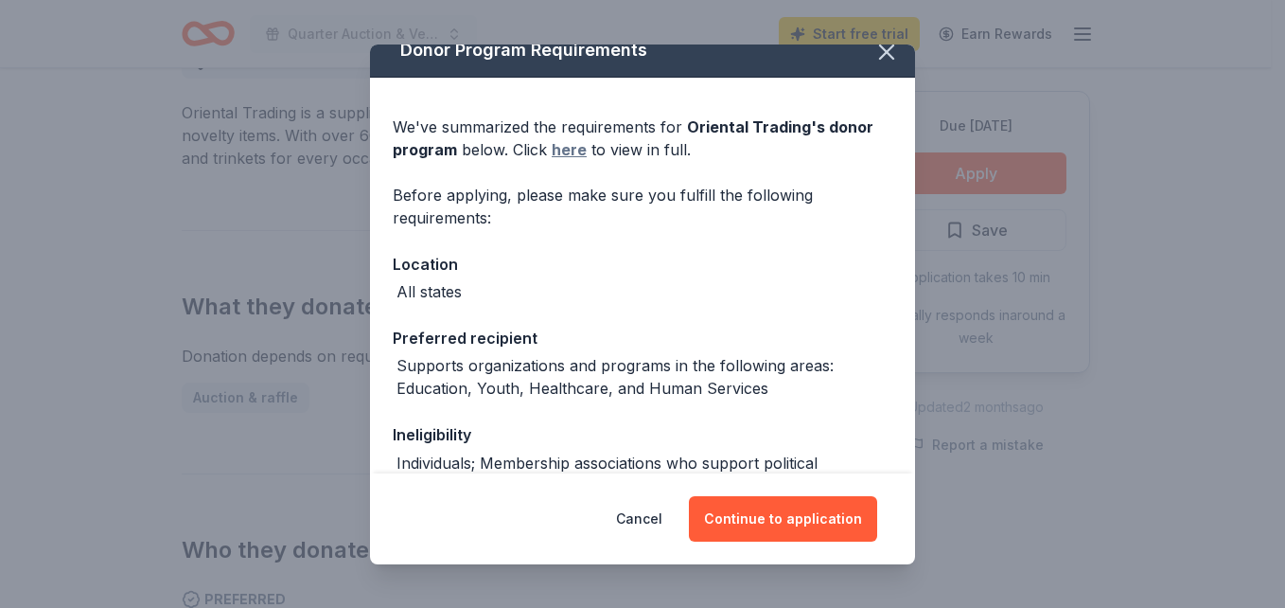
click at [573, 151] on link "here" at bounding box center [569, 149] width 35 height 23
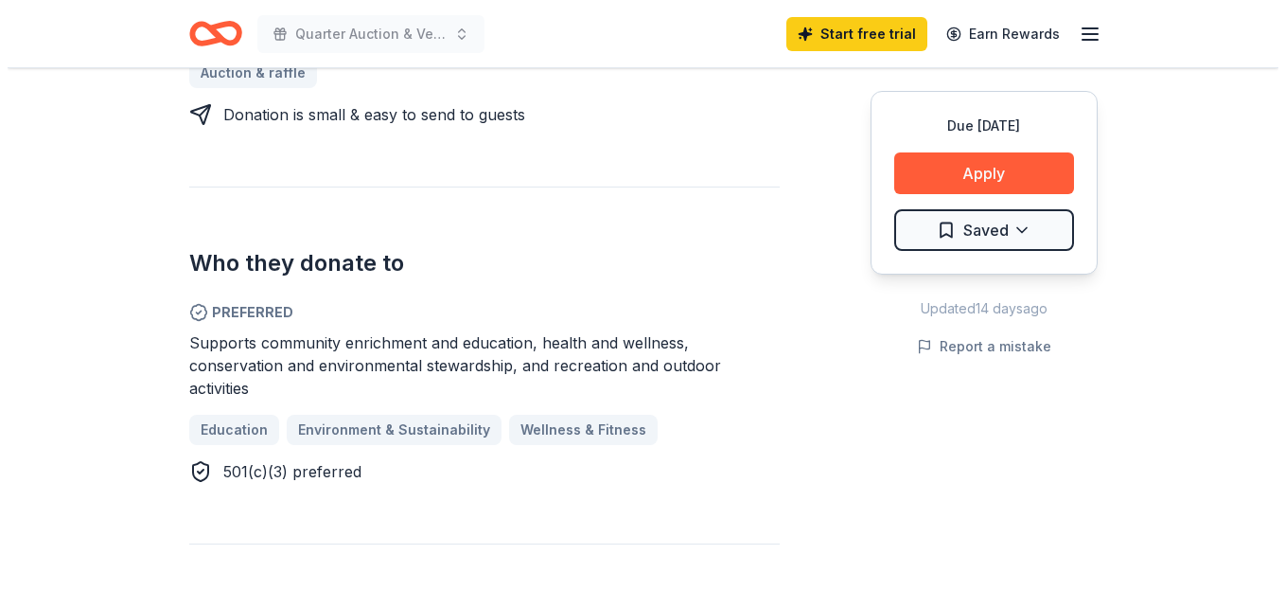
scroll to position [908, 0]
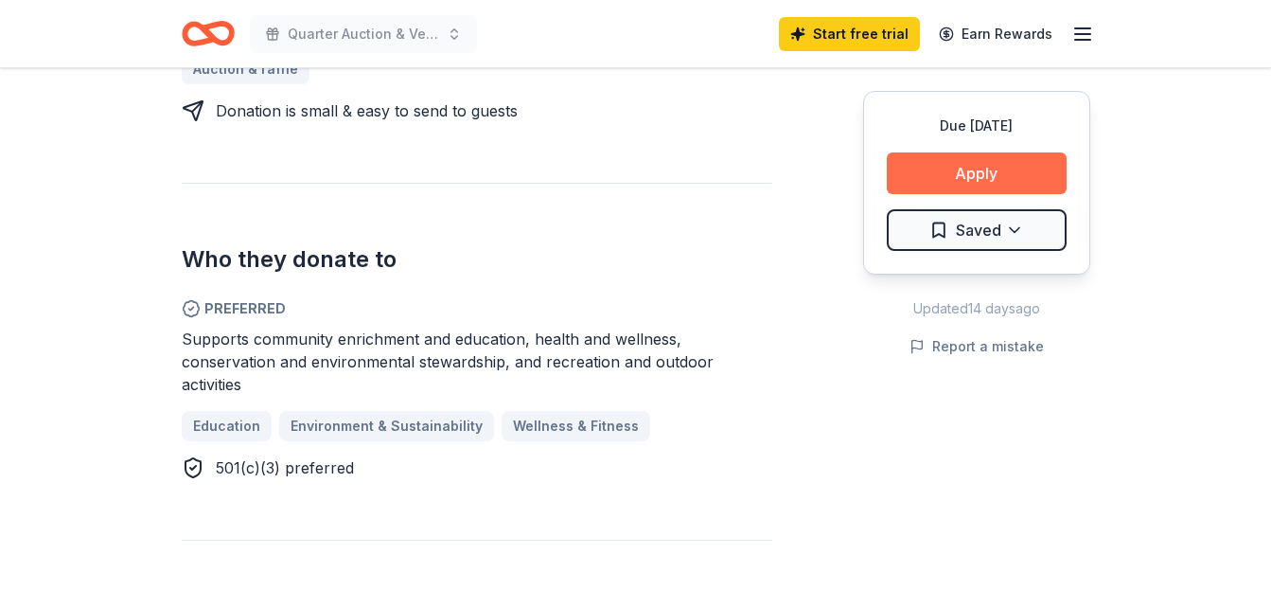
click at [996, 178] on button "Apply" at bounding box center [977, 173] width 180 height 42
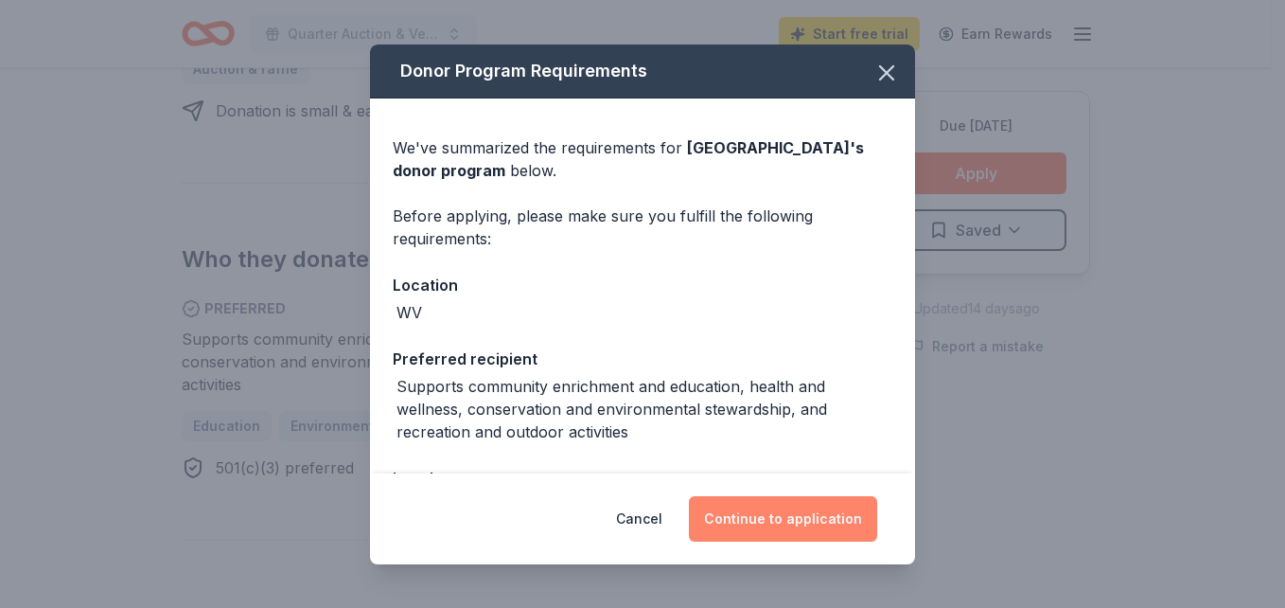
click at [762, 526] on button "Continue to application" at bounding box center [783, 518] width 188 height 45
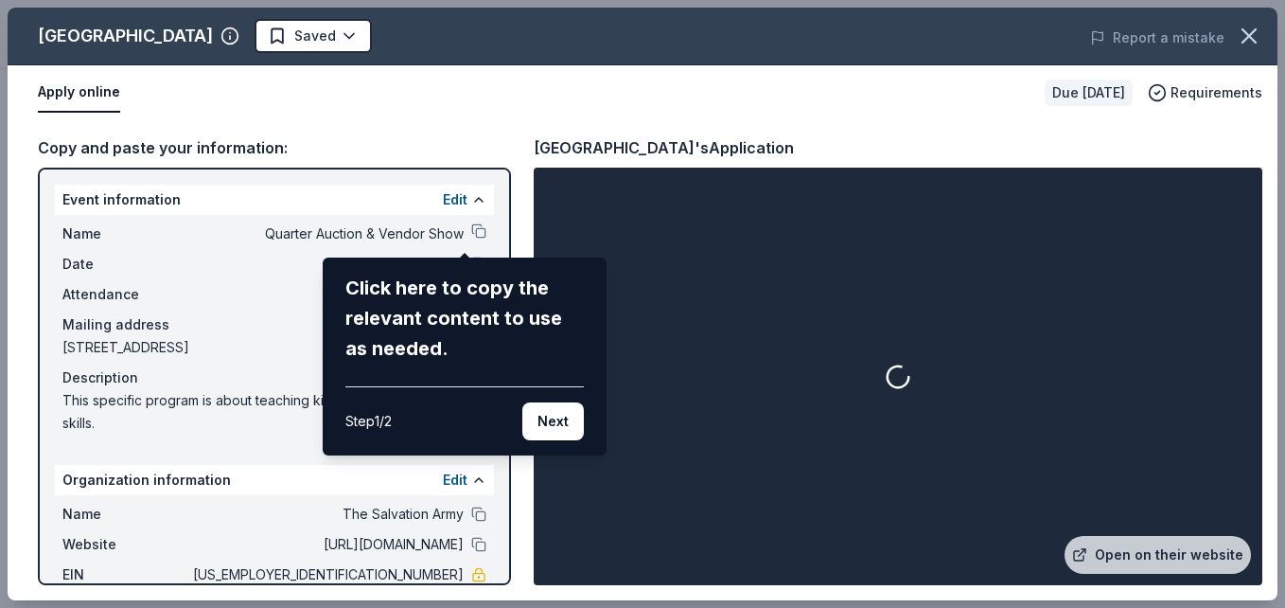
drag, startPoint x: 1278, startPoint y: 102, endPoint x: 1284, endPoint y: 192, distance: 90.1
click at [1270, 192] on div "Oglebay Park Resort Saved Report a mistake Apply online Due in 45 days Requirem…" at bounding box center [642, 304] width 1285 height 608
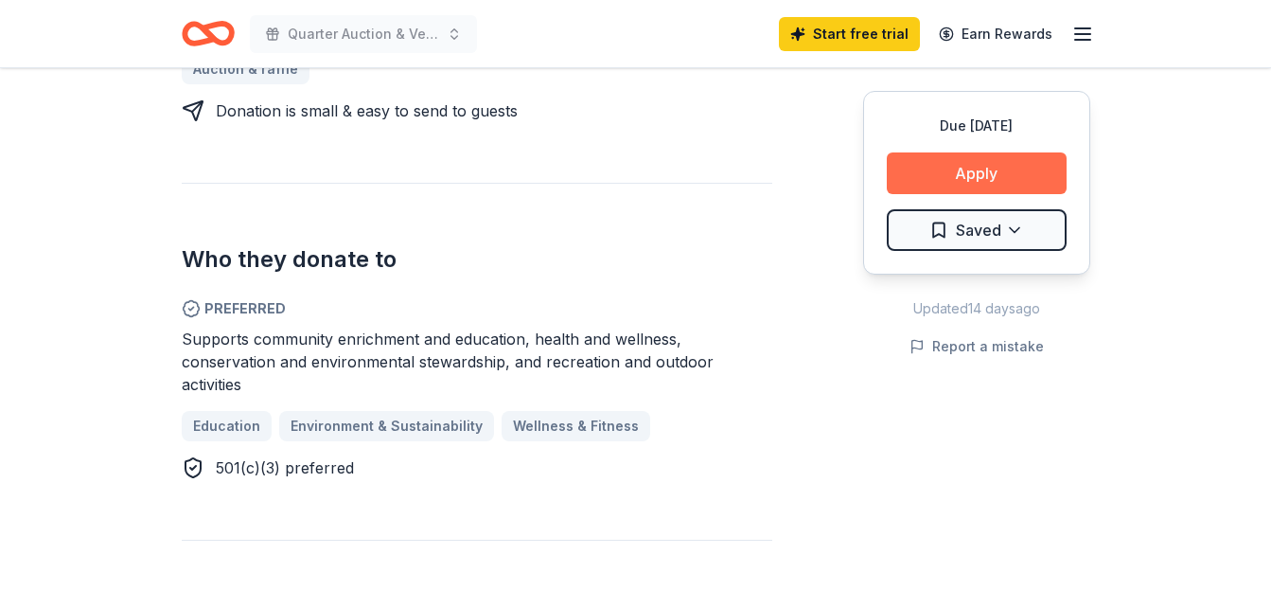
click at [923, 174] on button "Apply" at bounding box center [977, 173] width 180 height 42
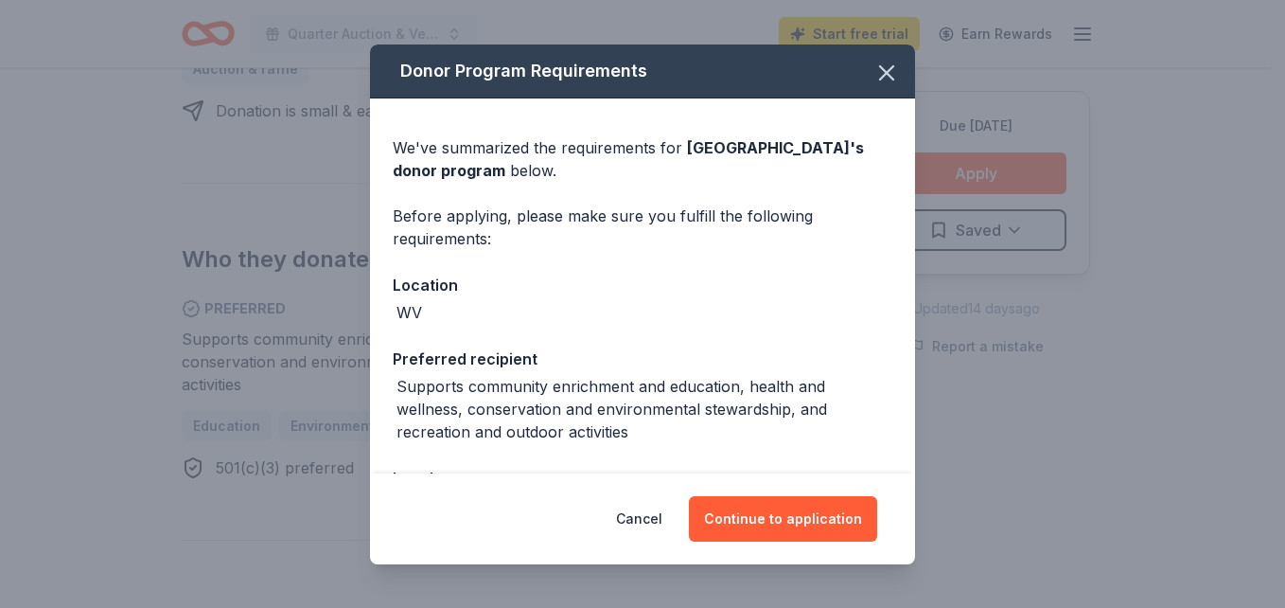
scroll to position [145, 0]
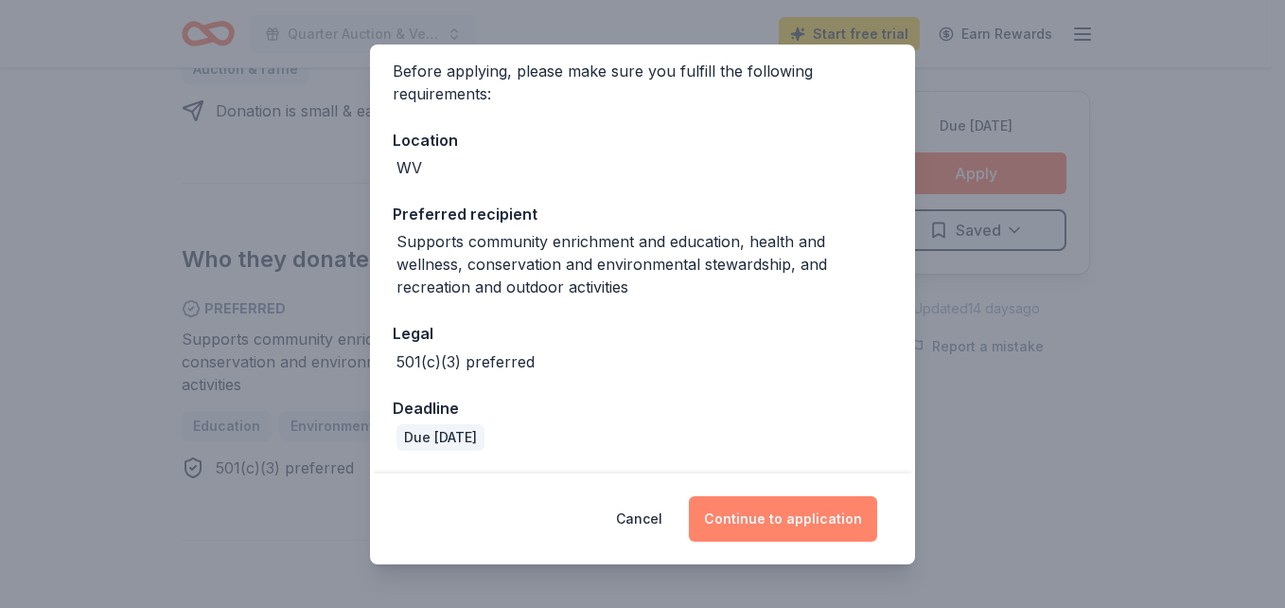
click at [795, 523] on button "Continue to application" at bounding box center [783, 518] width 188 height 45
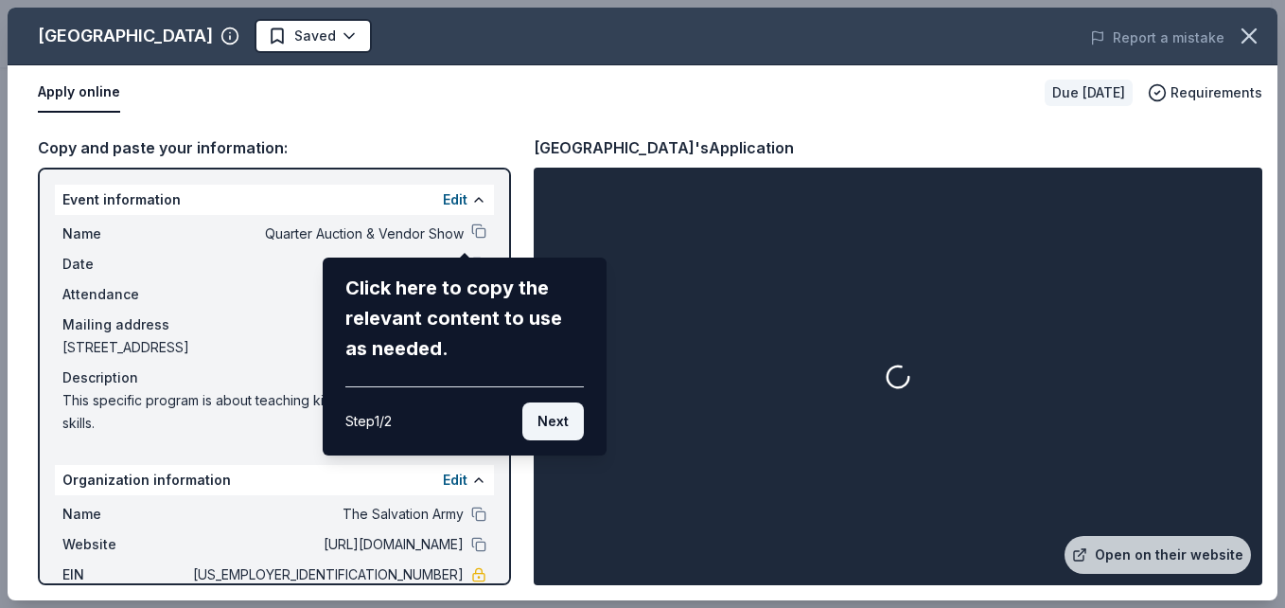
click at [555, 426] on button "Next" at bounding box center [553, 421] width 62 height 38
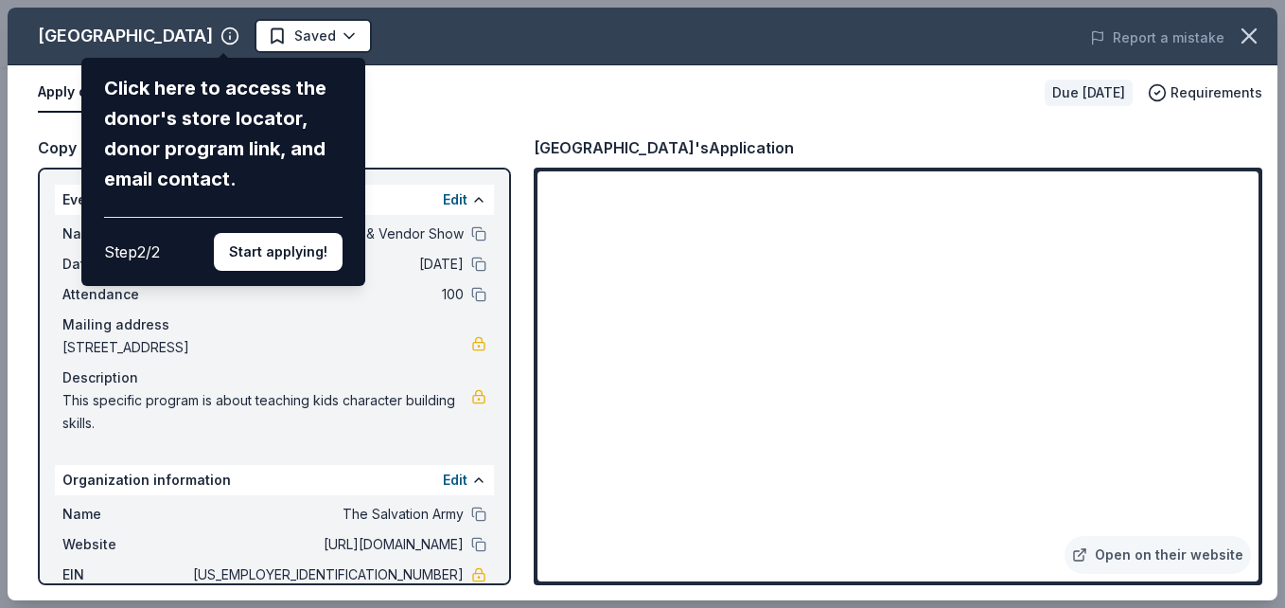
drag, startPoint x: 1280, startPoint y: 145, endPoint x: 1282, endPoint y: 246, distance: 101.3
click at [1270, 246] on div "Oglebay Park Resort Click here to access the donor's store locator, donor progr…" at bounding box center [642, 304] width 1285 height 608
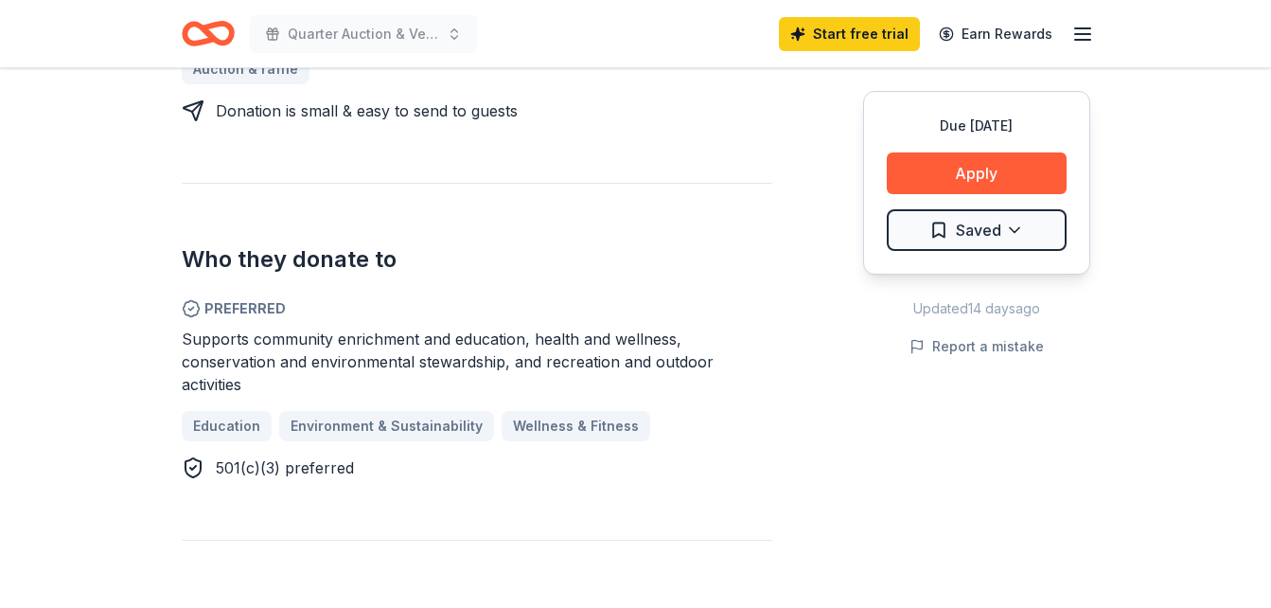
click at [1001, 134] on div "Due in 45 days" at bounding box center [977, 126] width 180 height 23
click at [997, 167] on button "Apply" at bounding box center [977, 173] width 180 height 42
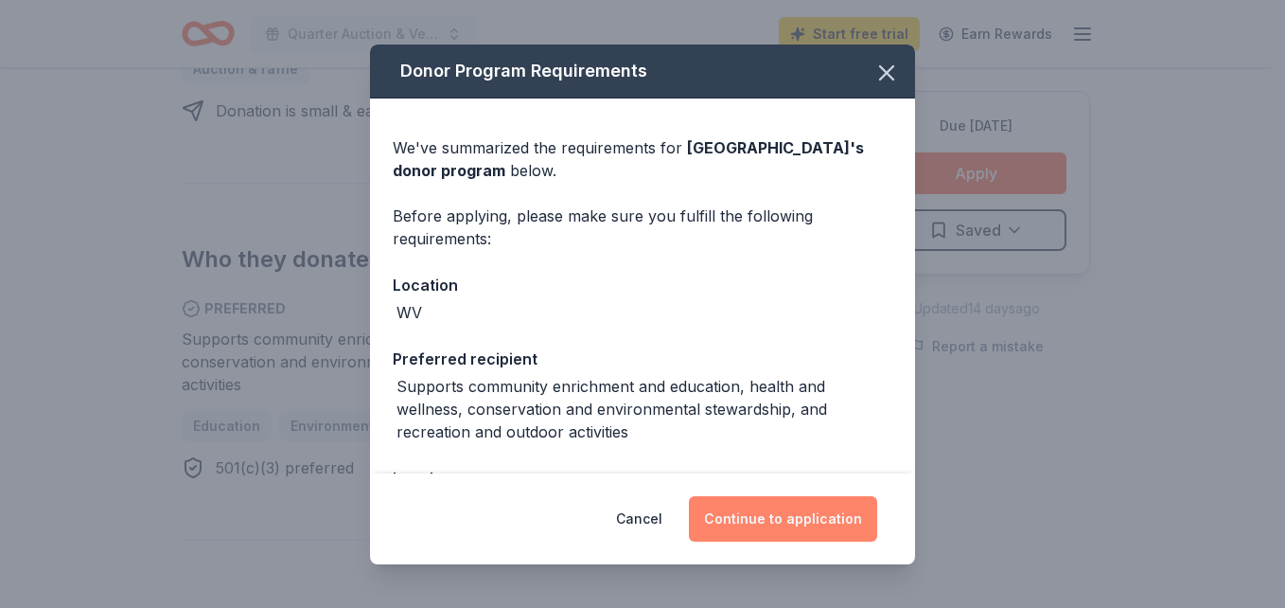
click at [772, 501] on button "Continue to application" at bounding box center [783, 518] width 188 height 45
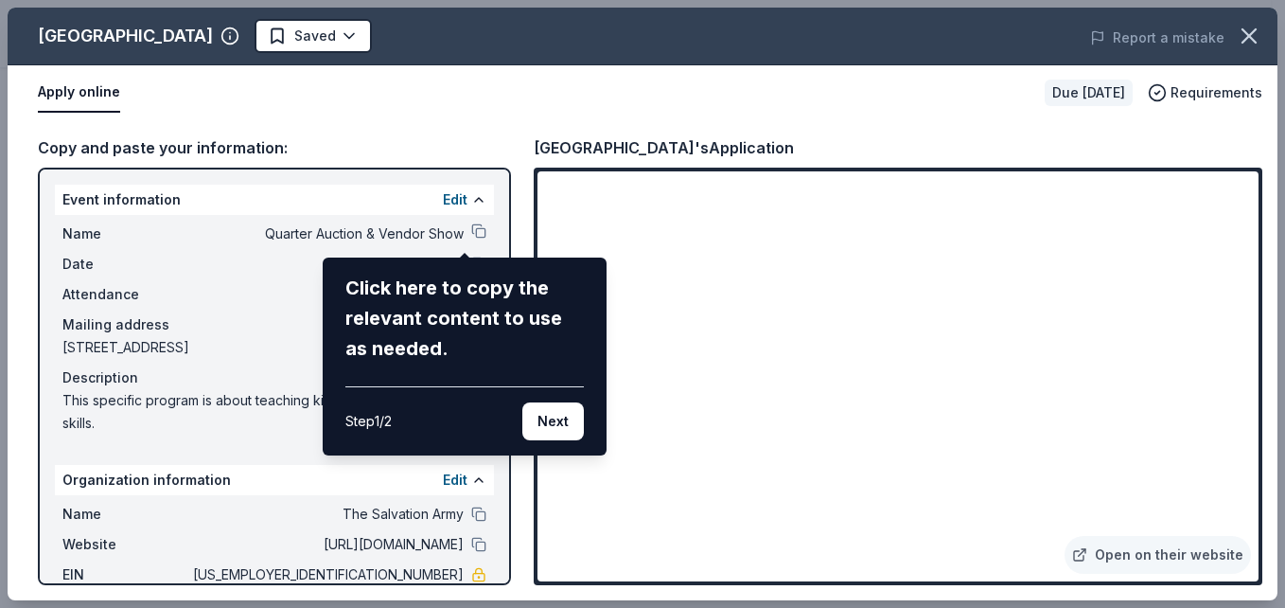
drag, startPoint x: 1250, startPoint y: 208, endPoint x: 1235, endPoint y: 274, distance: 67.9
click at [1235, 274] on div "Oglebay Park Resort Saved Report a mistake Apply online Due in 45 days Requirem…" at bounding box center [643, 304] width 1270 height 592
click at [575, 414] on button "Next" at bounding box center [553, 421] width 62 height 38
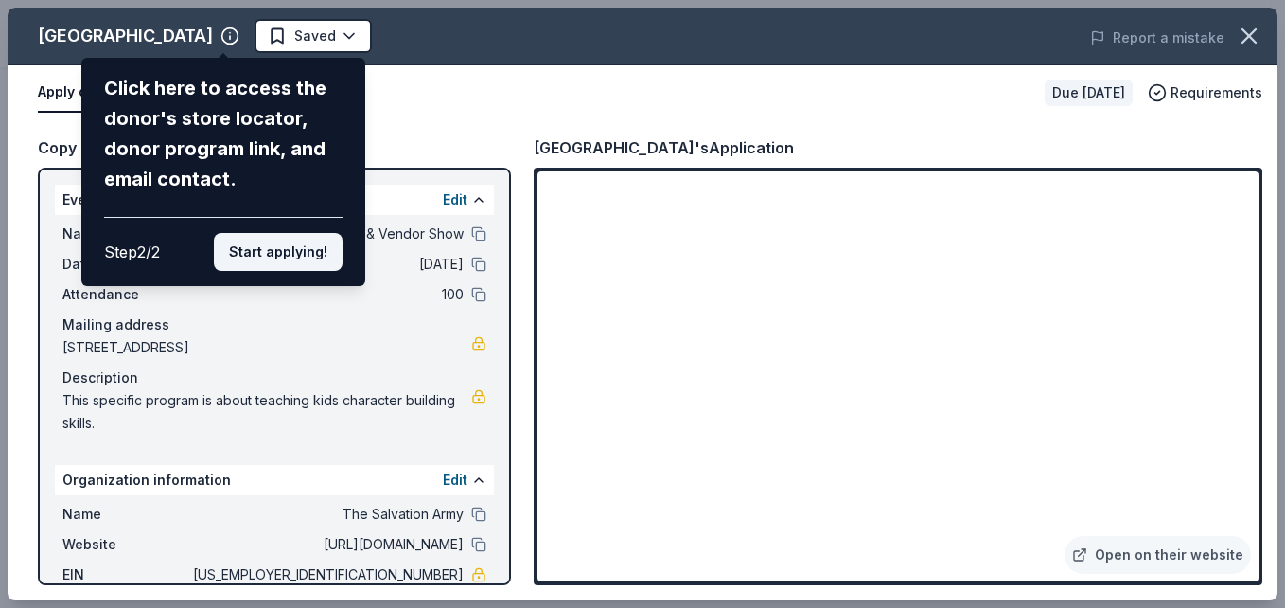
click at [240, 254] on button "Start applying!" at bounding box center [278, 252] width 129 height 38
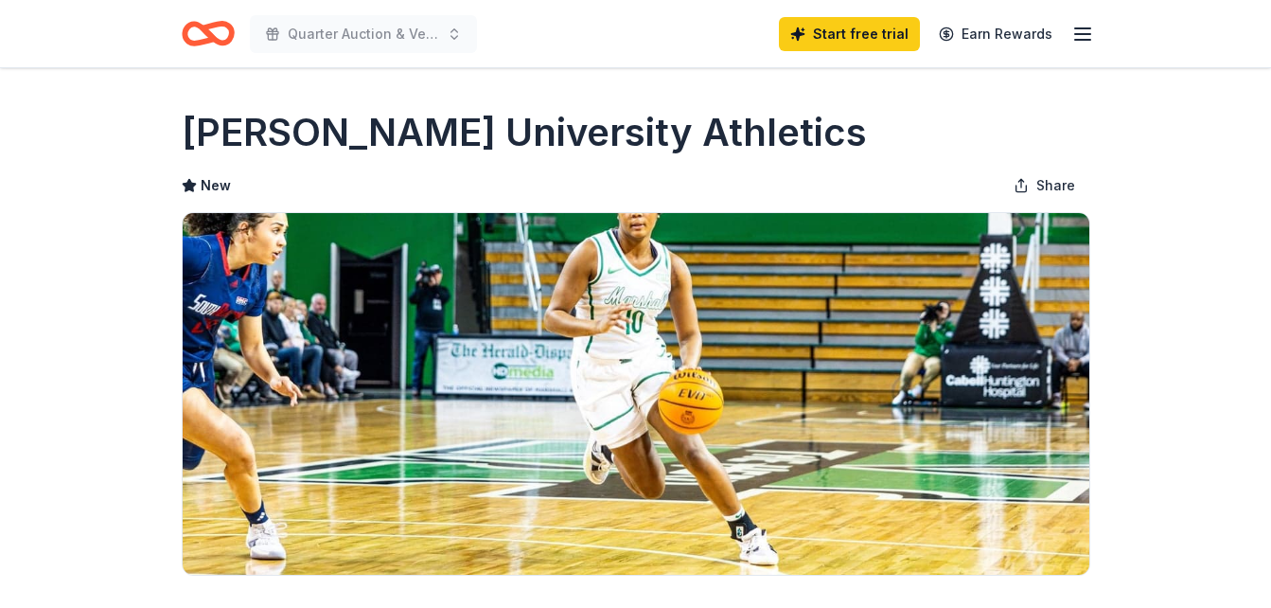
click at [1055, 439] on img at bounding box center [636, 393] width 907 height 361
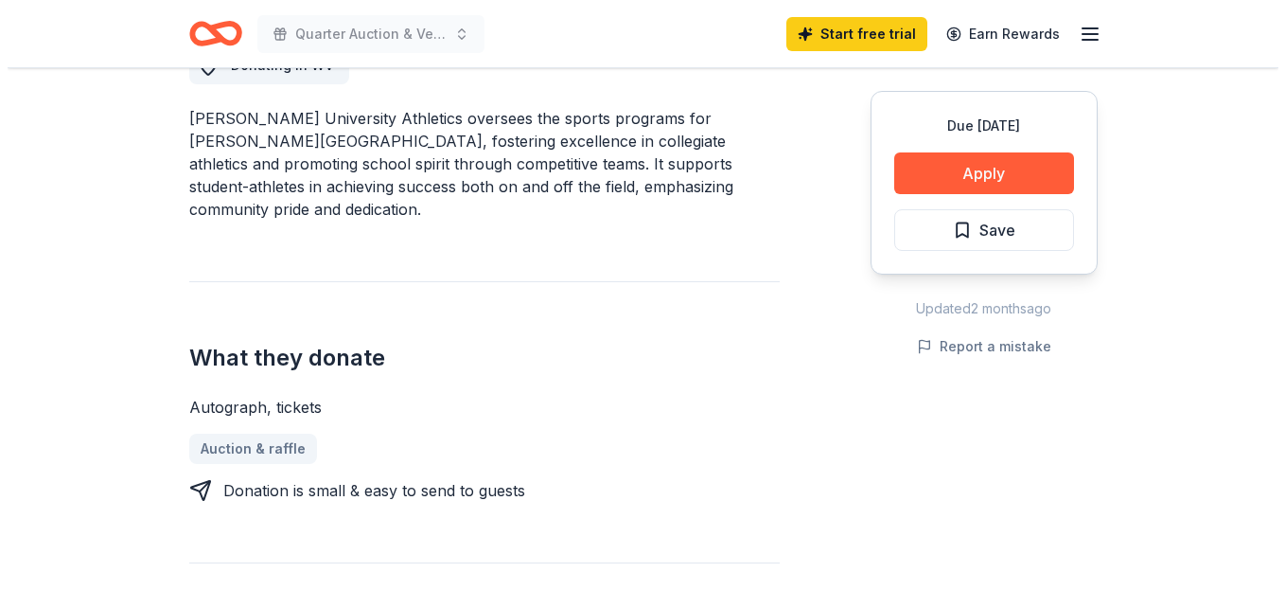
scroll to position [584, 0]
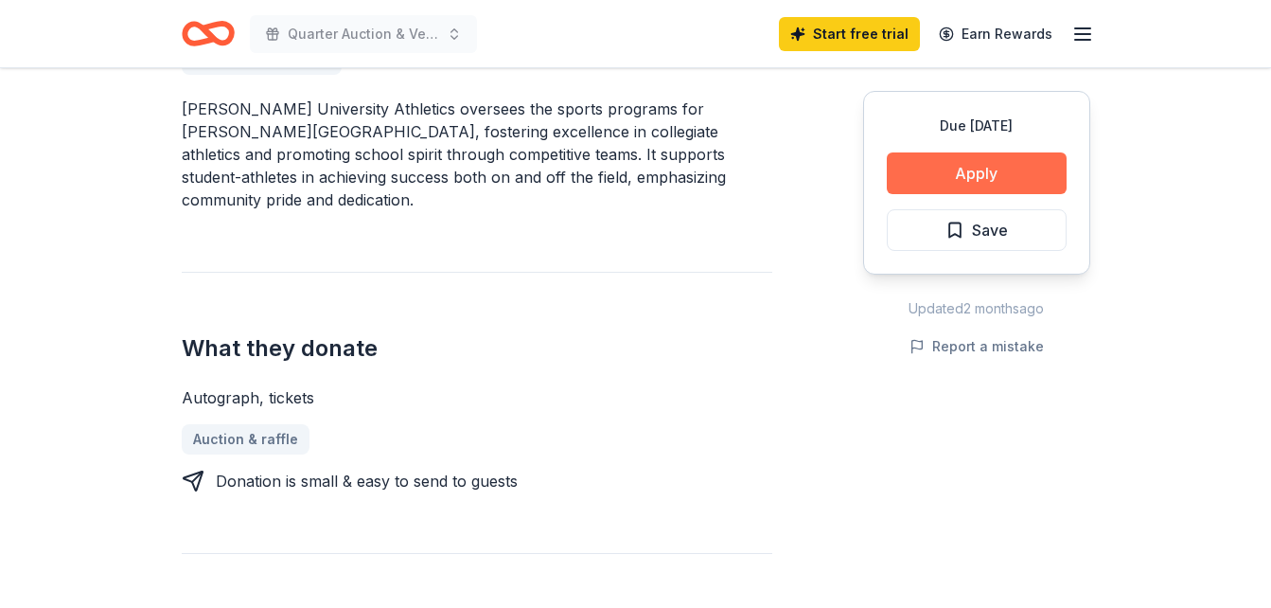
click at [927, 162] on button "Apply" at bounding box center [977, 173] width 180 height 42
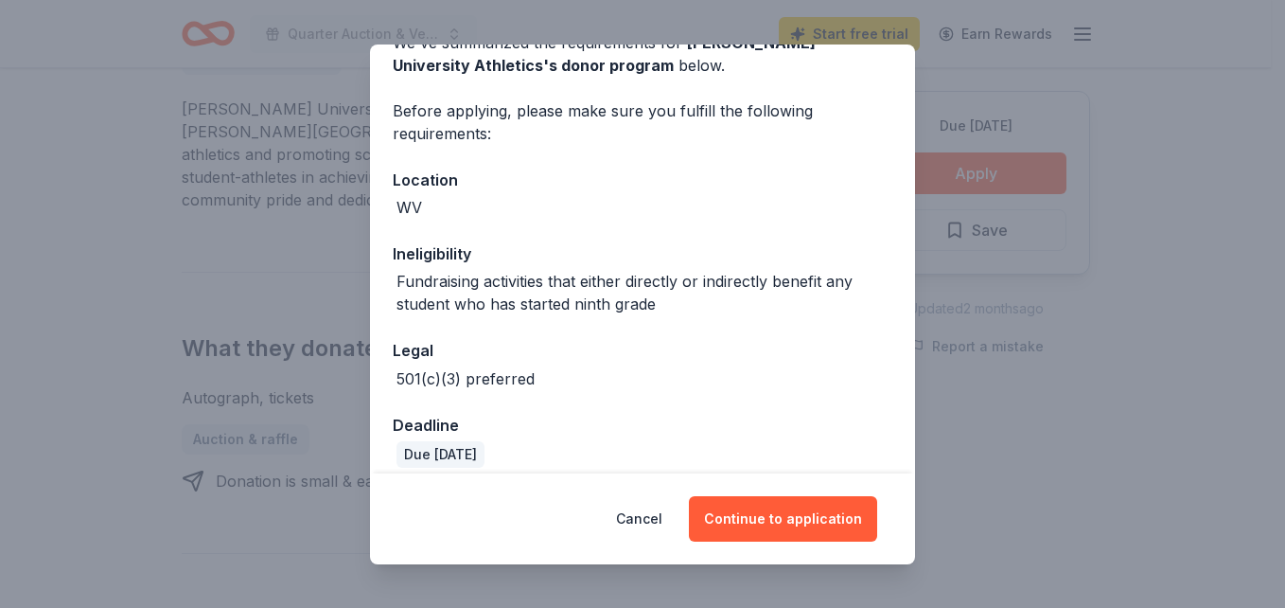
scroll to position [122, 0]
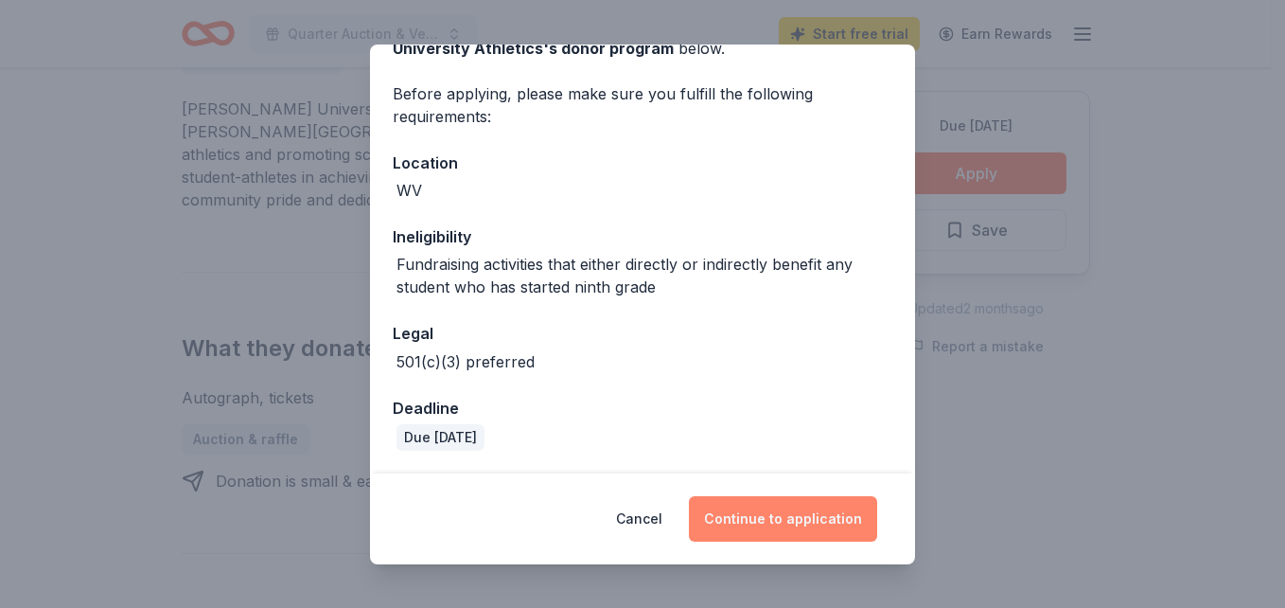
click at [748, 533] on button "Continue to application" at bounding box center [783, 518] width 188 height 45
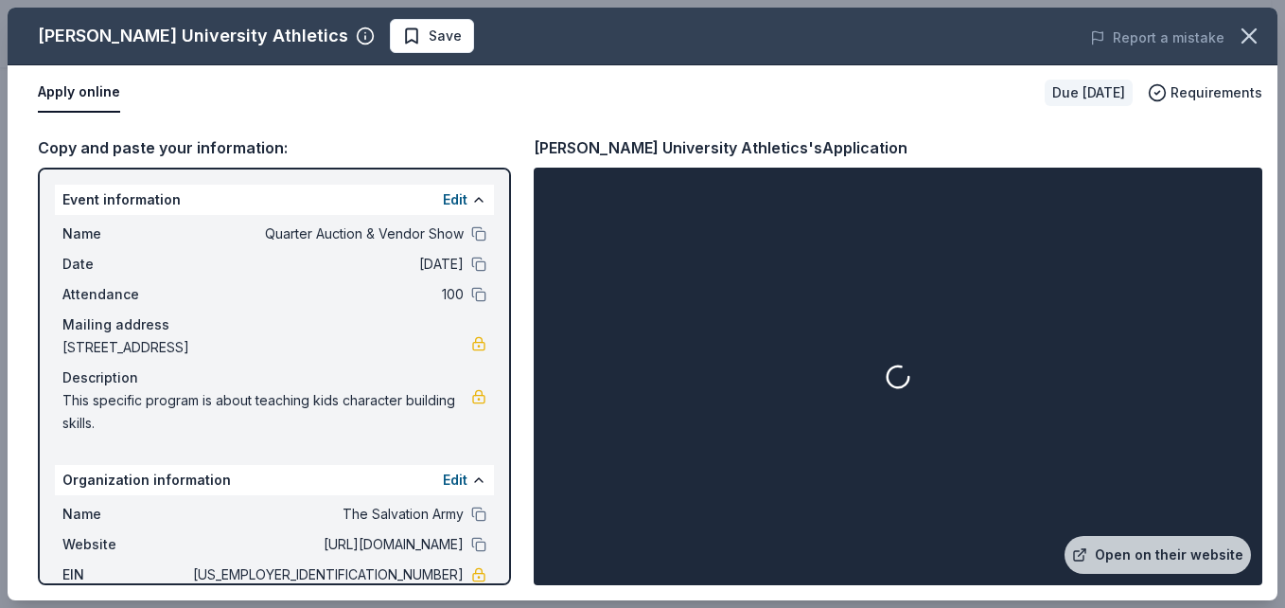
click at [748, 533] on div at bounding box center [898, 376] width 721 height 410
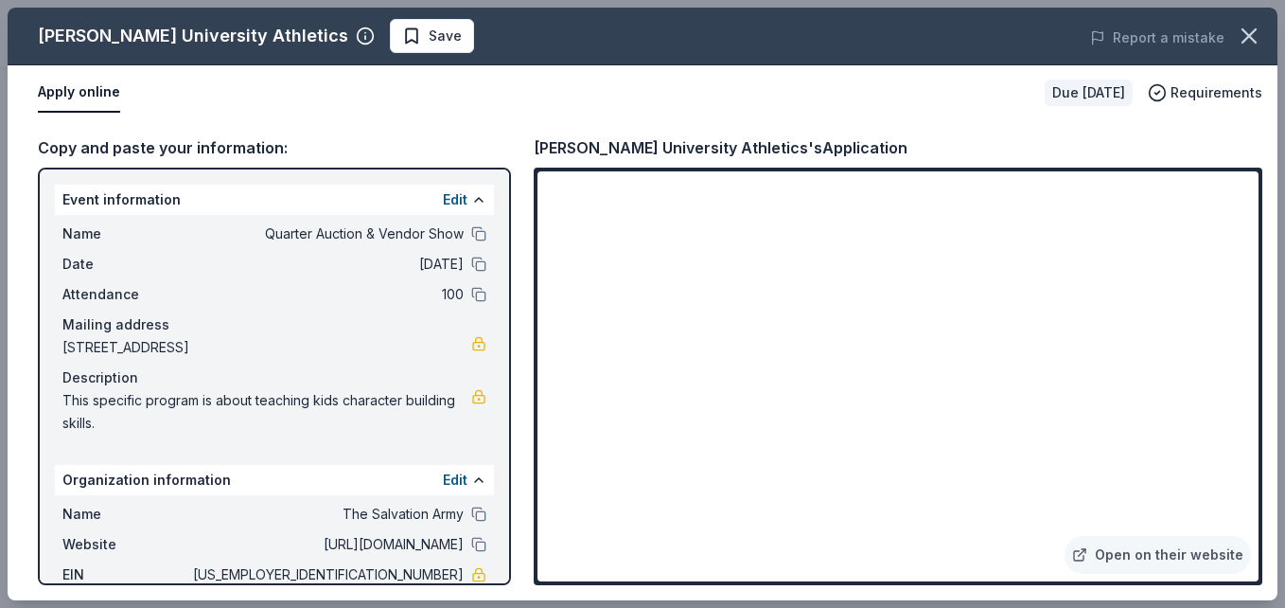
drag, startPoint x: 1274, startPoint y: 128, endPoint x: 1283, endPoint y: 160, distance: 33.5
click at [1270, 160] on div "Marshall University Athletics Save Report a mistake Apply online Due in 45 days…" at bounding box center [642, 304] width 1285 height 608
click at [1260, 408] on div "Open on their website" at bounding box center [898, 375] width 729 height 417
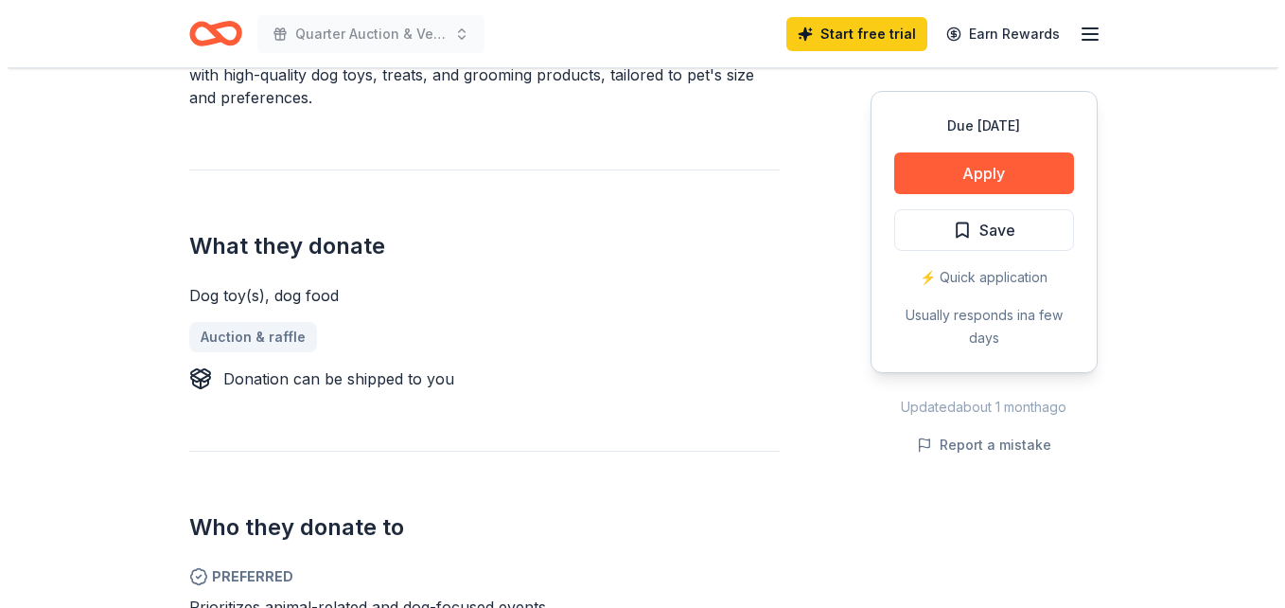
scroll to position [657, 0]
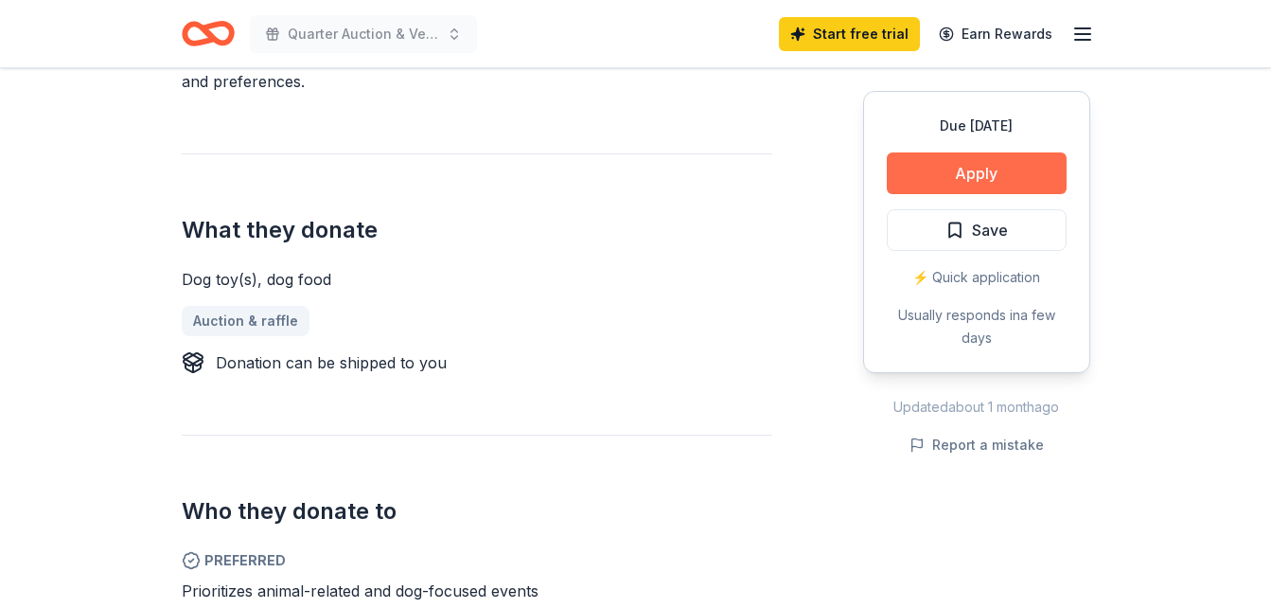
click at [998, 179] on button "Apply" at bounding box center [977, 173] width 180 height 42
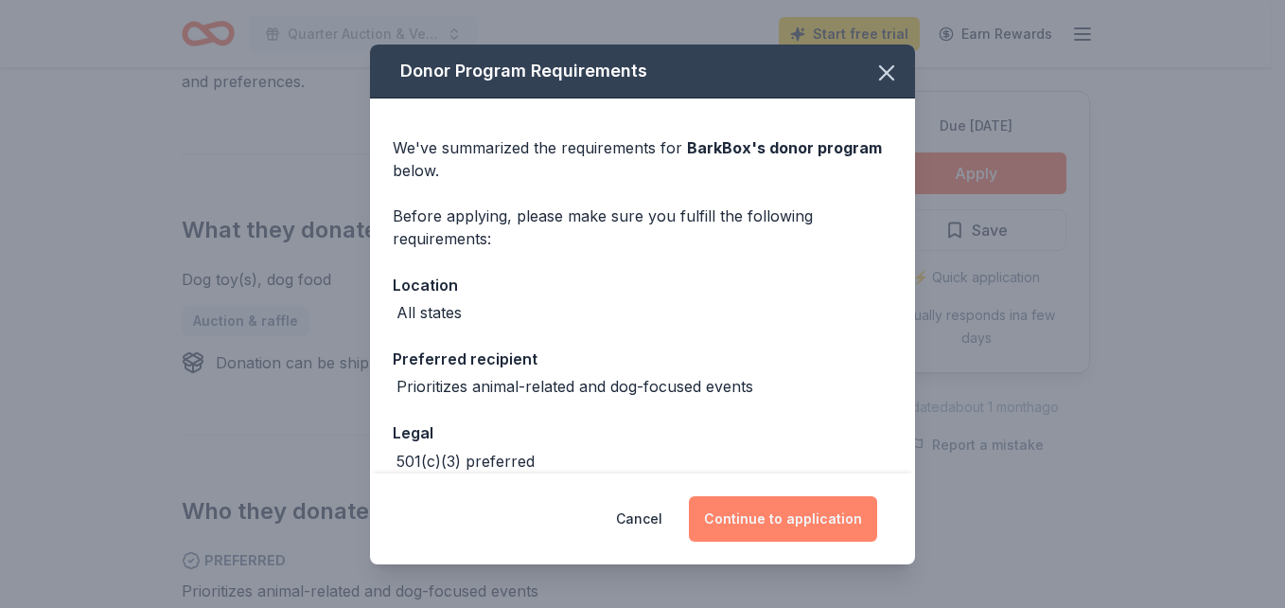
click at [796, 504] on button "Continue to application" at bounding box center [783, 518] width 188 height 45
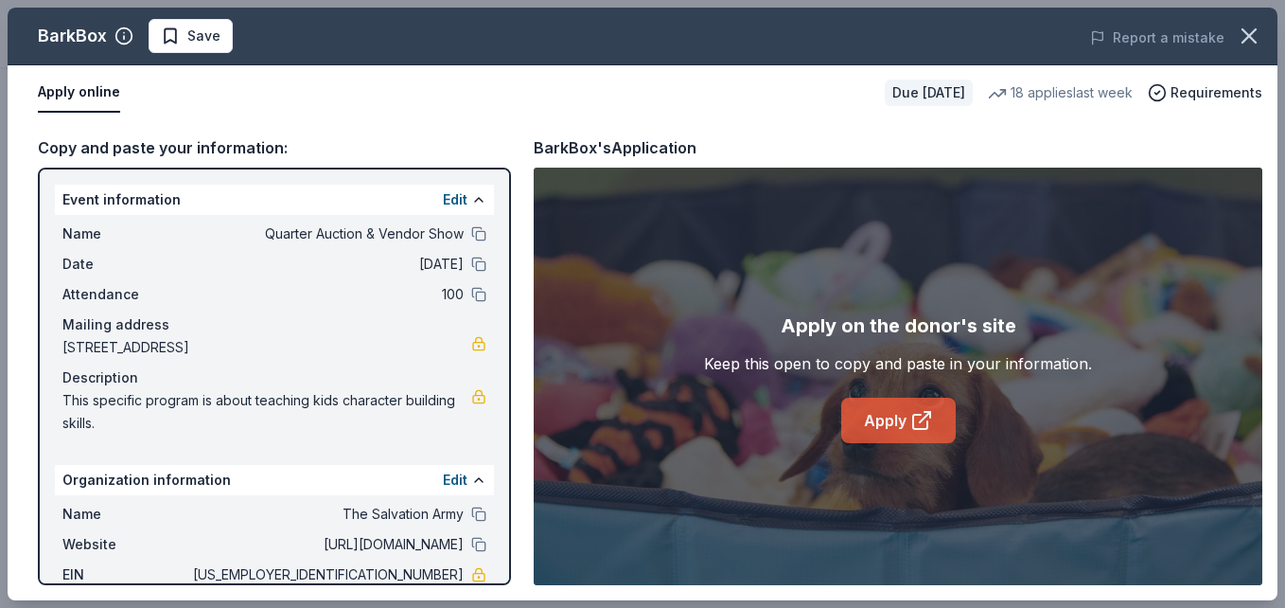
click at [931, 436] on link "Apply" at bounding box center [898, 419] width 115 height 45
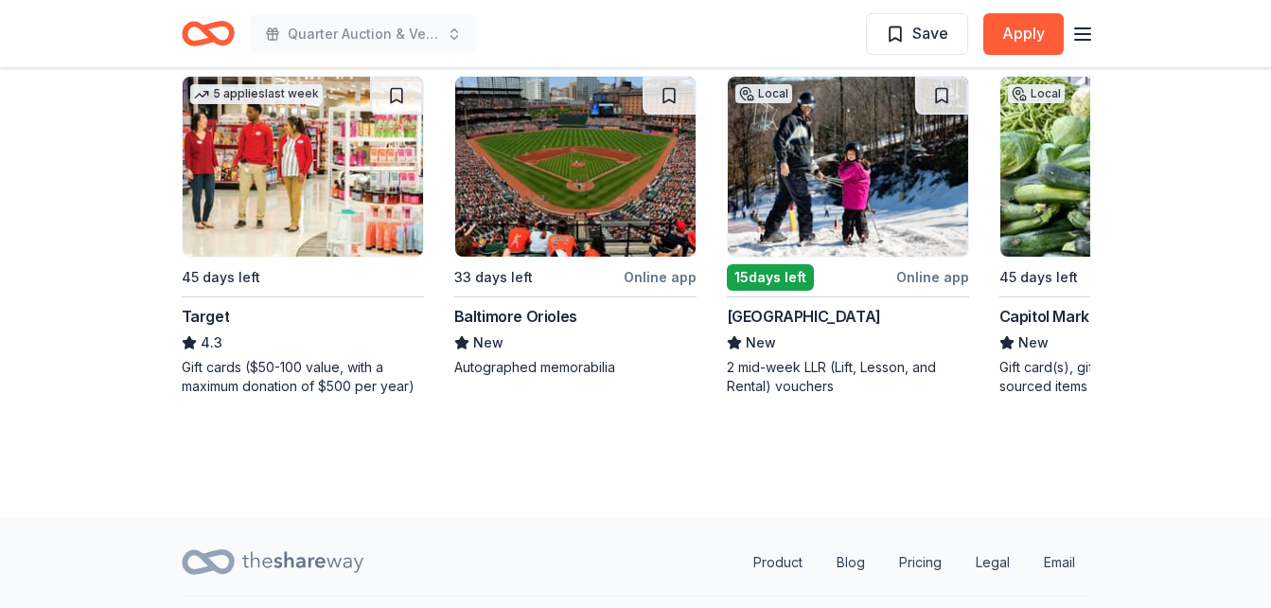
scroll to position [2113, 0]
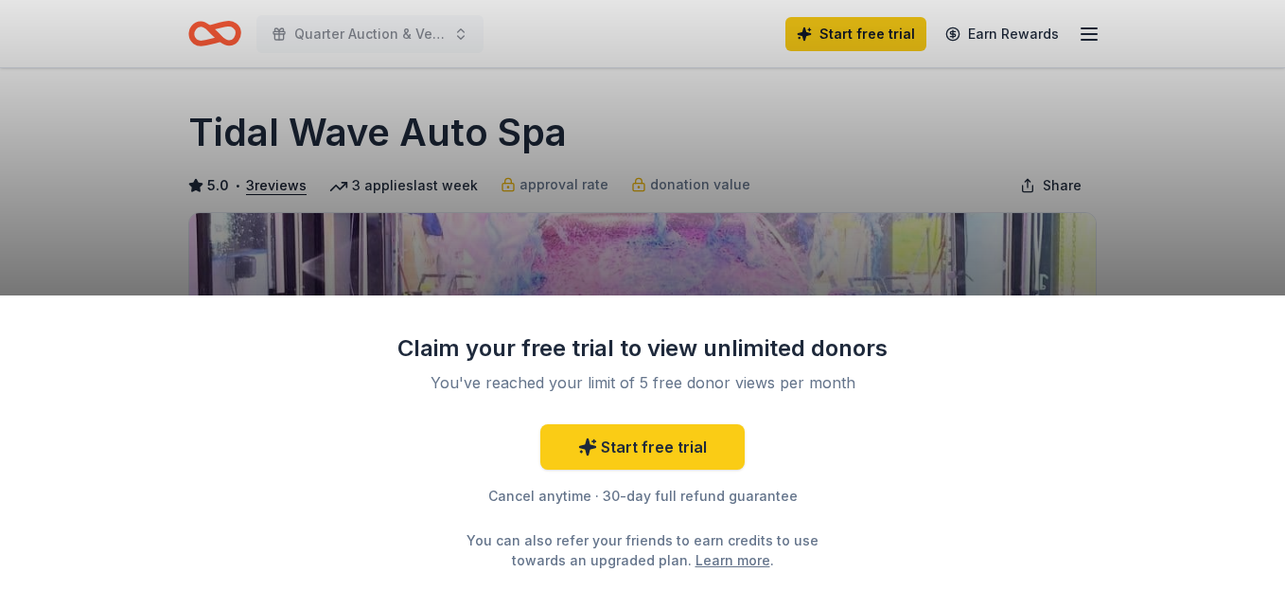
click at [1270, 152] on div "Claim your free trial to view unlimited donors You've reached your limit of 5 f…" at bounding box center [642, 304] width 1285 height 608
